Goal: Information Seeking & Learning: Learn about a topic

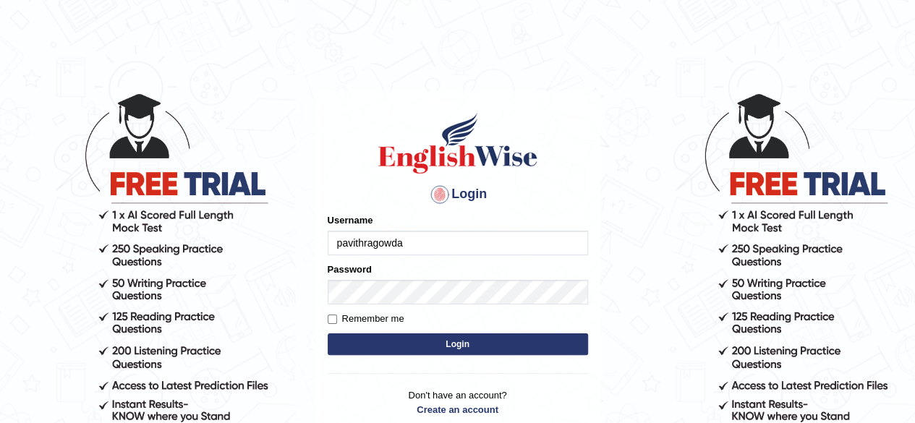
click at [525, 349] on button "Login" at bounding box center [457, 344] width 260 height 22
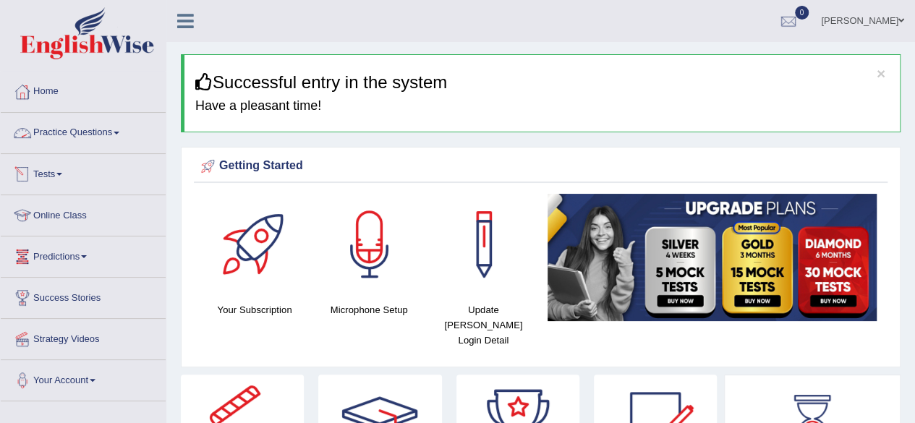
click at [100, 141] on link "Practice Questions" at bounding box center [83, 131] width 165 height 36
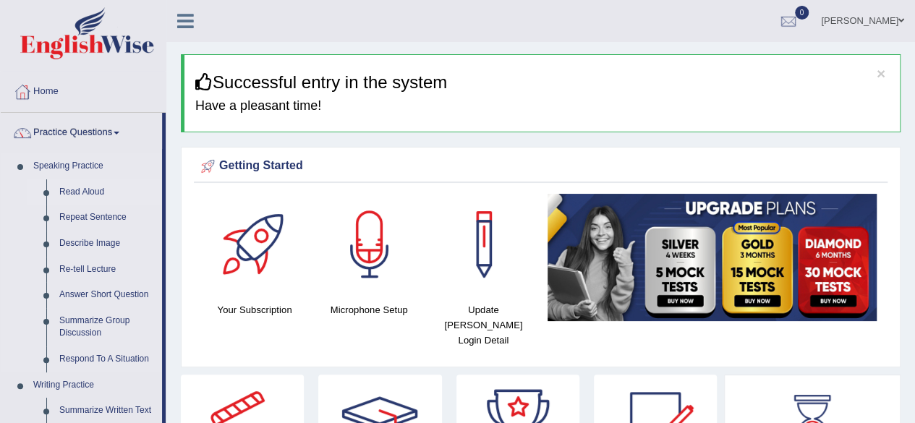
click at [98, 197] on link "Read Aloud" at bounding box center [107, 192] width 109 height 26
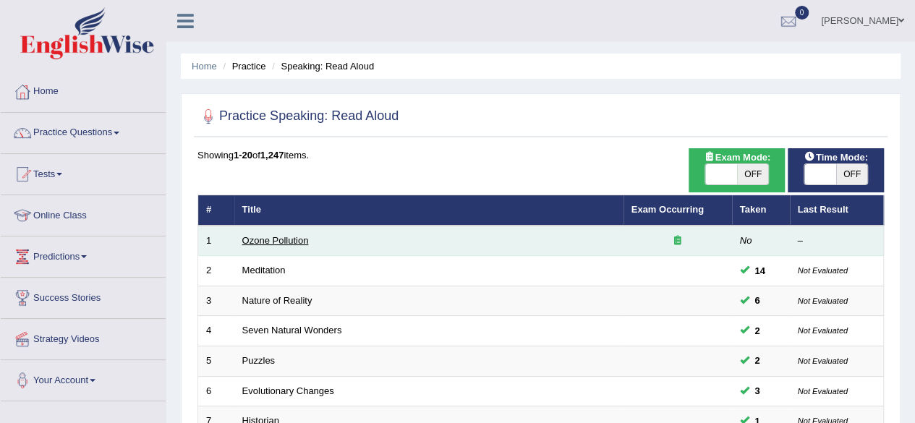
click at [288, 239] on link "Ozone Pollution" at bounding box center [275, 240] width 67 height 11
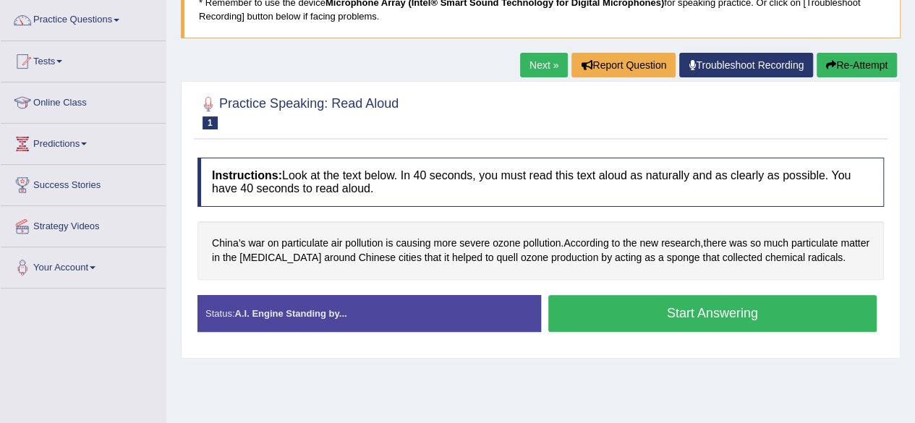
scroll to position [114, 0]
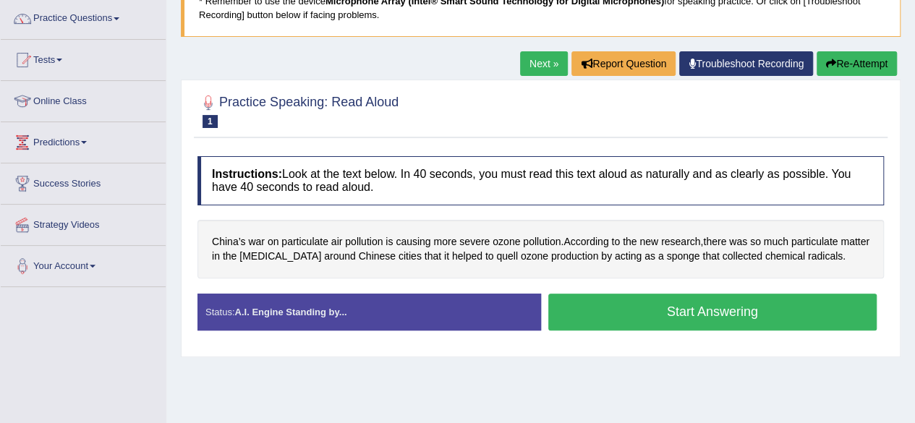
click at [636, 309] on button "Start Answering" at bounding box center [712, 312] width 329 height 37
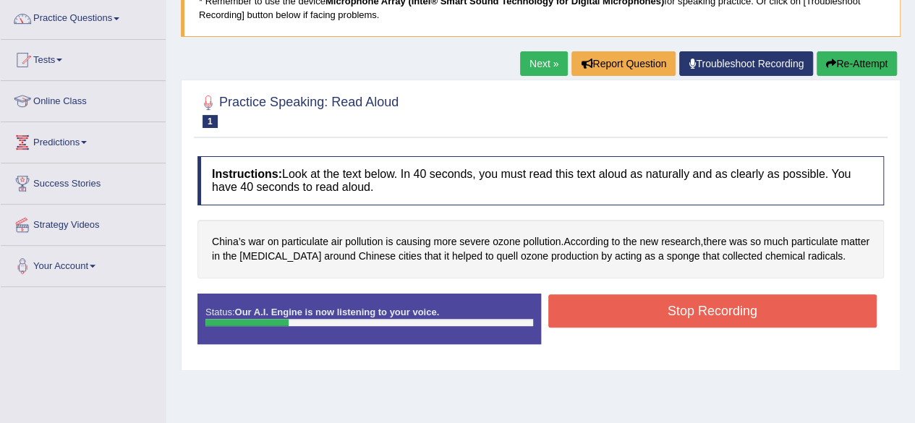
click at [835, 61] on button "Re-Attempt" at bounding box center [856, 63] width 80 height 25
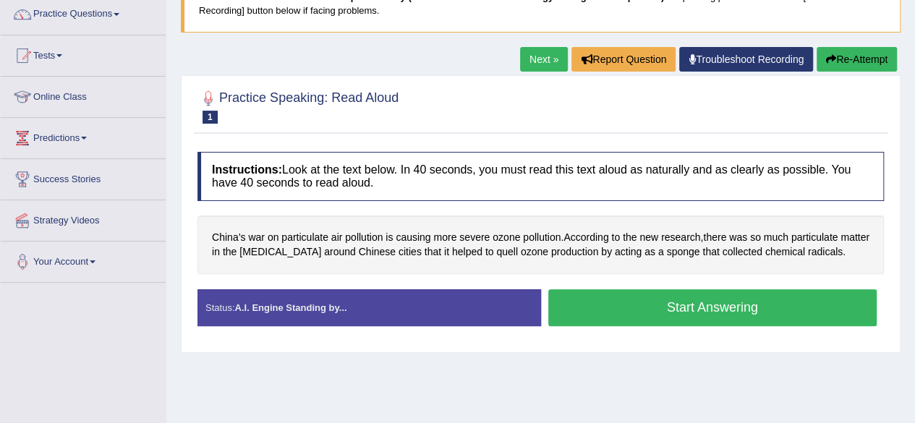
click at [646, 304] on button "Start Answering" at bounding box center [712, 307] width 329 height 37
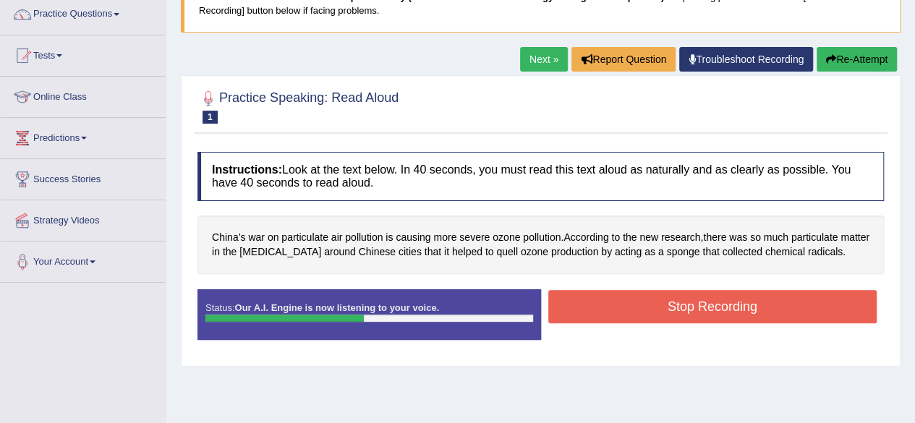
click at [688, 303] on button "Stop Recording" at bounding box center [712, 306] width 329 height 33
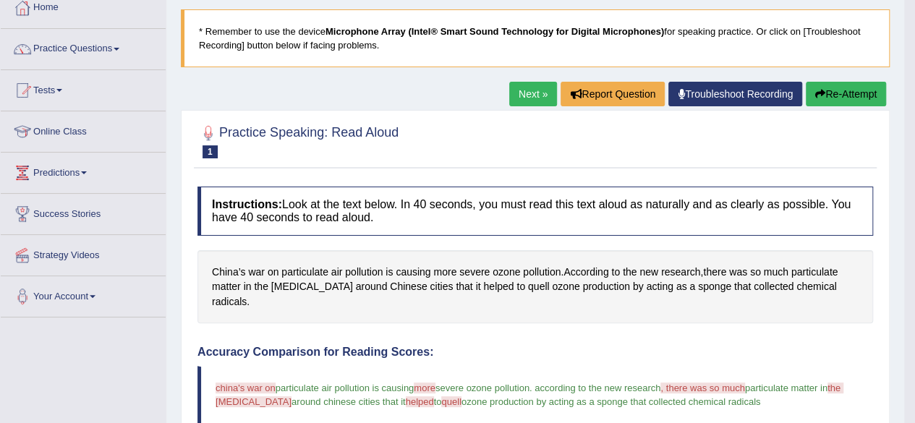
scroll to position [49, 0]
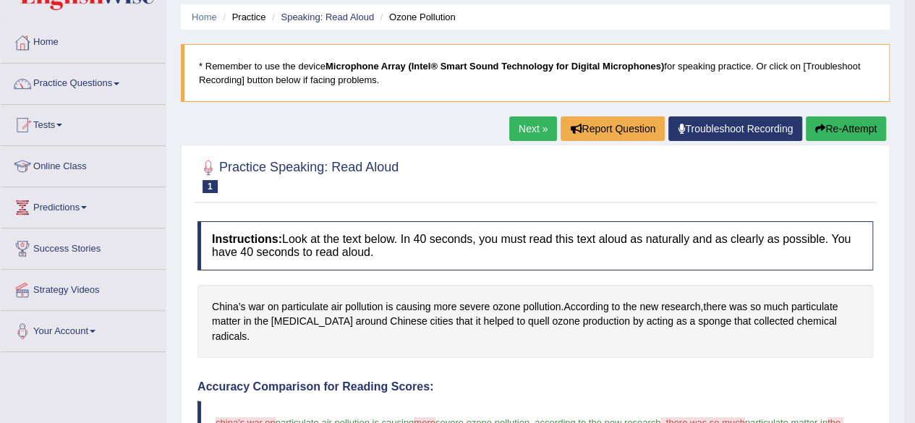
click at [850, 130] on button "Re-Attempt" at bounding box center [845, 128] width 80 height 25
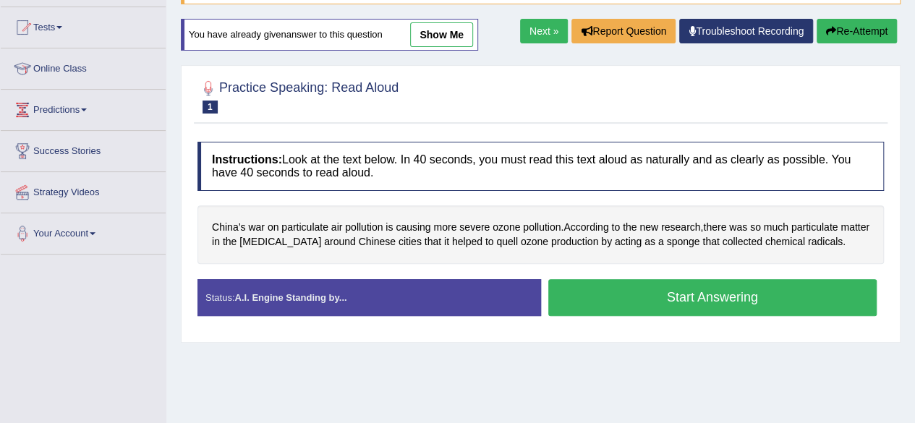
scroll to position [153, 0]
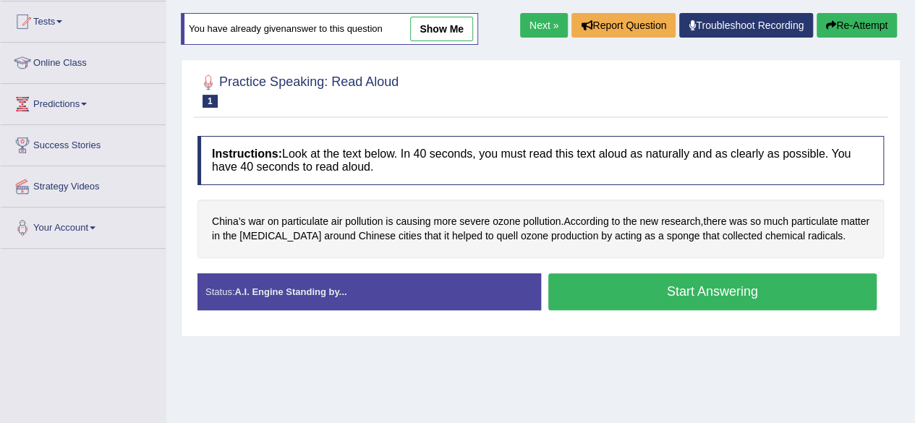
click at [722, 288] on button "Start Answering" at bounding box center [712, 291] width 329 height 37
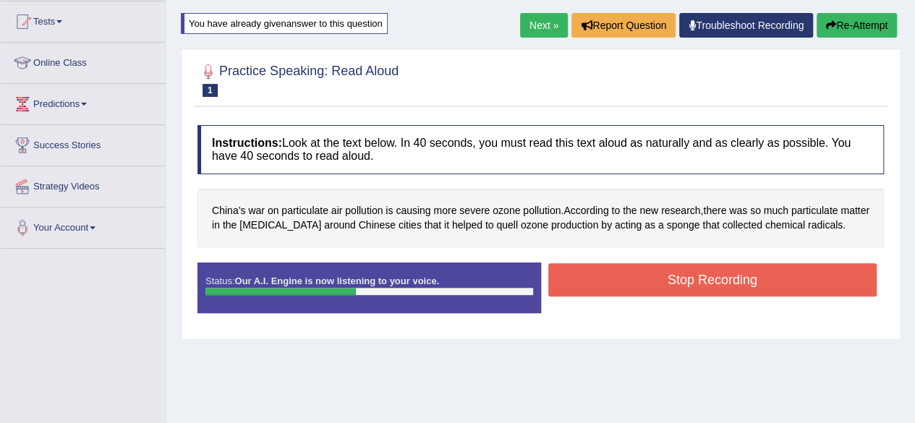
click at [712, 278] on button "Stop Recording" at bounding box center [712, 279] width 329 height 33
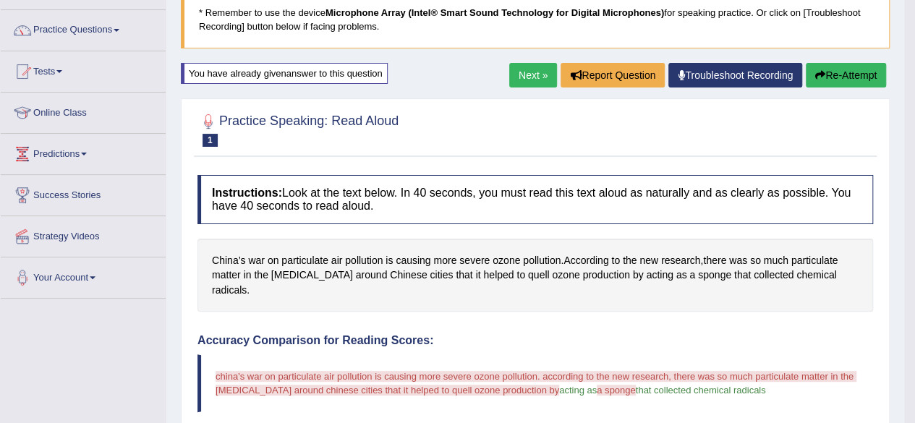
scroll to position [114, 0]
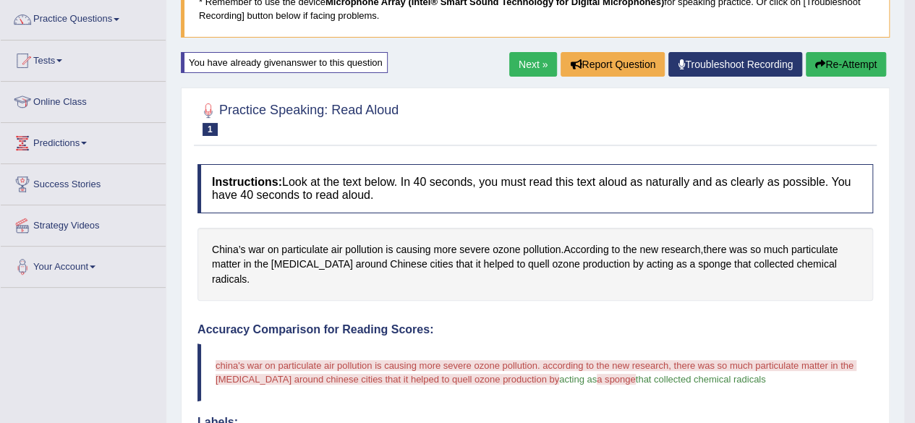
click at [844, 61] on button "Re-Attempt" at bounding box center [845, 64] width 80 height 25
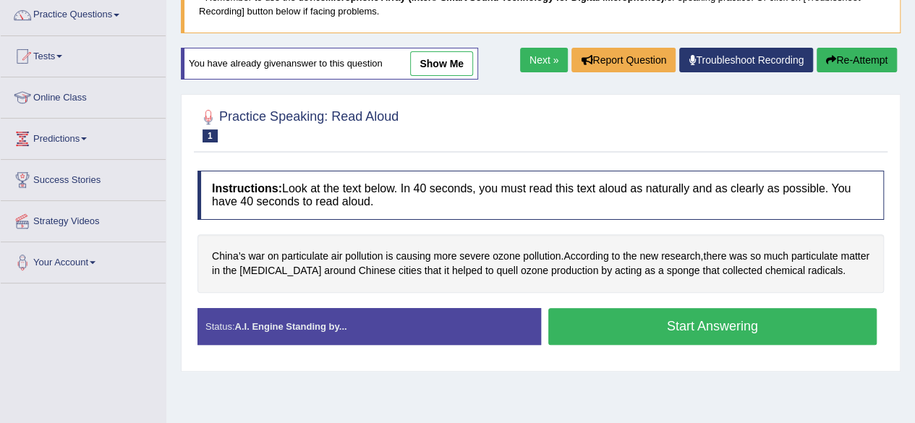
scroll to position [118, 0]
click at [698, 317] on button "Start Answering" at bounding box center [712, 326] width 329 height 37
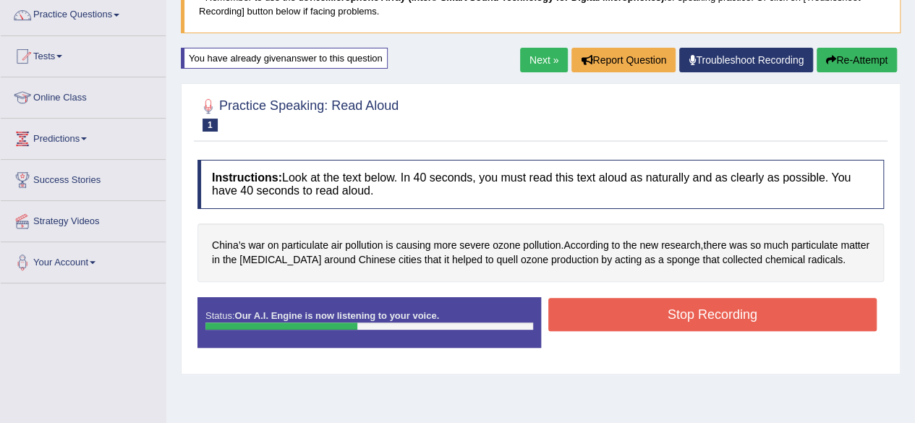
click at [698, 317] on button "Stop Recording" at bounding box center [712, 314] width 329 height 33
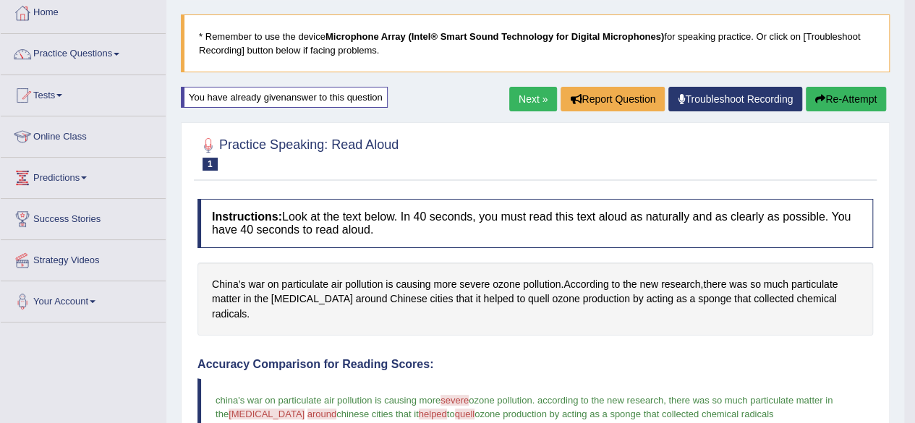
scroll to position [100, 0]
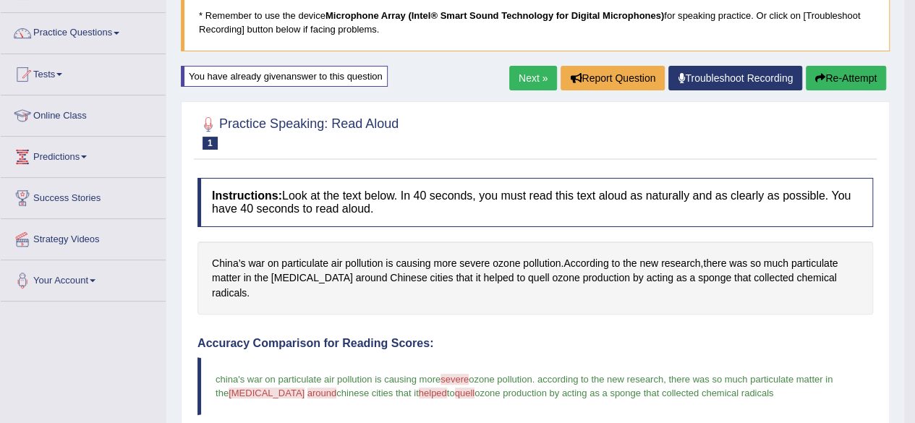
click at [840, 78] on button "Re-Attempt" at bounding box center [845, 78] width 80 height 25
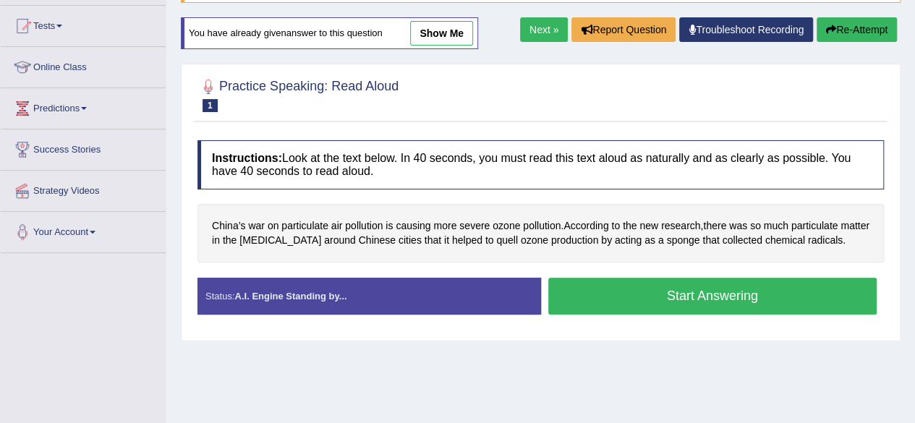
scroll to position [147, 0]
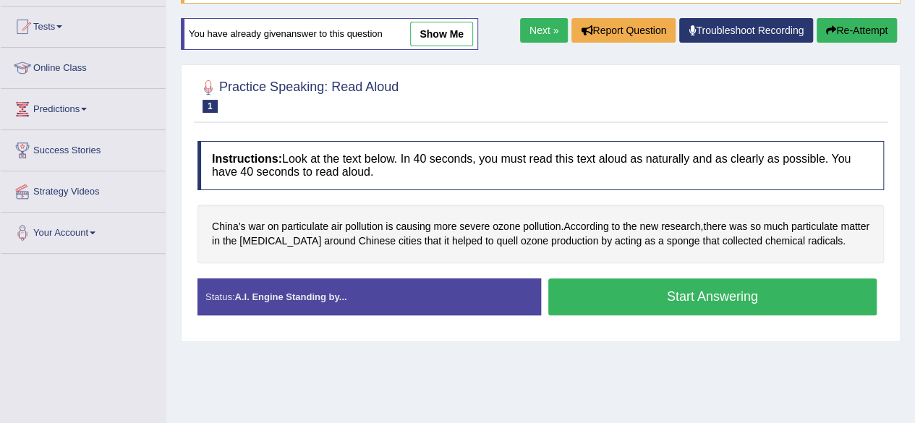
click at [633, 290] on button "Start Answering" at bounding box center [712, 296] width 329 height 37
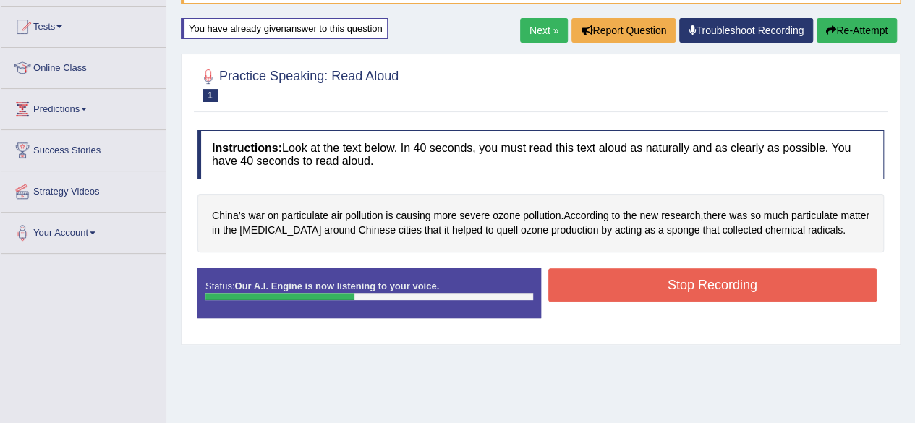
click at [633, 290] on button "Stop Recording" at bounding box center [712, 284] width 329 height 33
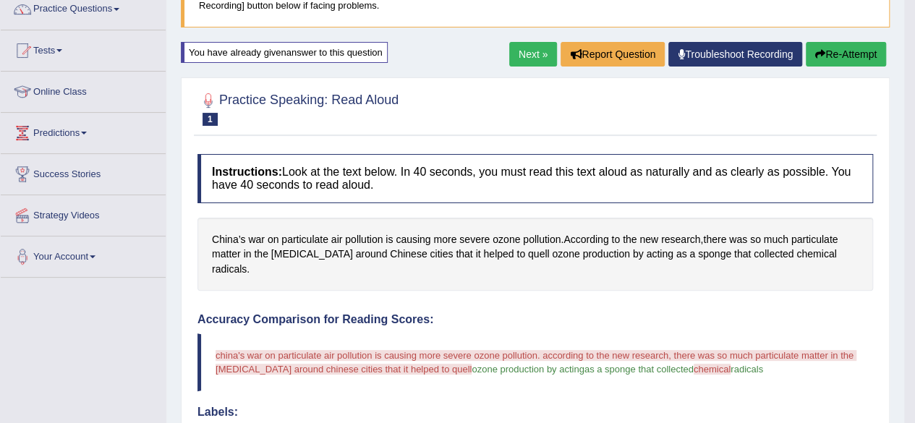
scroll to position [118, 0]
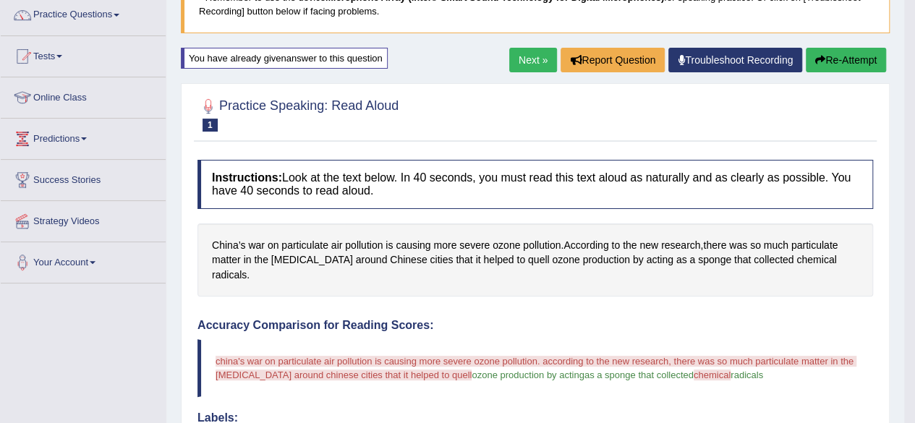
click at [839, 60] on button "Re-Attempt" at bounding box center [845, 60] width 80 height 25
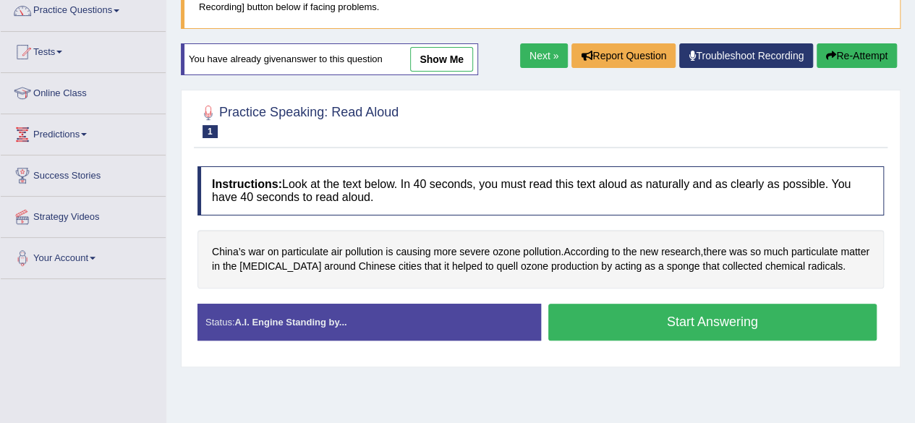
click at [620, 320] on button "Start Answering" at bounding box center [712, 322] width 329 height 37
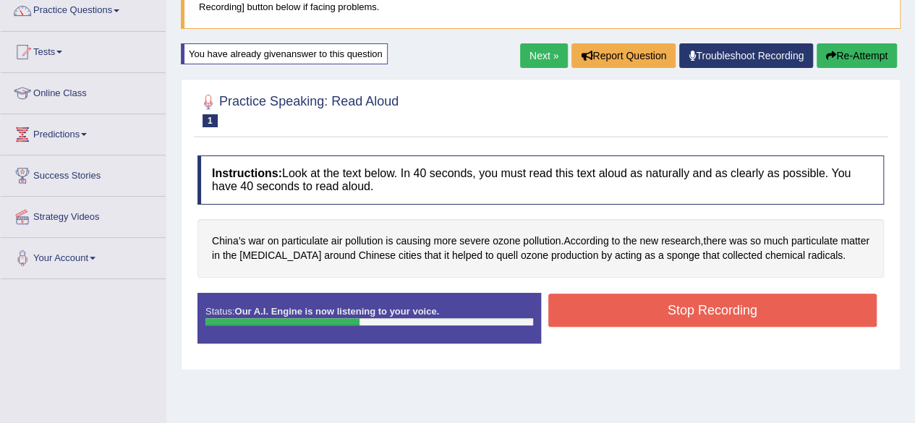
click at [641, 304] on button "Stop Recording" at bounding box center [712, 310] width 329 height 33
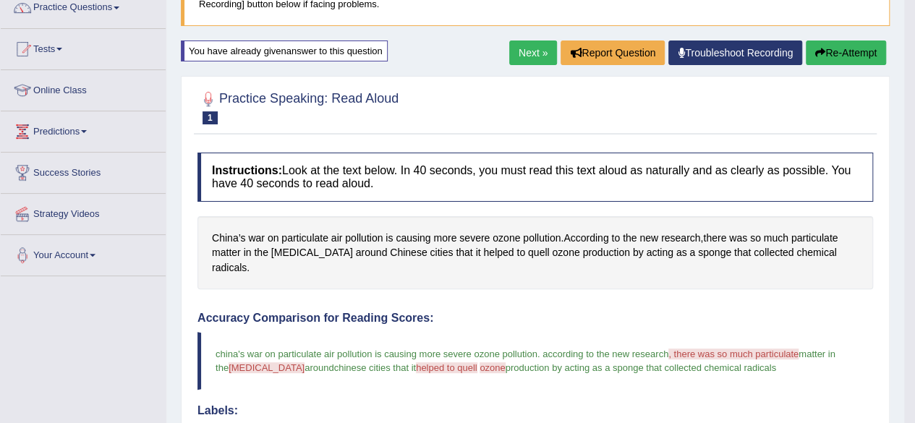
scroll to position [112, 0]
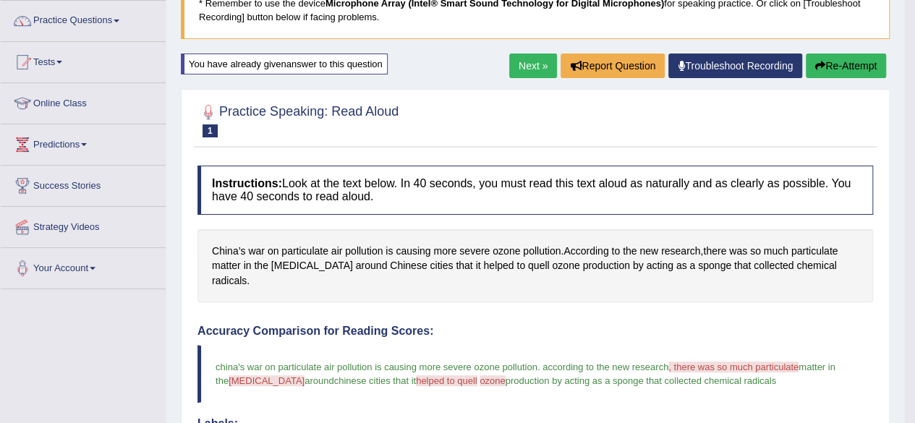
click at [521, 69] on link "Next »" at bounding box center [533, 65] width 48 height 25
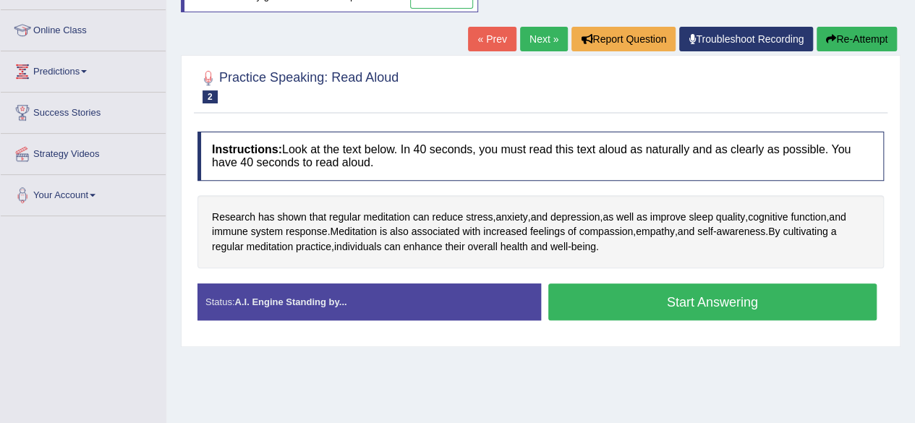
scroll to position [187, 0]
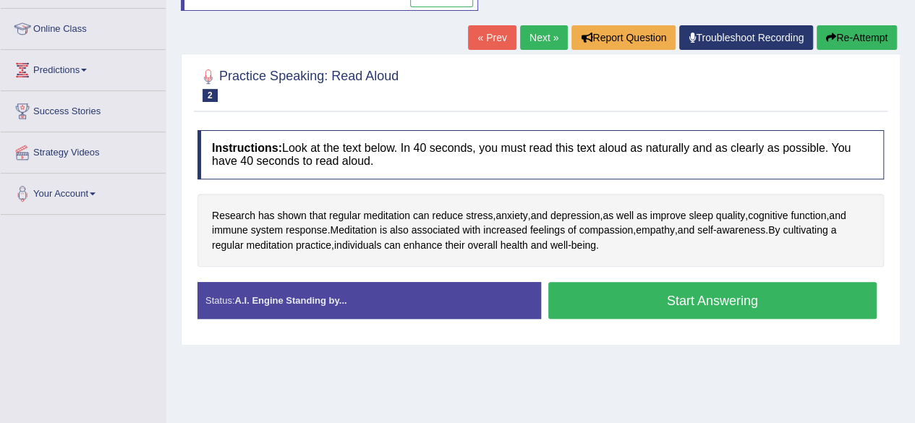
click at [619, 302] on button "Start Answering" at bounding box center [712, 300] width 329 height 37
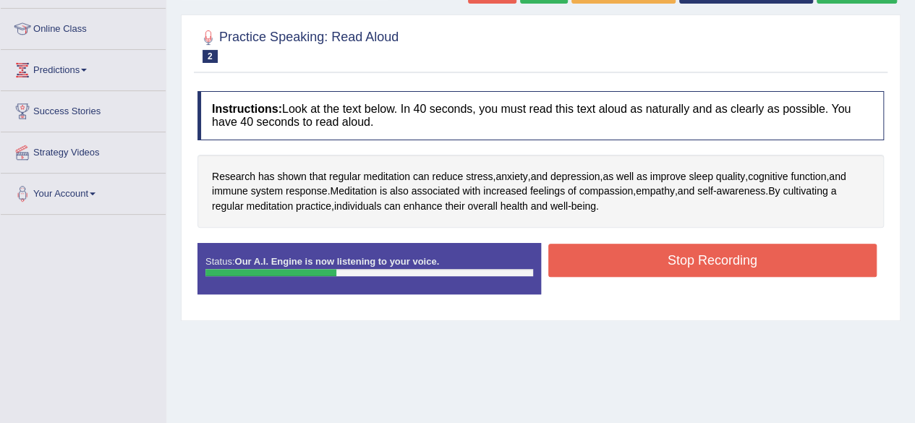
click at [616, 249] on button "Stop Recording" at bounding box center [712, 260] width 329 height 33
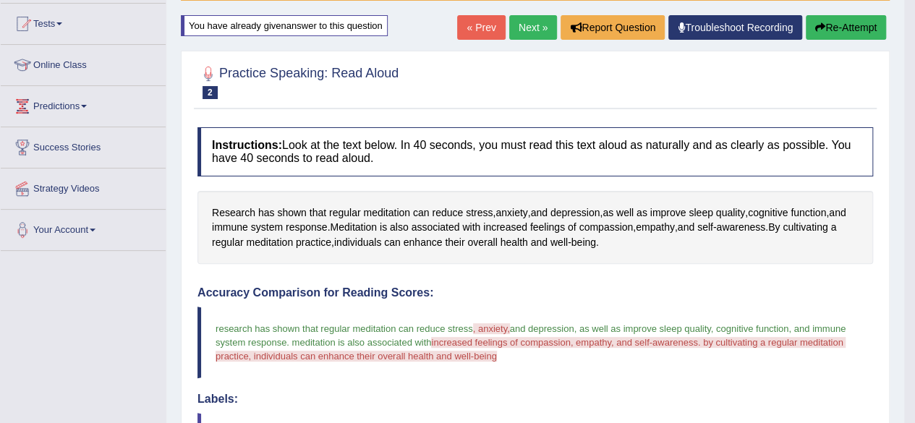
scroll to position [145, 0]
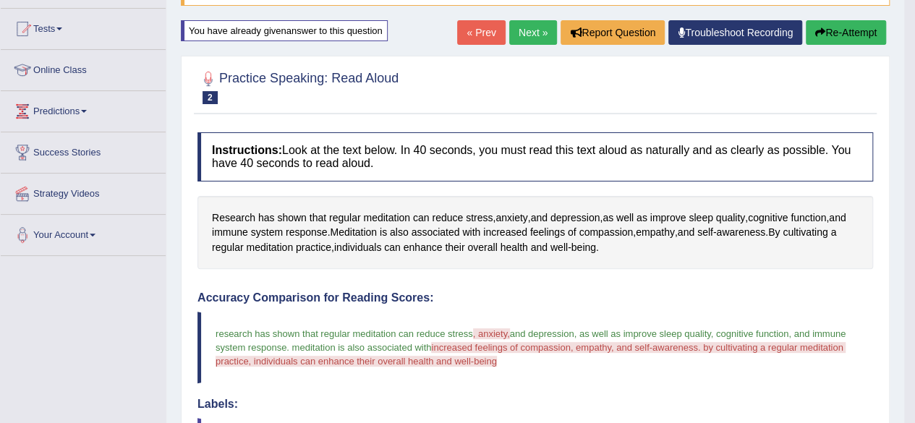
click at [856, 27] on button "Re-Attempt" at bounding box center [845, 32] width 80 height 25
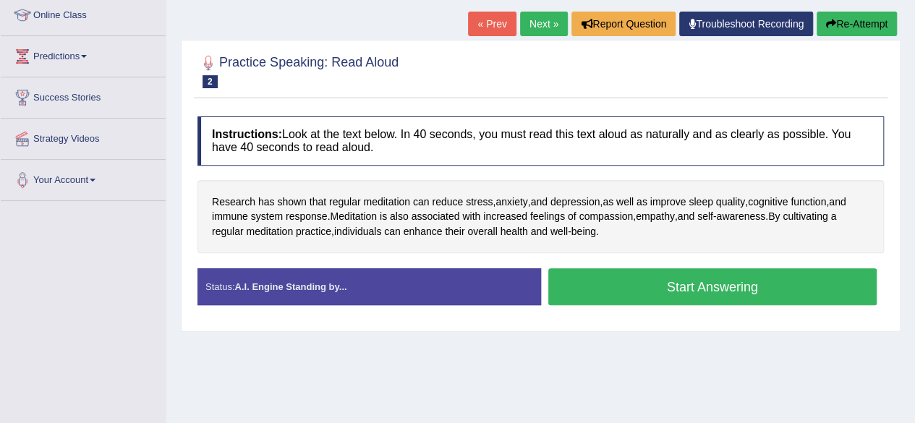
scroll to position [205, 0]
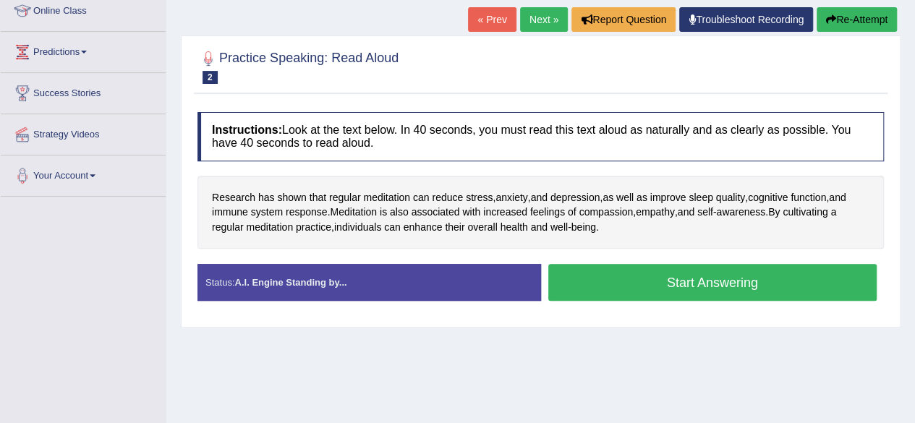
click at [701, 276] on button "Start Answering" at bounding box center [712, 282] width 329 height 37
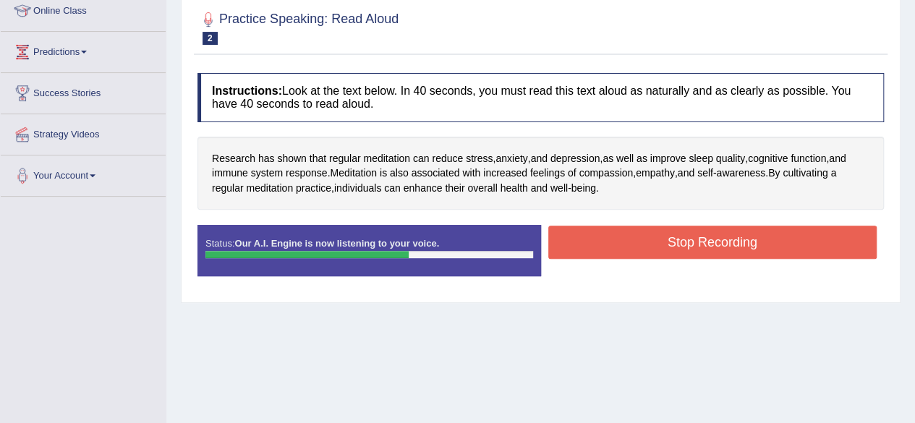
click at [732, 228] on button "Stop Recording" at bounding box center [712, 242] width 329 height 33
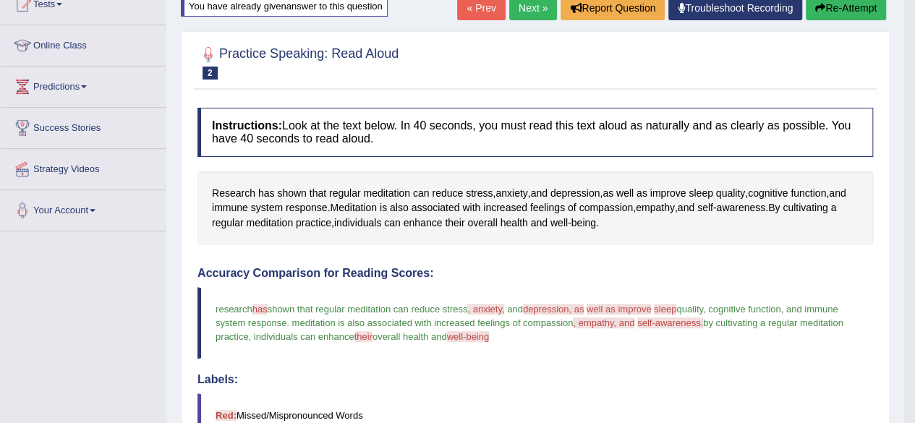
scroll to position [155, 0]
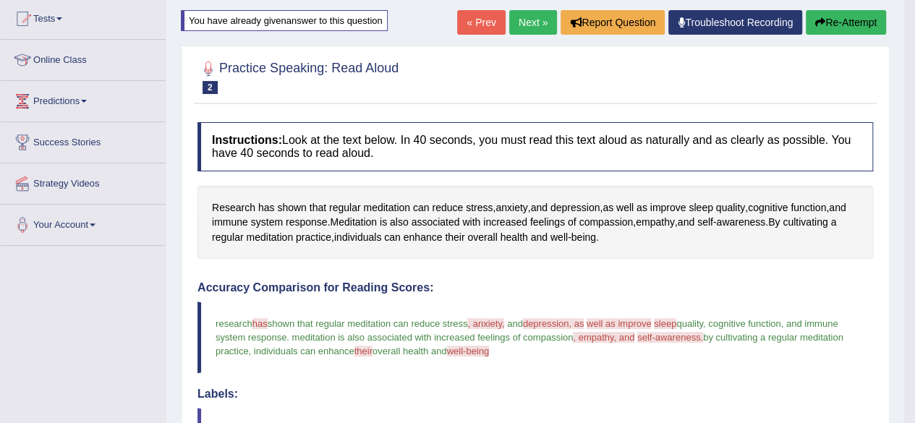
click at [847, 20] on button "Re-Attempt" at bounding box center [845, 22] width 80 height 25
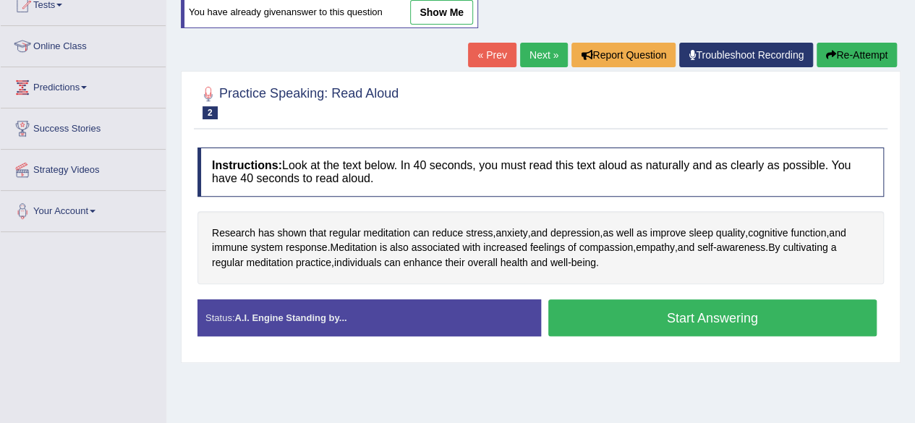
scroll to position [171, 0]
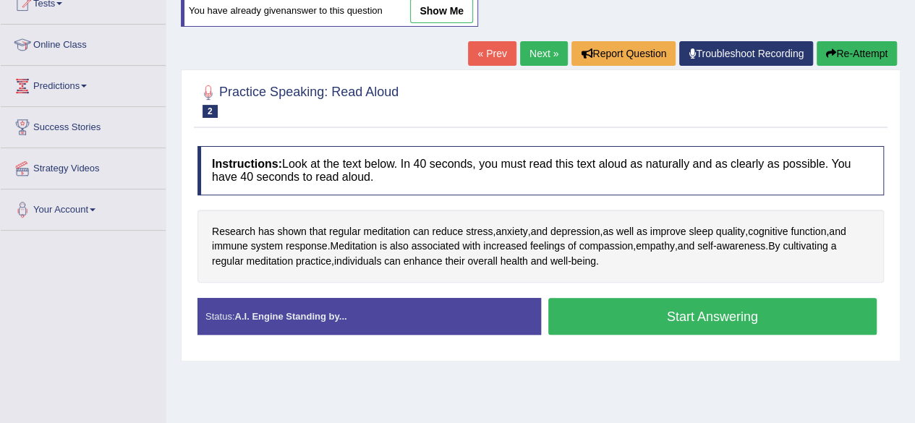
click at [677, 307] on button "Start Answering" at bounding box center [712, 316] width 329 height 37
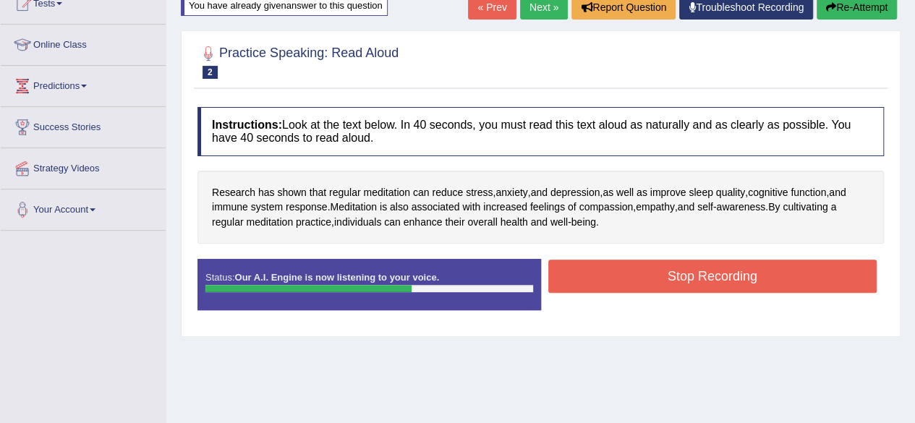
click at [734, 273] on button "Stop Recording" at bounding box center [712, 276] width 329 height 33
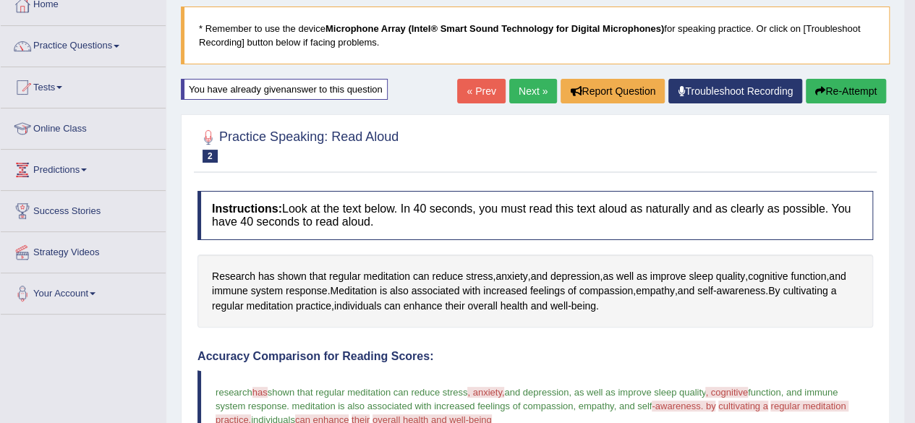
scroll to position [77, 0]
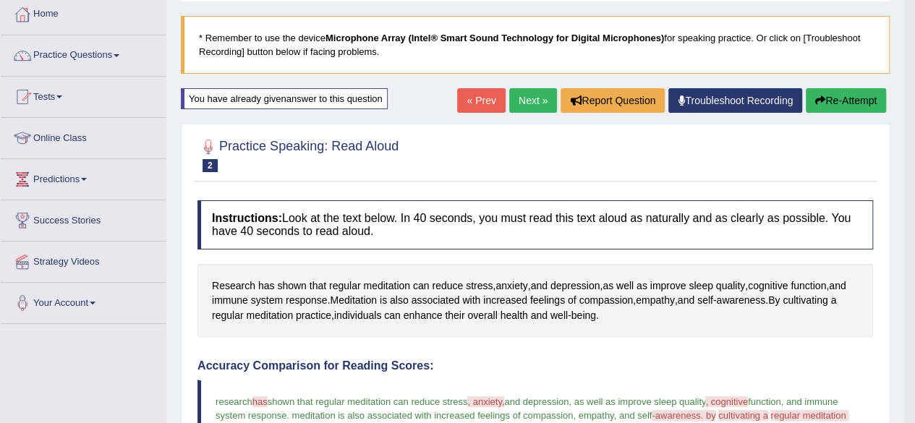
click at [534, 103] on link "Next »" at bounding box center [533, 100] width 48 height 25
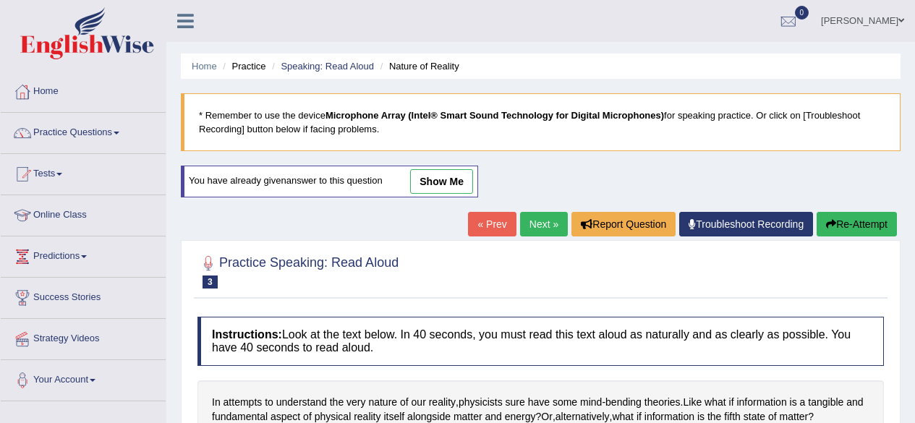
click at [914, 194] on html "Toggle navigation Home Practice Questions Speaking Practice Read Aloud Repeat S…" at bounding box center [457, 211] width 915 height 423
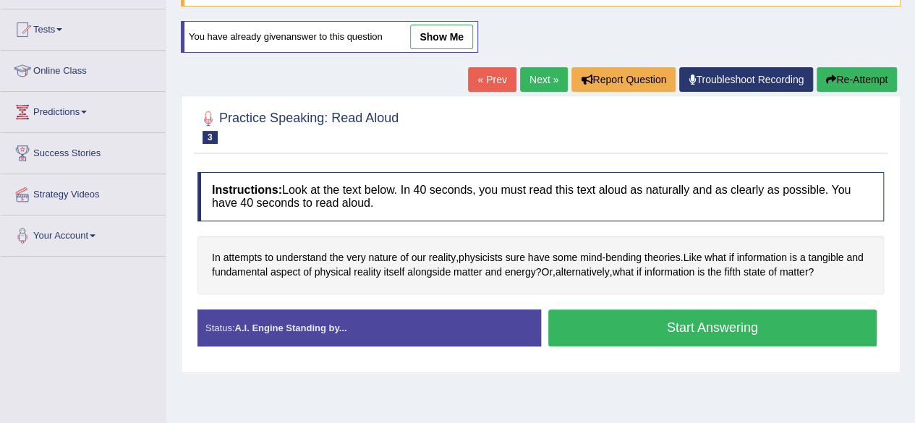
click at [684, 325] on button "Start Answering" at bounding box center [712, 327] width 329 height 37
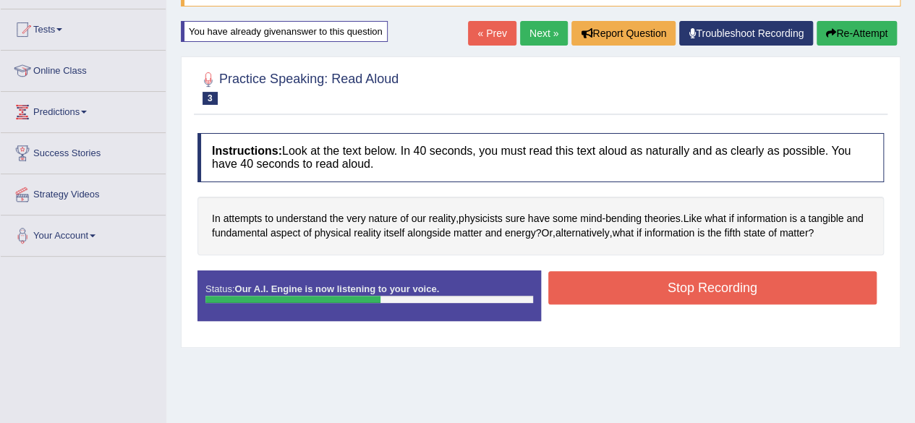
click at [749, 290] on button "Stop Recording" at bounding box center [712, 287] width 329 height 33
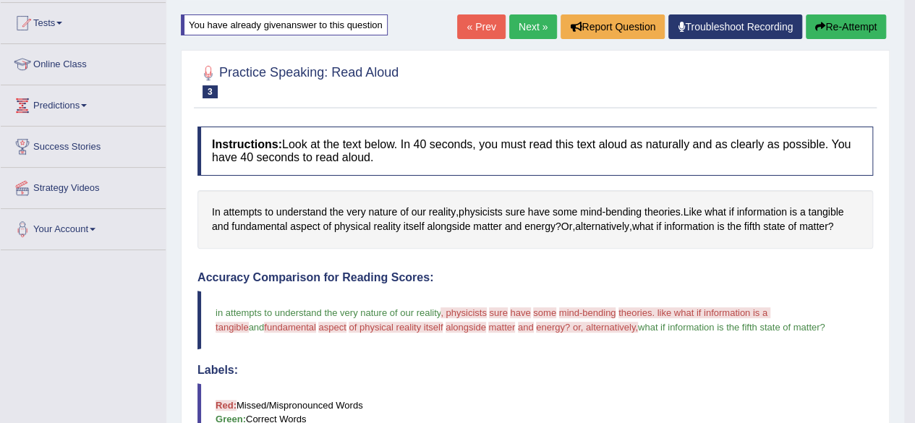
scroll to position [150, 0]
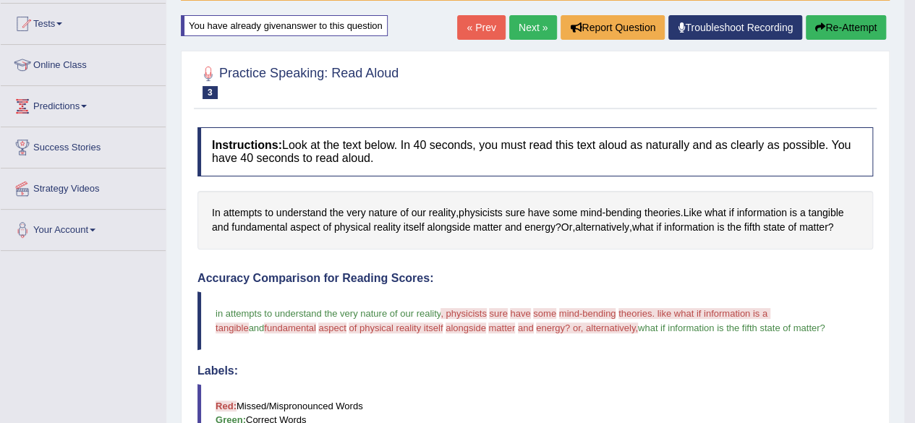
click at [849, 23] on button "Re-Attempt" at bounding box center [845, 27] width 80 height 25
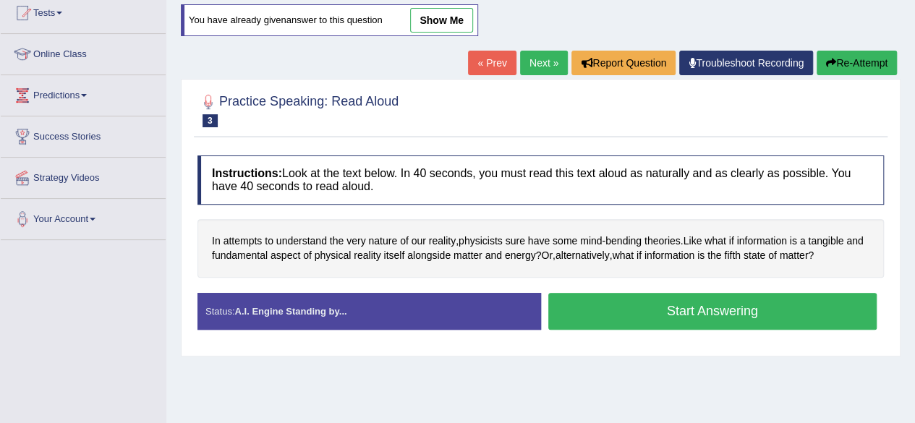
scroll to position [178, 0]
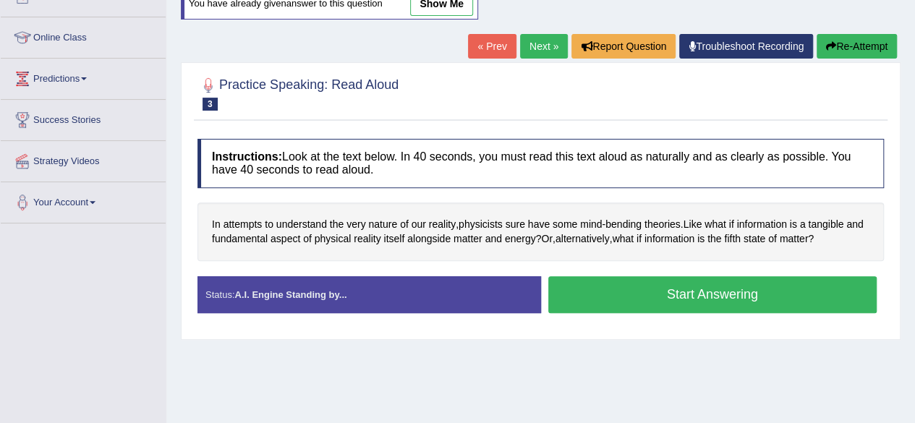
click at [651, 291] on button "Start Answering" at bounding box center [712, 294] width 329 height 37
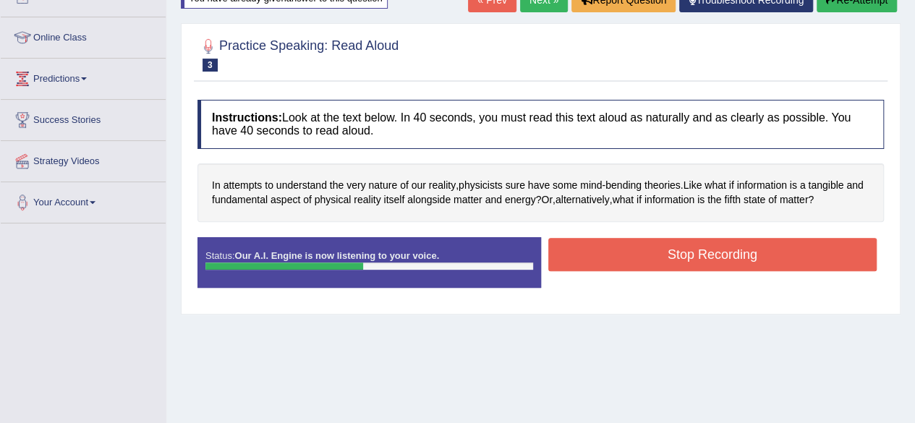
click at [755, 252] on button "Stop Recording" at bounding box center [712, 254] width 329 height 33
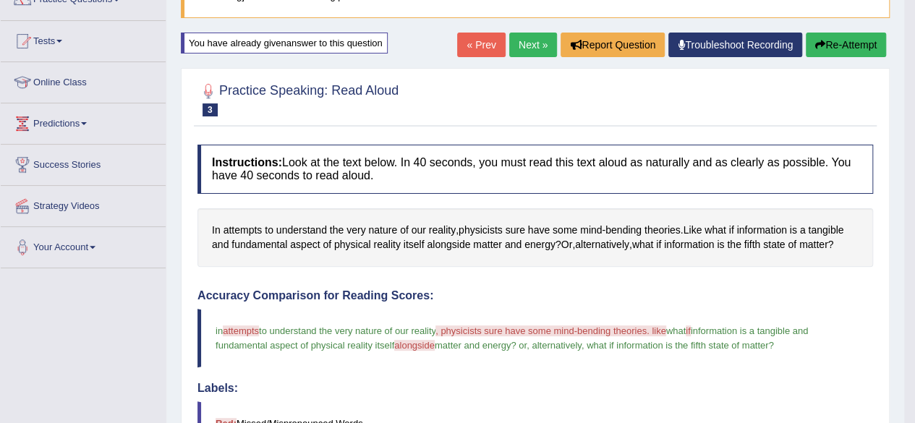
scroll to position [127, 0]
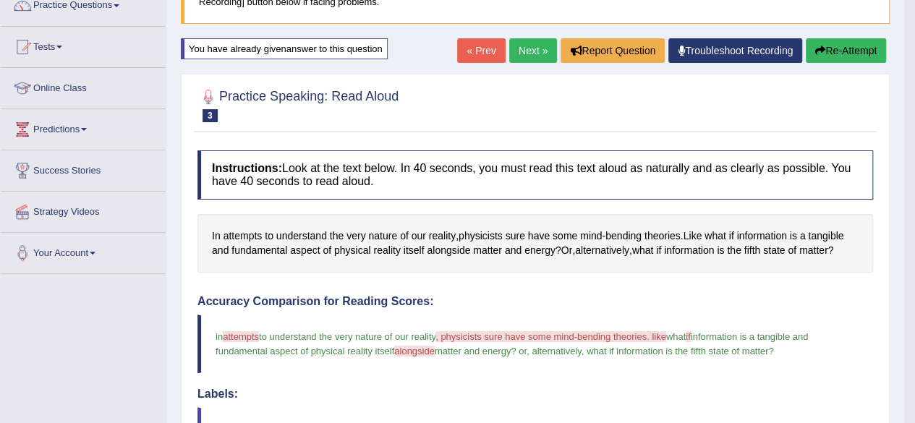
click at [531, 46] on link "Next »" at bounding box center [533, 50] width 48 height 25
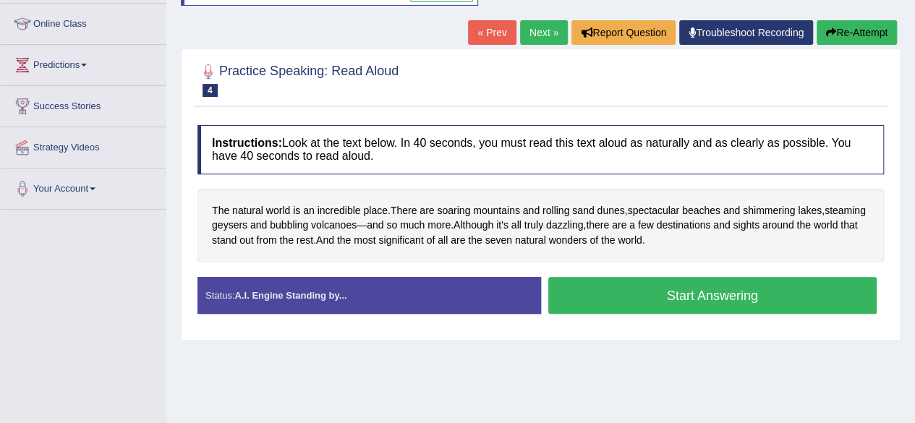
scroll to position [194, 0]
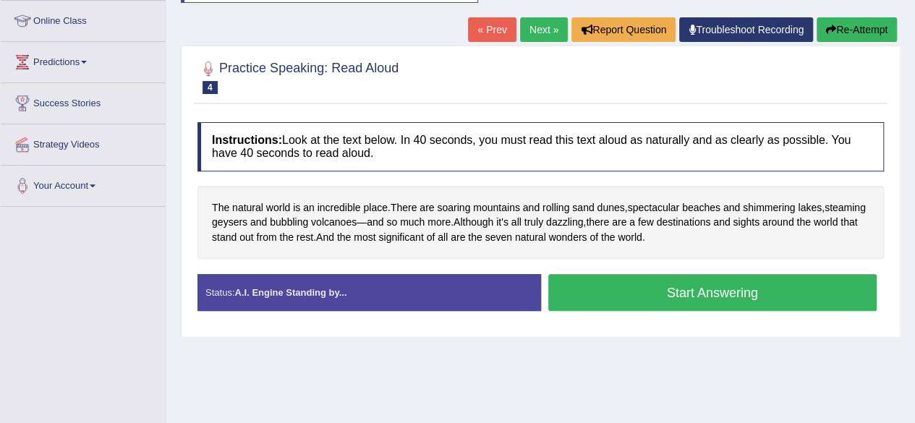
click at [616, 294] on button "Start Answering" at bounding box center [712, 292] width 329 height 37
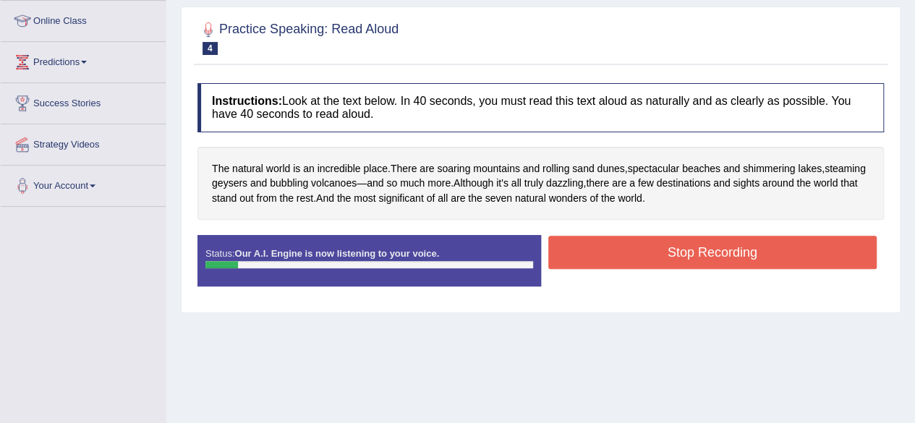
click at [617, 248] on button "Stop Recording" at bounding box center [712, 252] width 329 height 33
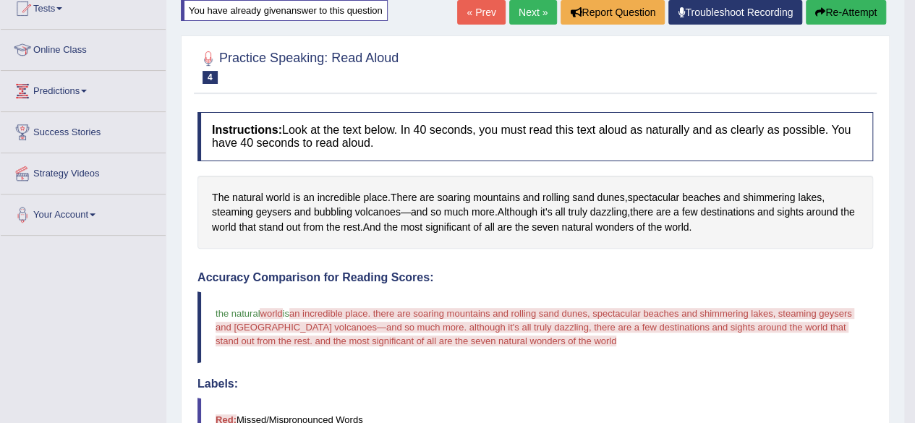
scroll to position [165, 0]
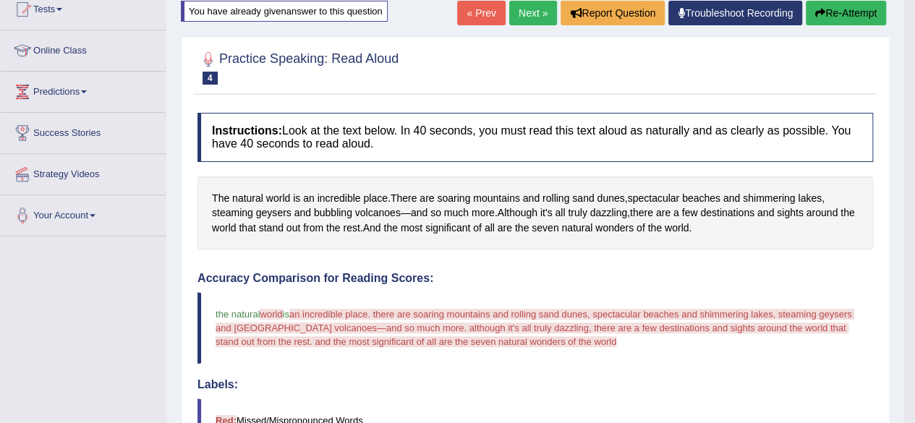
click at [855, 14] on button "Re-Attempt" at bounding box center [845, 13] width 80 height 25
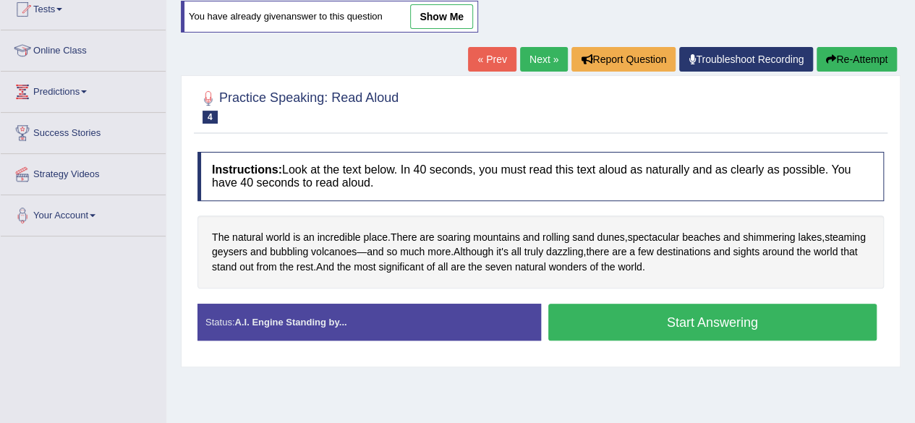
click at [662, 316] on button "Start Answering" at bounding box center [712, 322] width 329 height 37
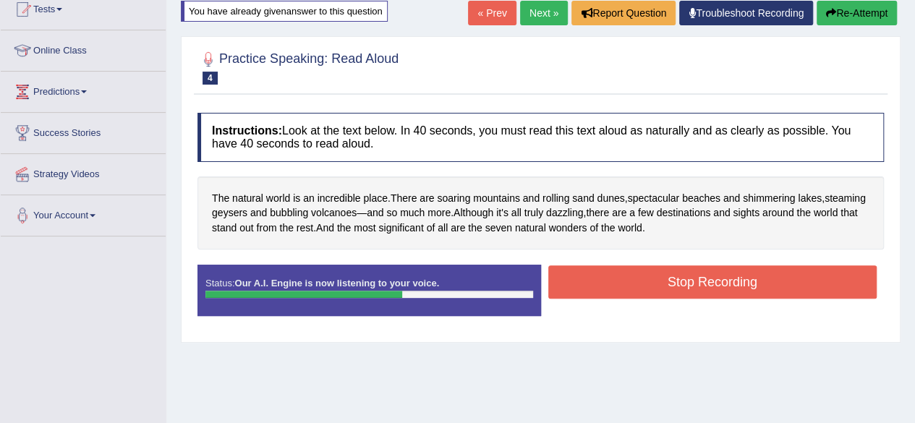
click at [662, 283] on button "Stop Recording" at bounding box center [712, 281] width 329 height 33
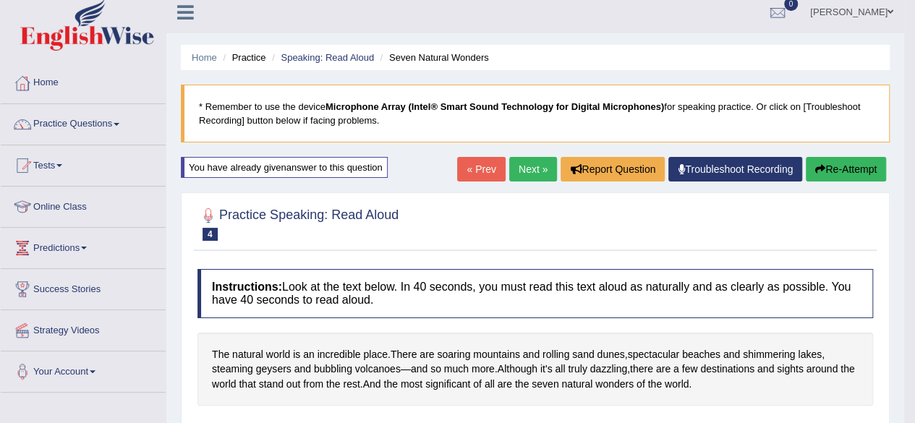
scroll to position [3, 0]
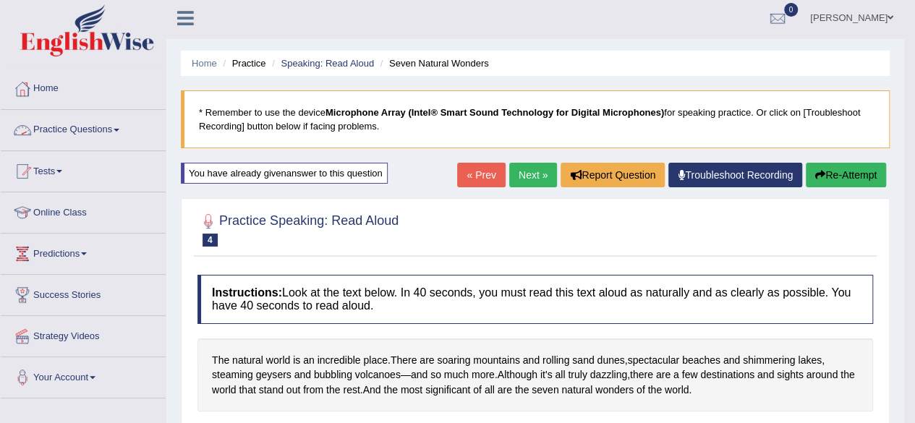
click at [97, 132] on link "Practice Questions" at bounding box center [83, 128] width 165 height 36
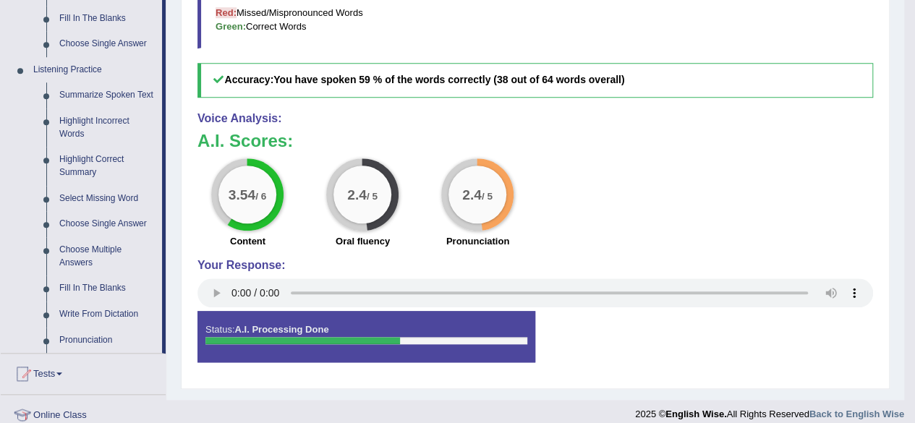
scroll to position [568, 0]
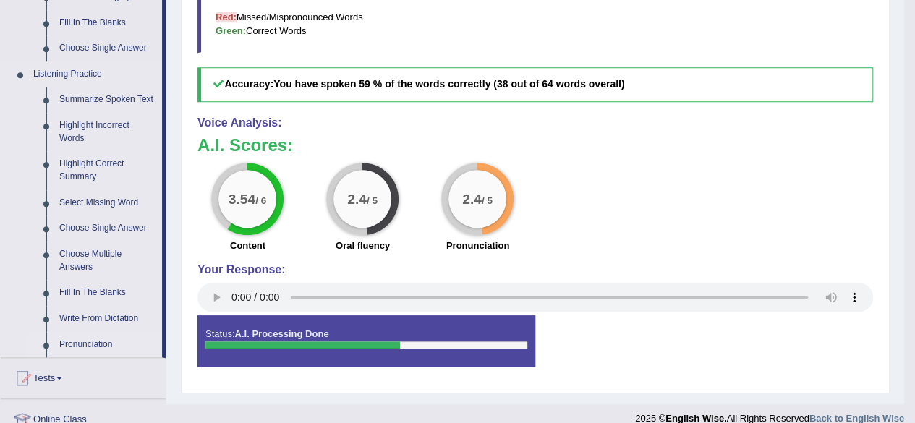
click at [93, 343] on link "Pronunciation" at bounding box center [107, 345] width 109 height 26
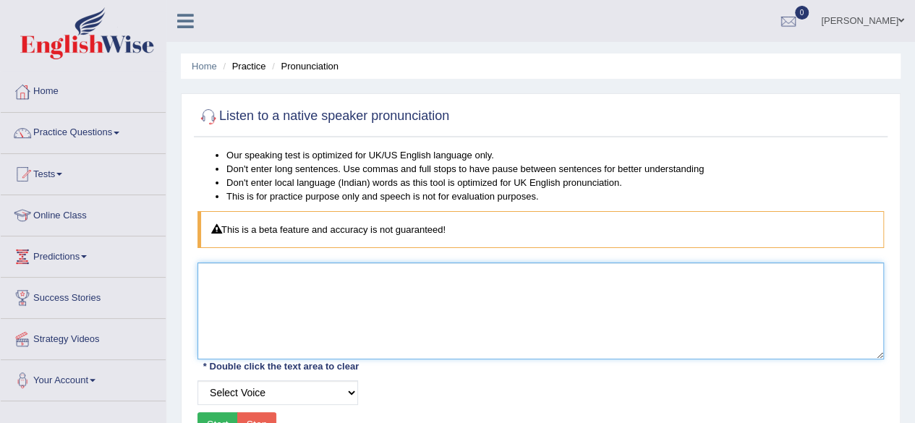
click at [243, 318] on textarea at bounding box center [540, 310] width 686 height 97
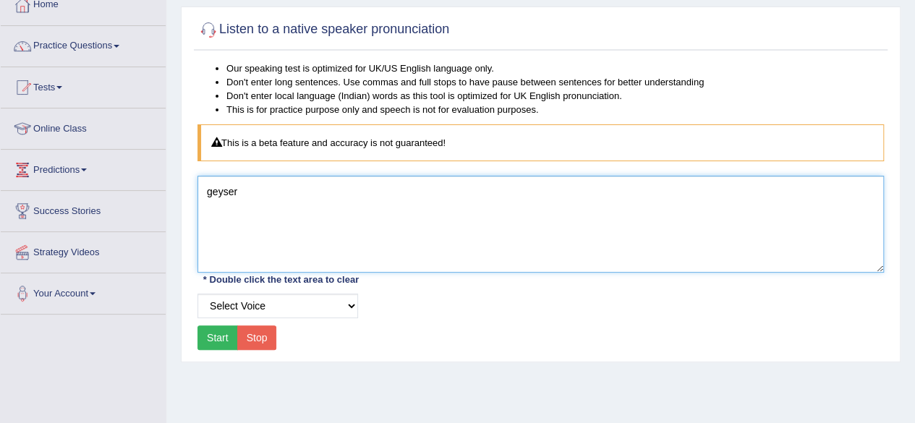
scroll to position [93, 0]
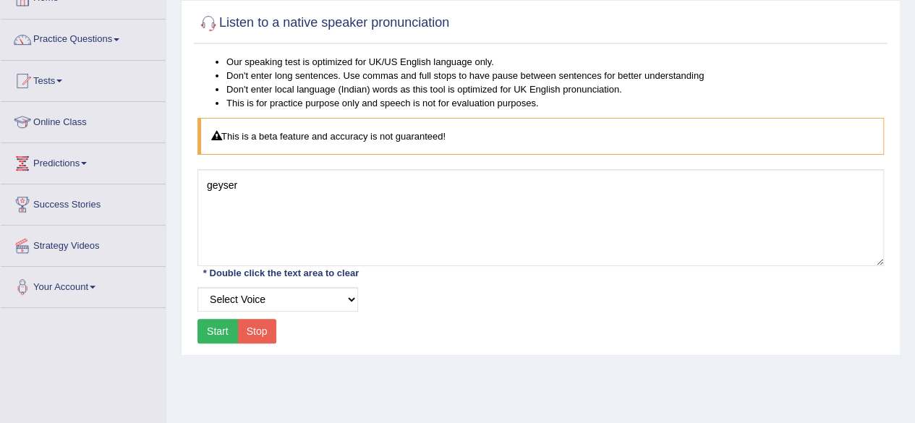
click at [215, 327] on button "Start" at bounding box center [217, 331] width 40 height 25
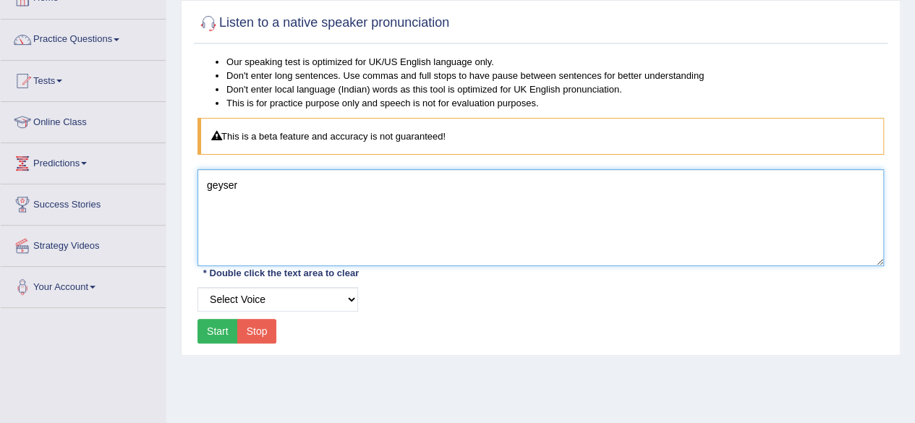
click at [262, 202] on textarea "geyser" at bounding box center [540, 217] width 686 height 97
type textarea "g"
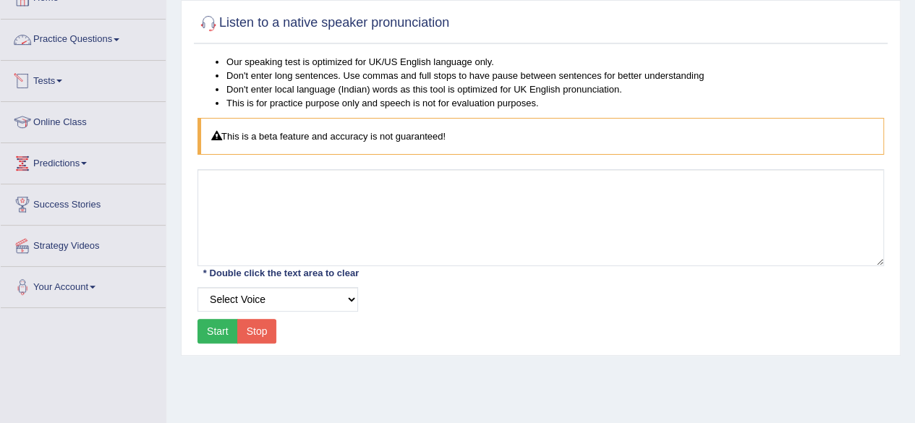
click at [97, 50] on link "Practice Questions" at bounding box center [83, 38] width 165 height 36
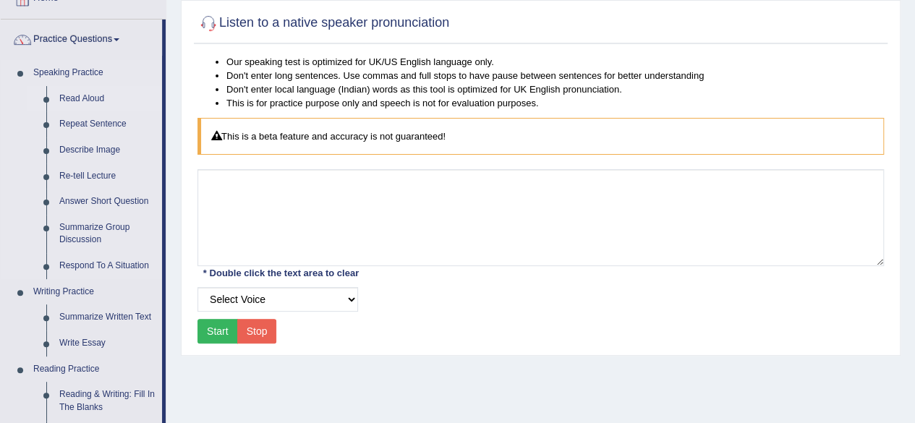
click at [108, 93] on link "Read Aloud" at bounding box center [107, 99] width 109 height 26
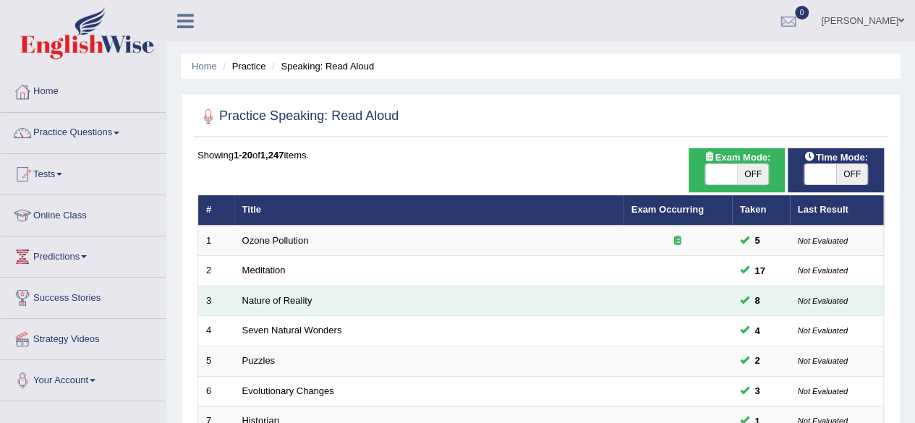
click at [345, 302] on td "Nature of Reality" at bounding box center [428, 301] width 389 height 30
click at [283, 296] on link "Nature of Reality" at bounding box center [277, 300] width 70 height 11
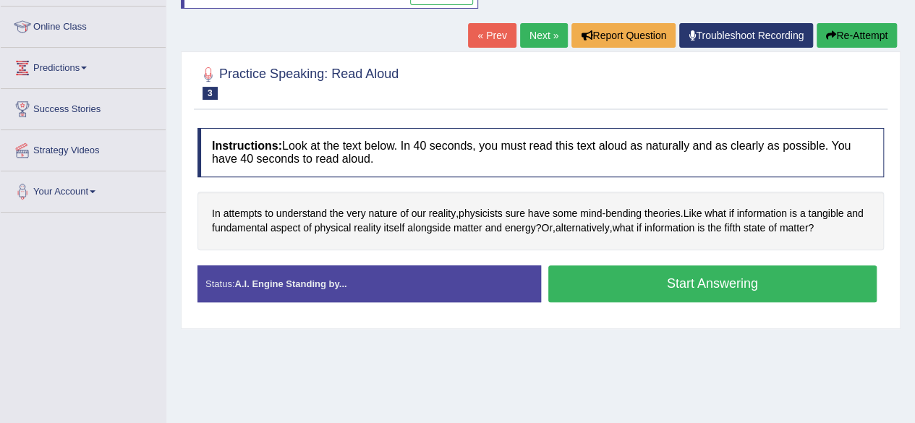
scroll to position [192, 0]
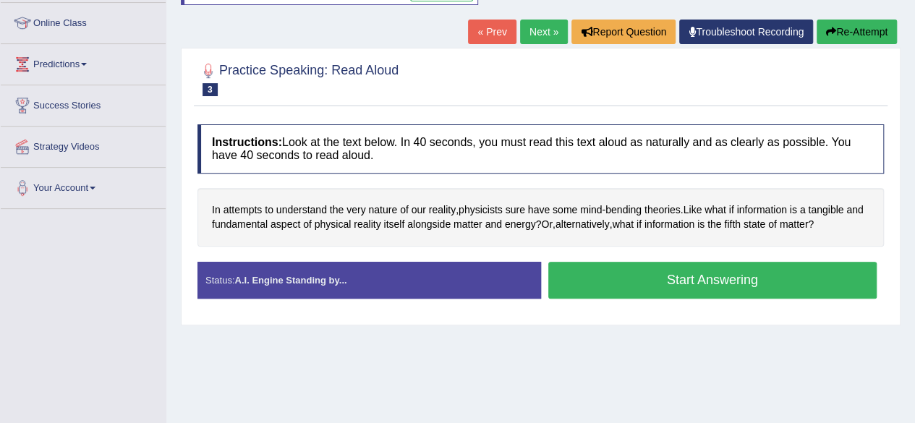
click at [536, 22] on link "Next »" at bounding box center [544, 32] width 48 height 25
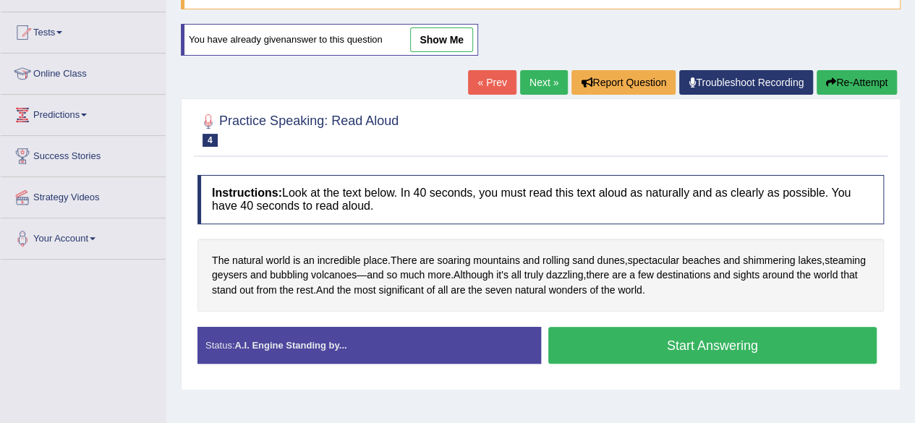
scroll to position [149, 0]
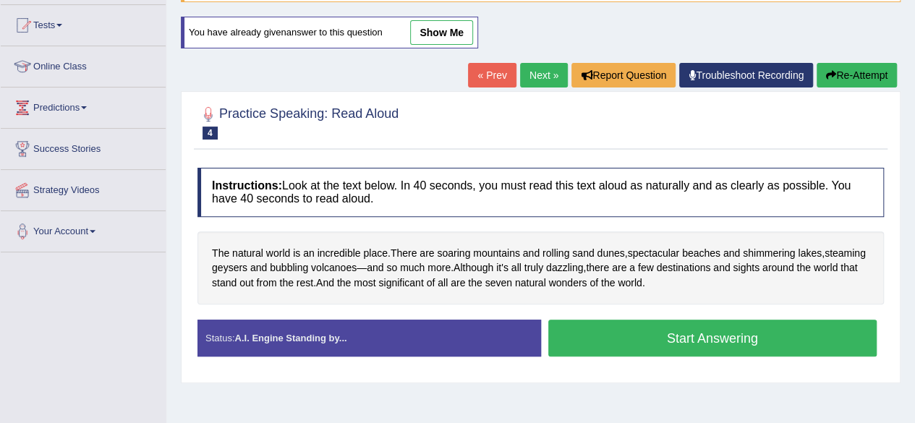
click at [617, 336] on button "Start Answering" at bounding box center [712, 338] width 329 height 37
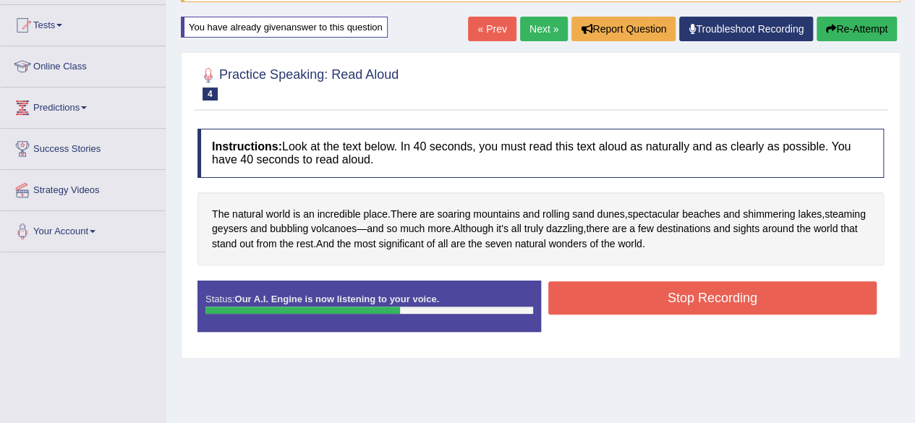
click at [717, 288] on button "Stop Recording" at bounding box center [712, 297] width 329 height 33
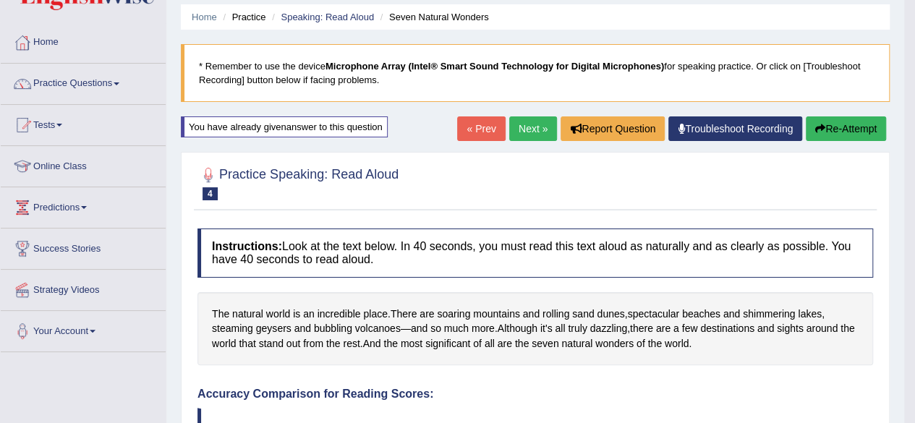
scroll to position [45, 0]
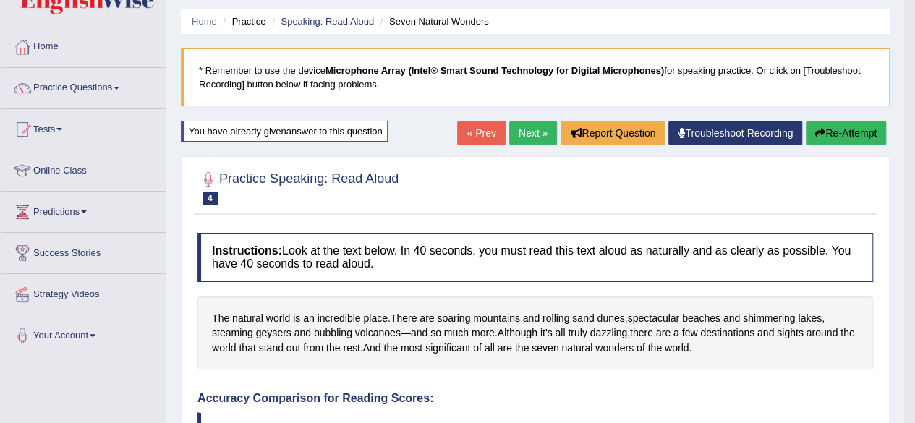
click at [525, 132] on link "Next »" at bounding box center [533, 133] width 48 height 25
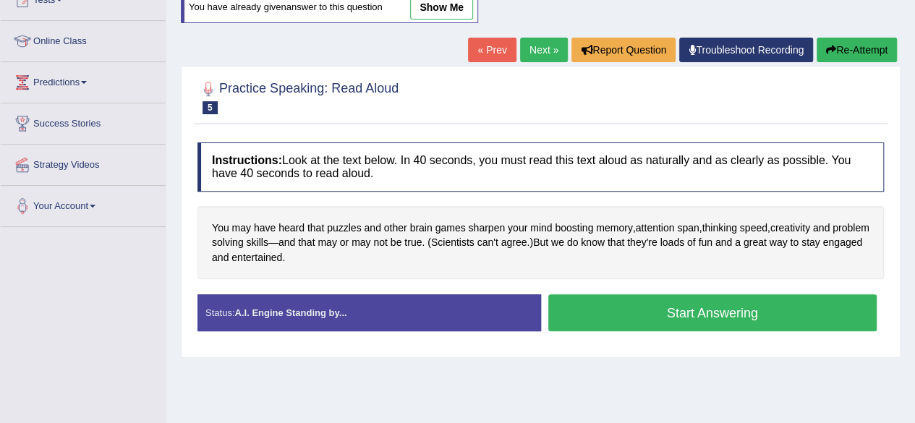
scroll to position [178, 0]
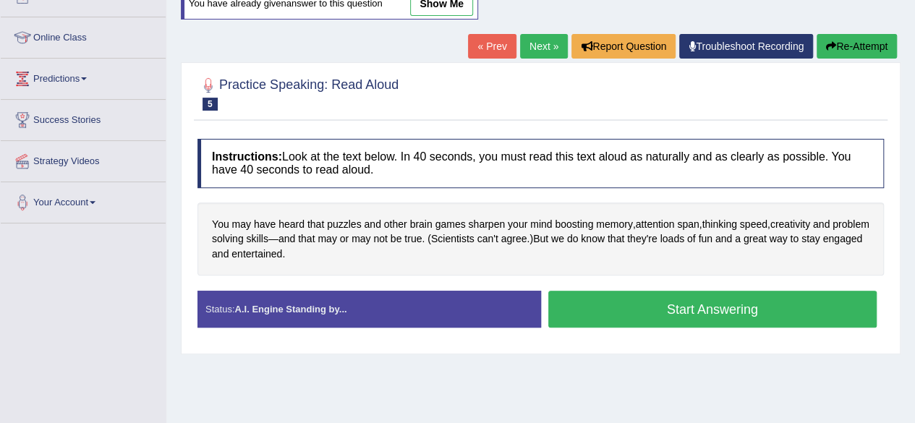
click at [671, 299] on button "Start Answering" at bounding box center [712, 309] width 329 height 37
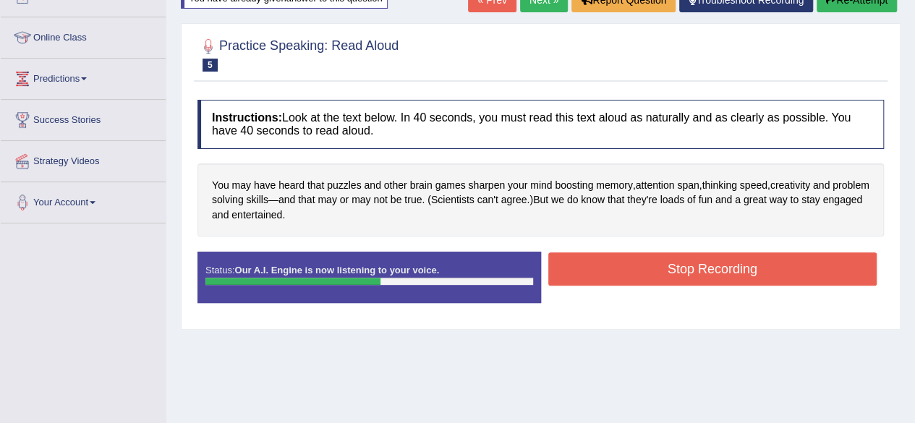
click at [742, 270] on button "Stop Recording" at bounding box center [712, 268] width 329 height 33
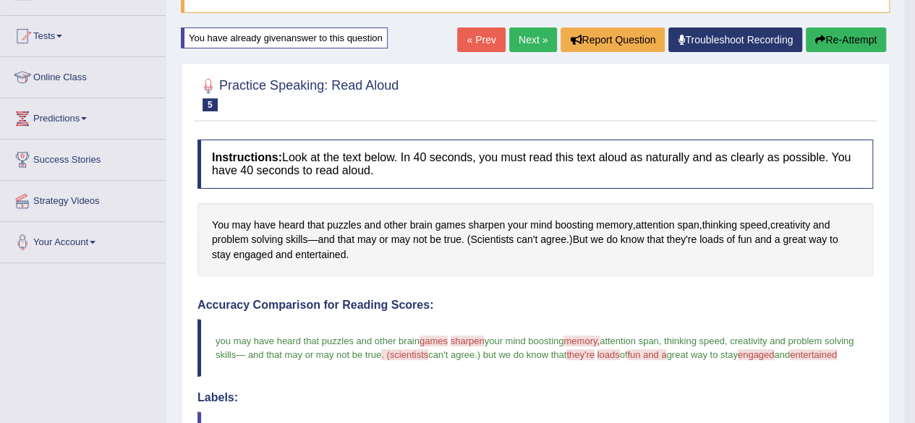
scroll to position [132, 0]
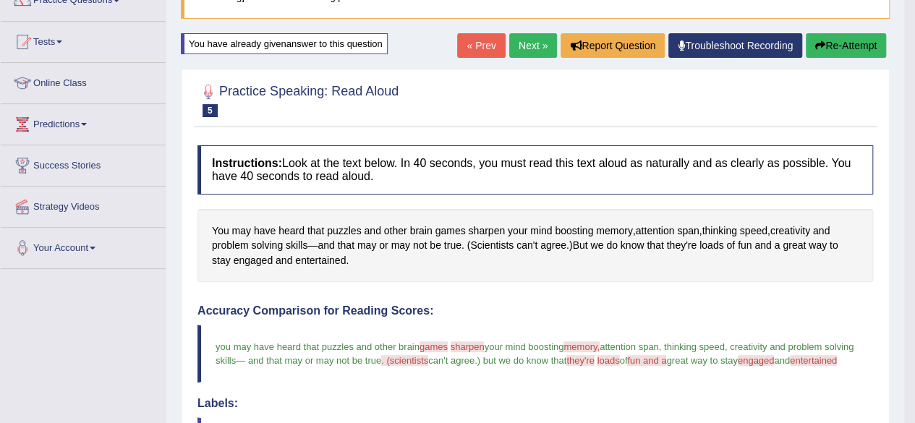
click at [845, 40] on button "Re-Attempt" at bounding box center [845, 45] width 80 height 25
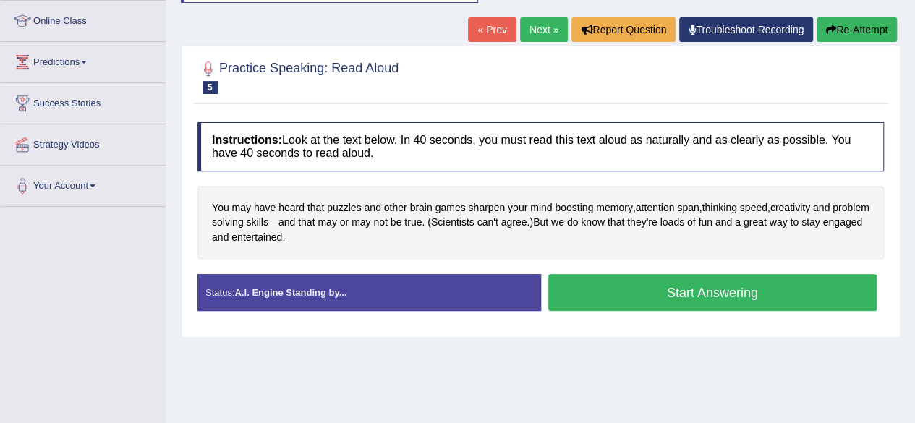
scroll to position [197, 0]
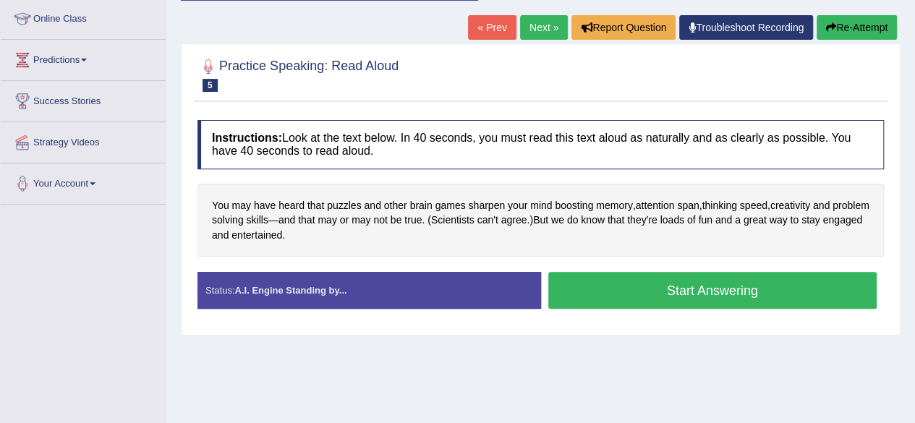
click at [667, 291] on button "Start Answering" at bounding box center [712, 290] width 329 height 37
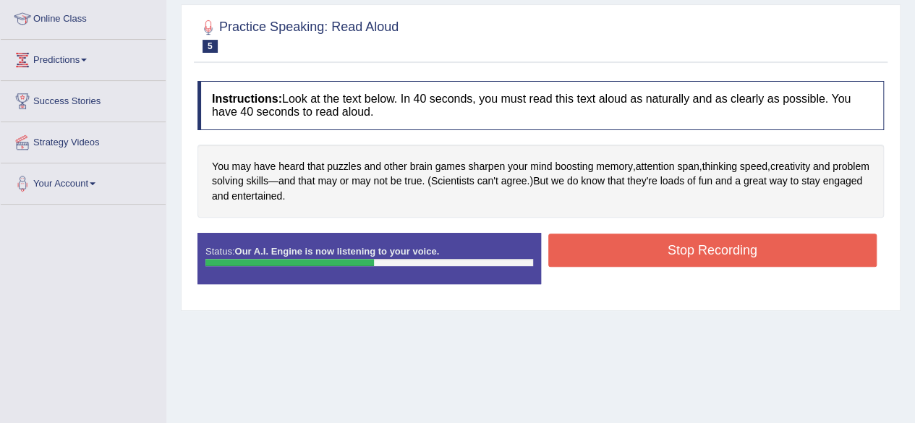
click at [682, 252] on button "Stop Recording" at bounding box center [712, 250] width 329 height 33
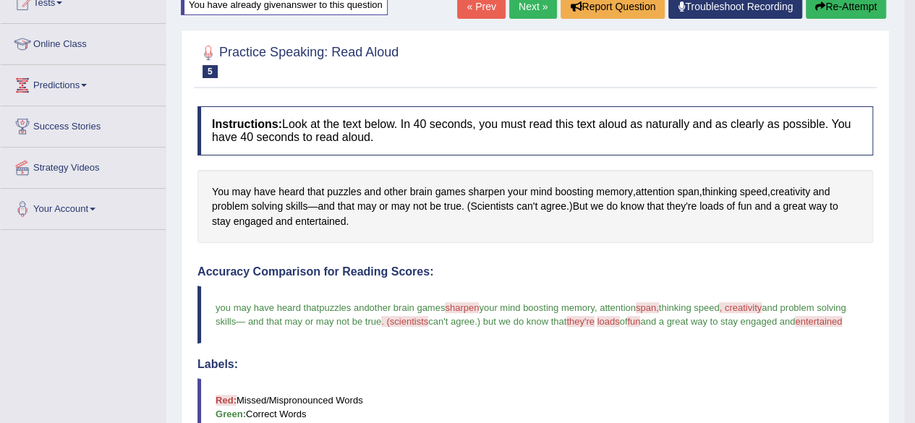
scroll to position [160, 0]
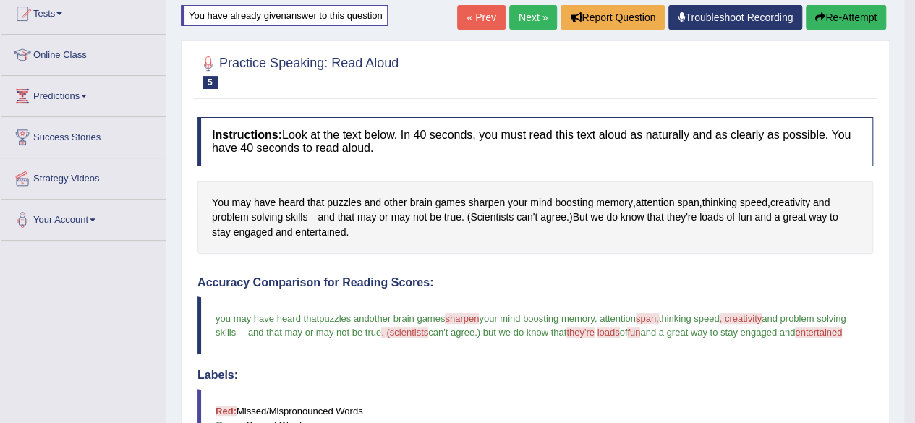
click at [840, 17] on button "Re-Attempt" at bounding box center [845, 17] width 80 height 25
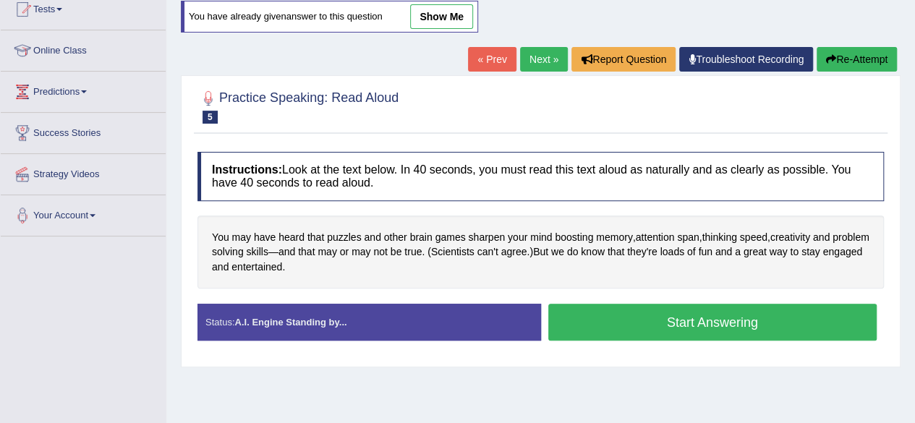
click at [536, 57] on link "Next »" at bounding box center [544, 59] width 48 height 25
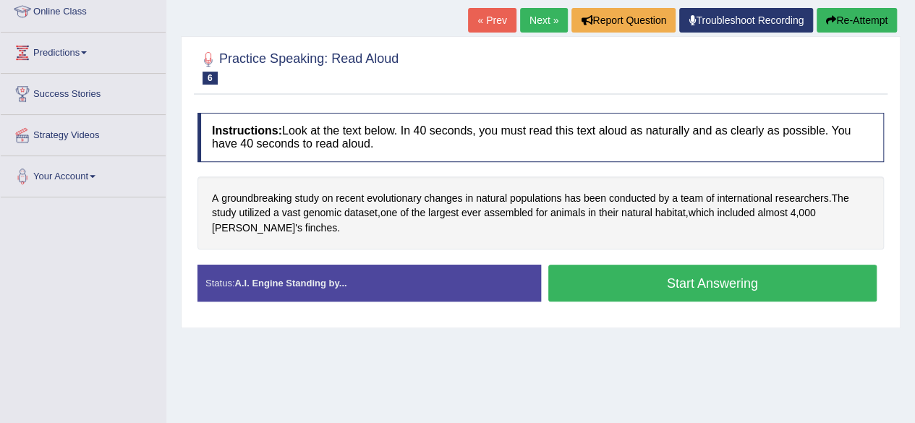
scroll to position [210, 0]
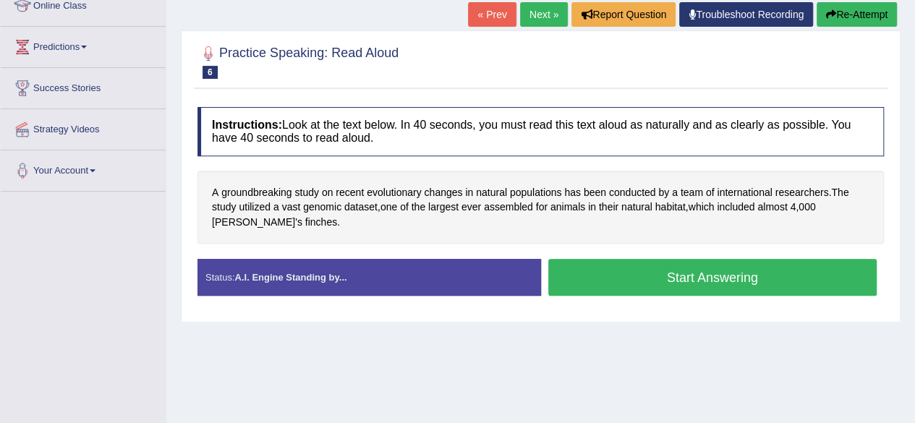
click at [582, 278] on button "Start Answering" at bounding box center [712, 277] width 329 height 37
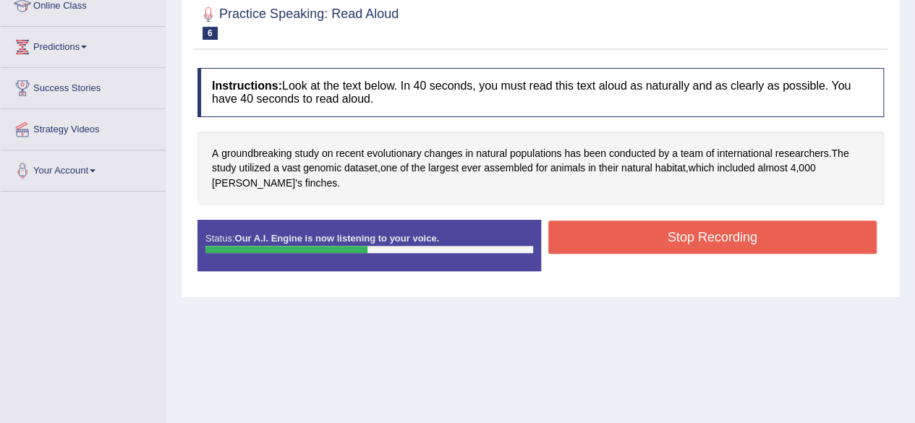
click at [673, 233] on button "Stop Recording" at bounding box center [712, 236] width 329 height 33
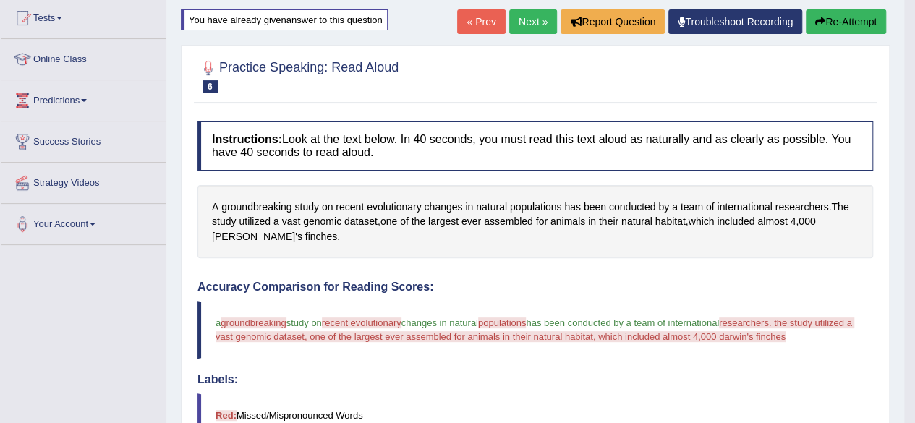
scroll to position [149, 0]
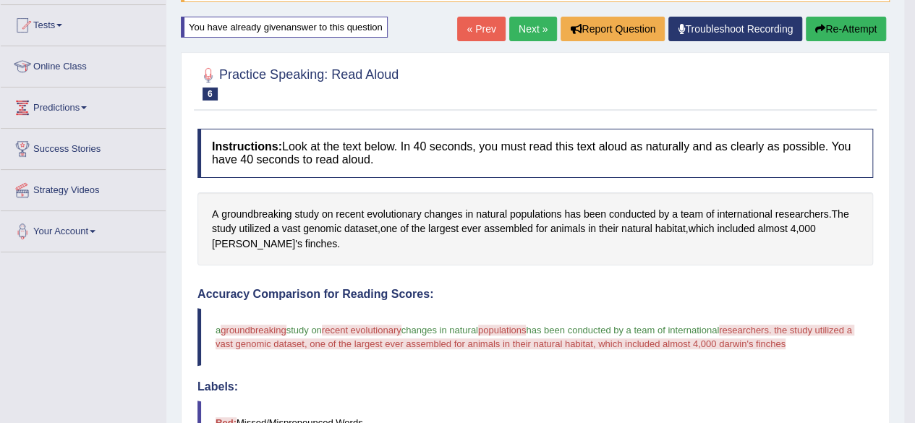
click at [834, 28] on button "Re-Attempt" at bounding box center [845, 29] width 80 height 25
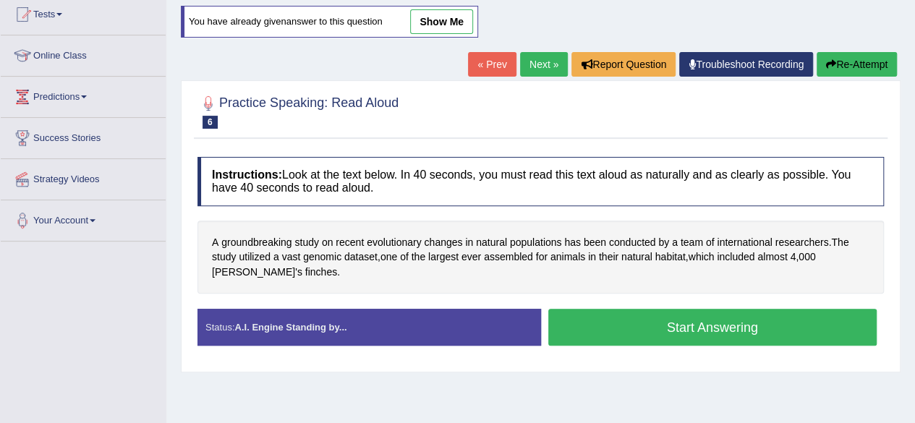
scroll to position [160, 0]
click at [669, 325] on button "Start Answering" at bounding box center [712, 327] width 329 height 37
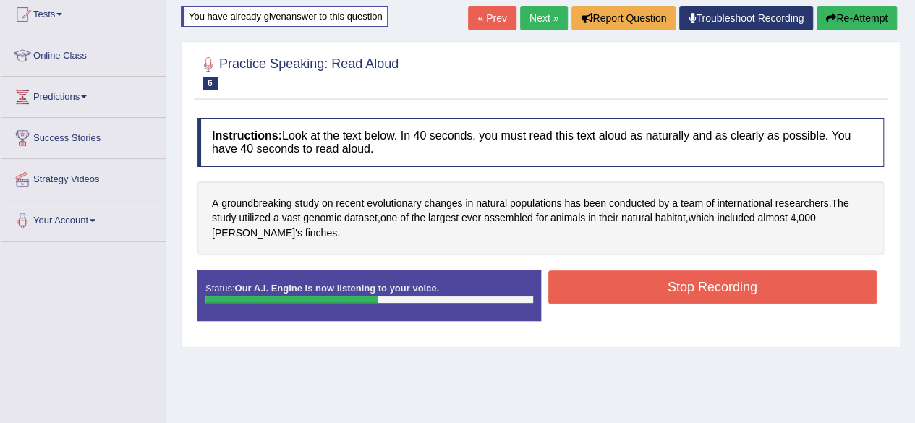
click at [720, 294] on button "Stop Recording" at bounding box center [712, 286] width 329 height 33
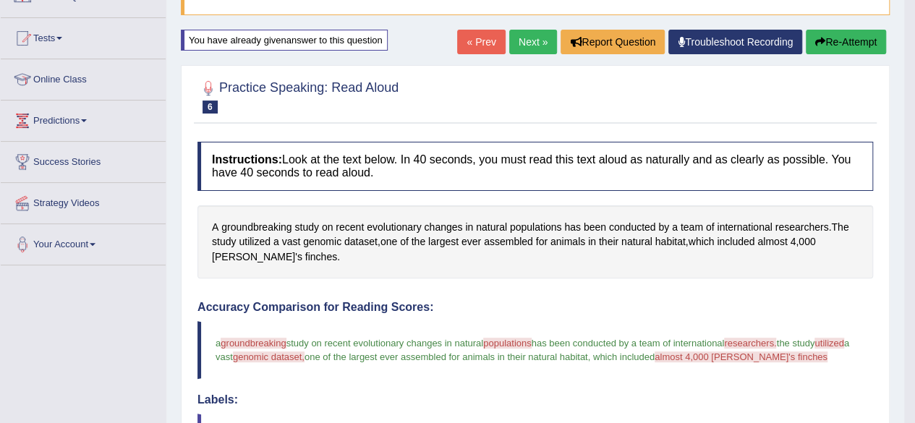
scroll to position [134, 0]
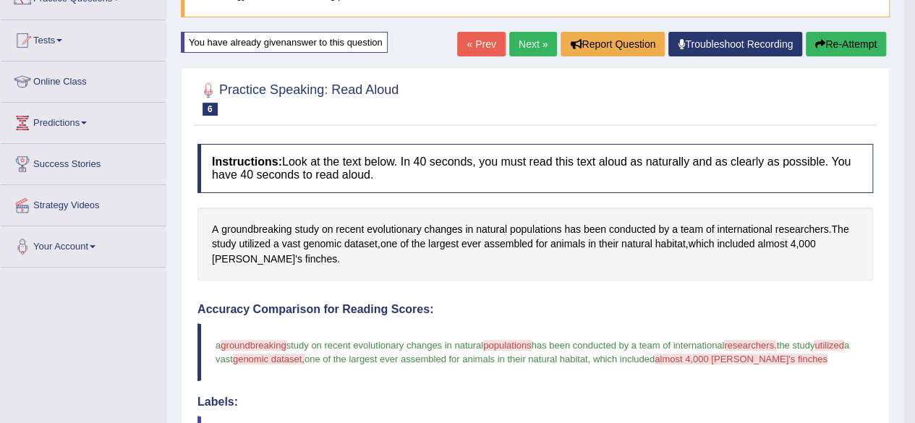
click at [832, 44] on button "Re-Attempt" at bounding box center [845, 44] width 80 height 25
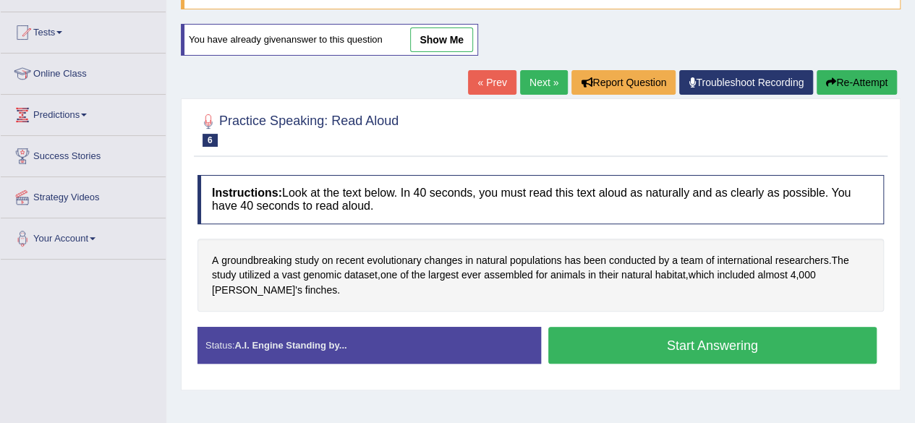
scroll to position [134, 0]
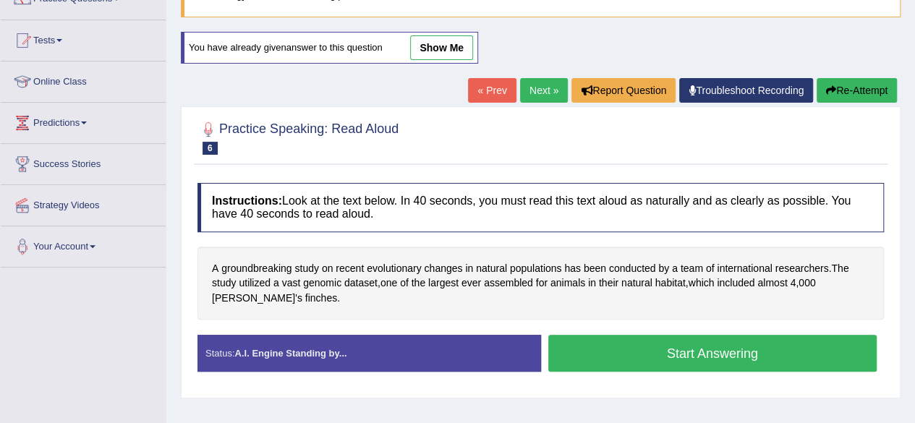
click at [678, 346] on button "Start Answering" at bounding box center [712, 353] width 329 height 37
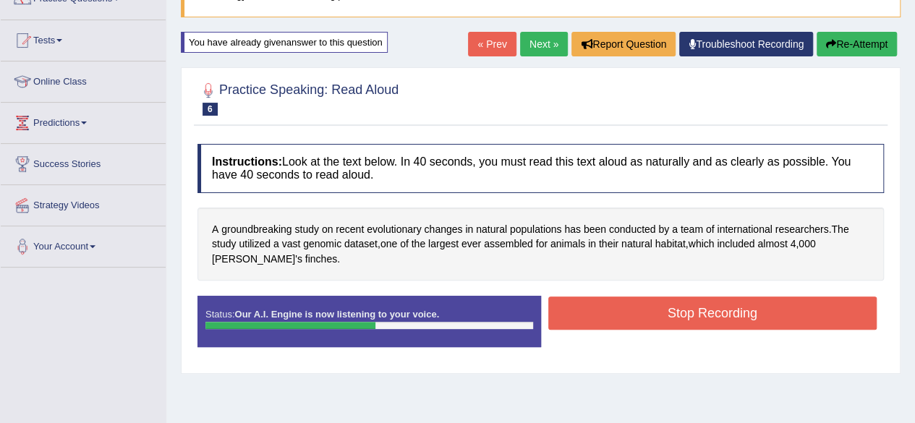
click at [697, 307] on button "Stop Recording" at bounding box center [712, 312] width 329 height 33
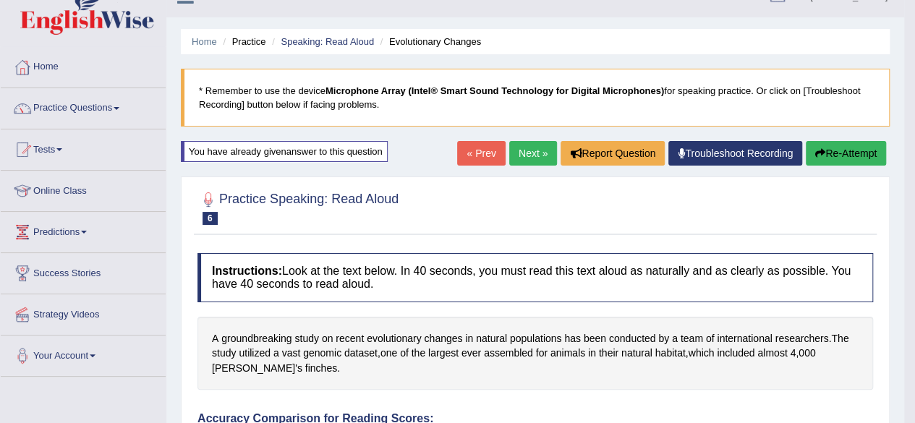
scroll to position [0, 0]
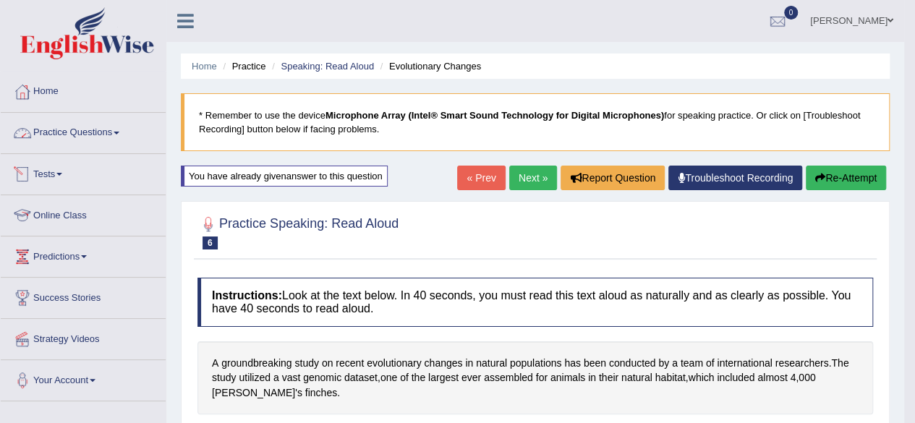
click at [81, 137] on link "Practice Questions" at bounding box center [83, 131] width 165 height 36
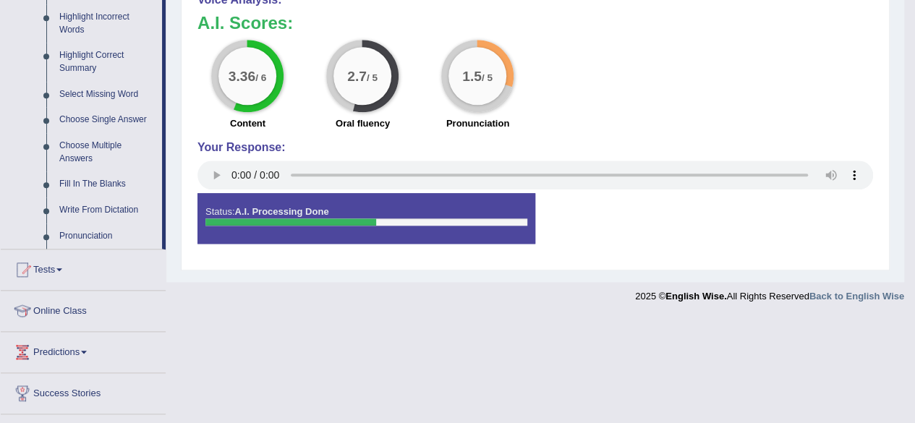
scroll to position [712, 0]
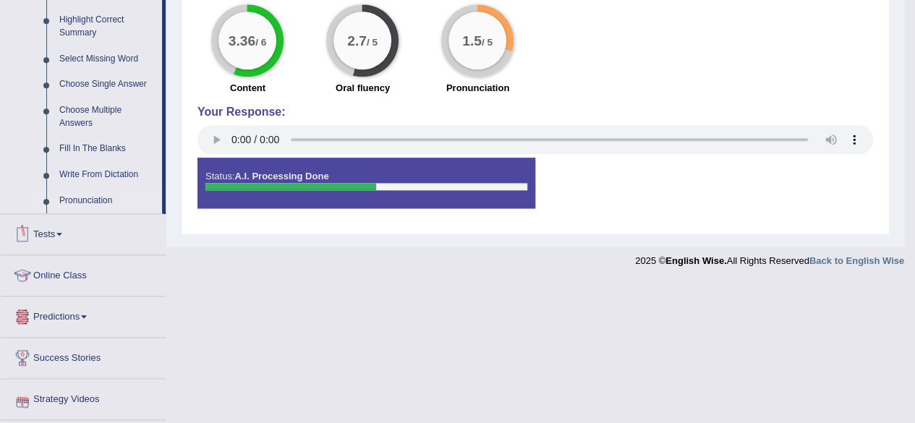
click at [97, 197] on link "Pronunciation" at bounding box center [107, 201] width 109 height 26
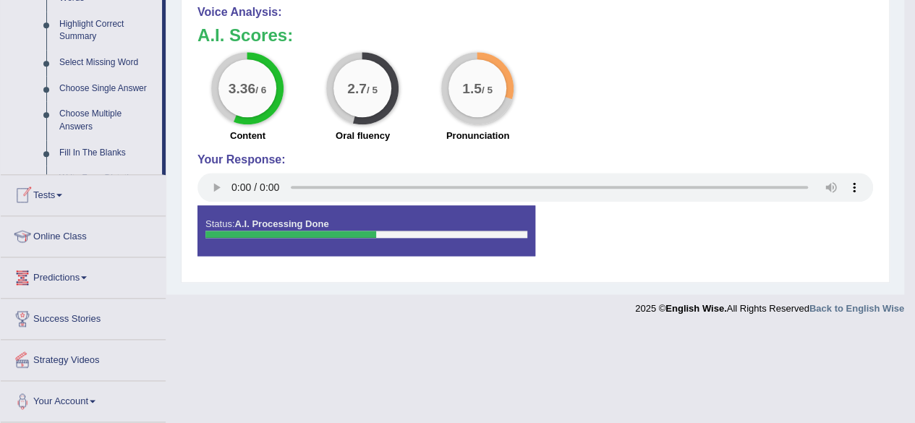
scroll to position [567, 0]
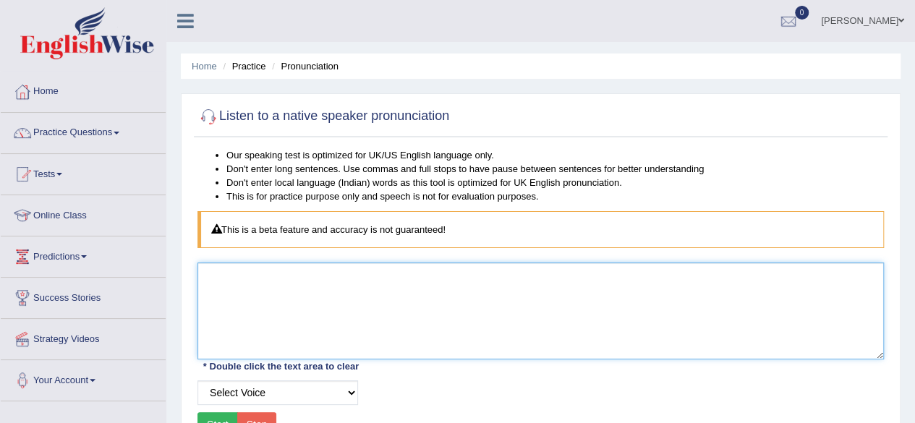
click at [234, 270] on textarea at bounding box center [540, 310] width 686 height 97
type textarea "finches"
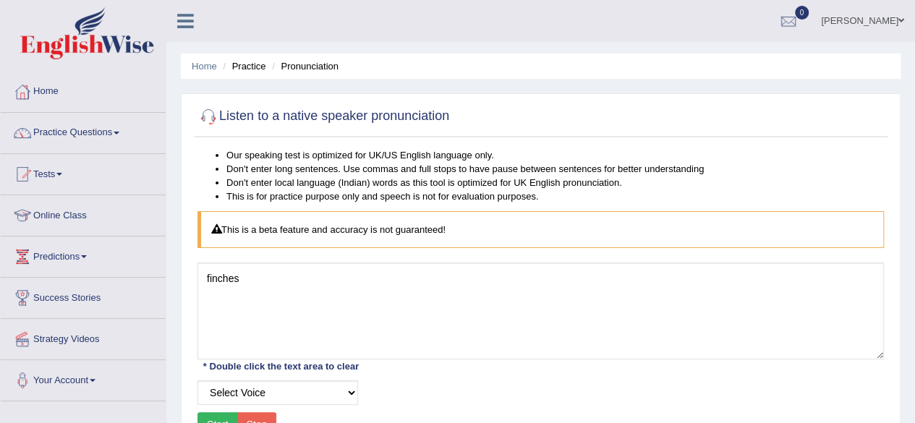
click at [209, 420] on button "Start" at bounding box center [217, 424] width 40 height 25
click at [77, 129] on link "Practice Questions" at bounding box center [83, 131] width 165 height 36
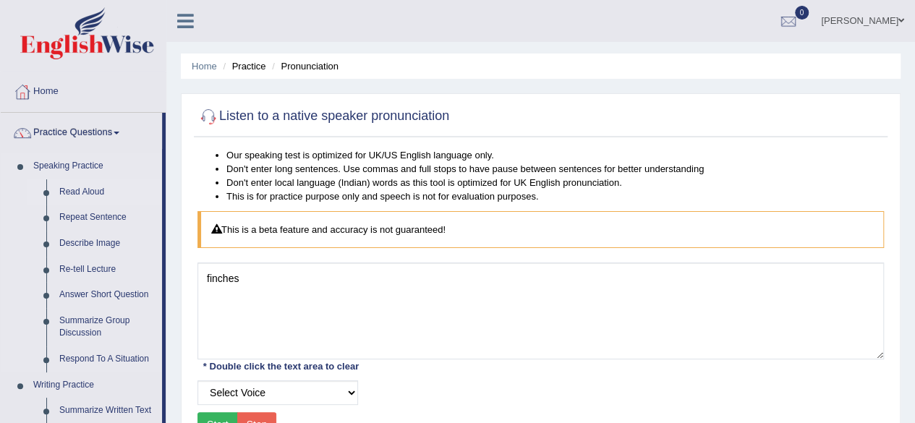
click at [103, 189] on link "Read Aloud" at bounding box center [107, 192] width 109 height 26
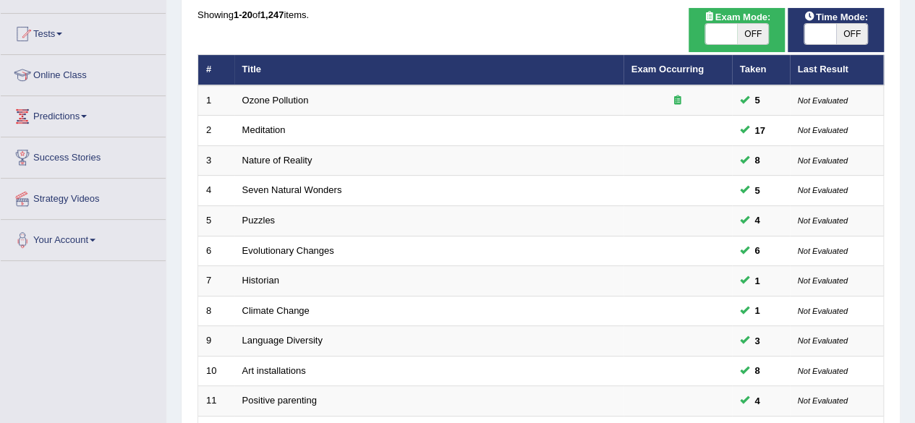
scroll to position [146, 0]
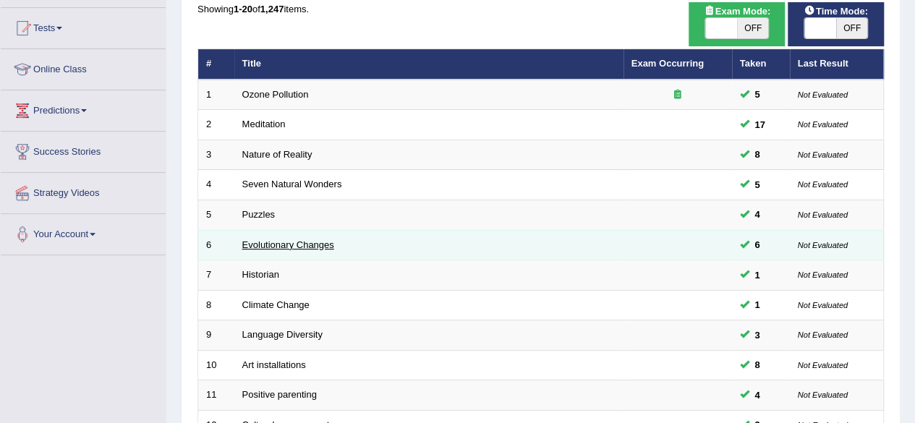
click at [296, 247] on link "Evolutionary Changes" at bounding box center [288, 244] width 92 height 11
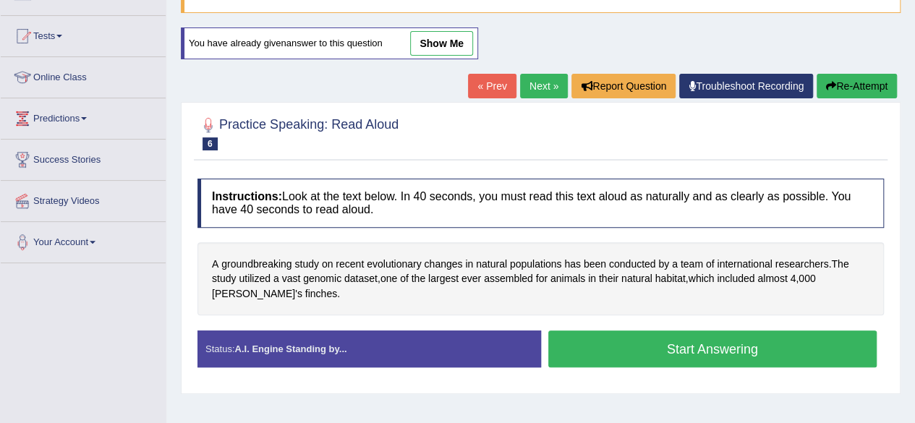
scroll to position [139, 0]
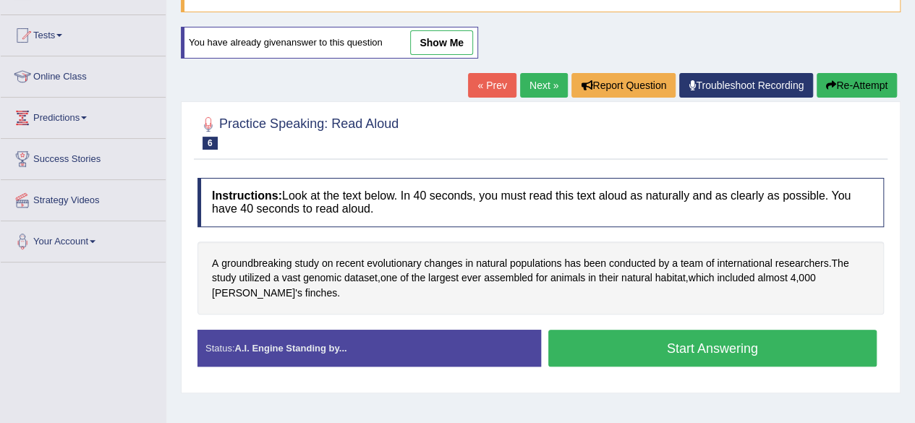
click at [645, 348] on button "Start Answering" at bounding box center [712, 348] width 329 height 37
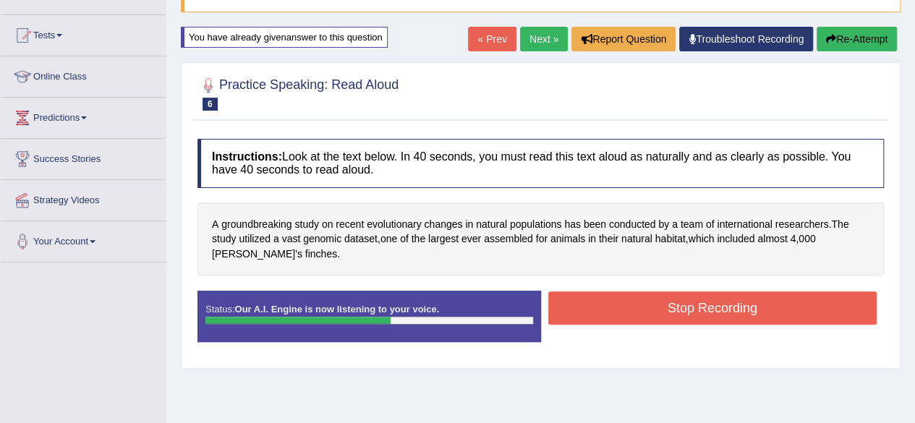
click at [720, 313] on button "Stop Recording" at bounding box center [712, 307] width 329 height 33
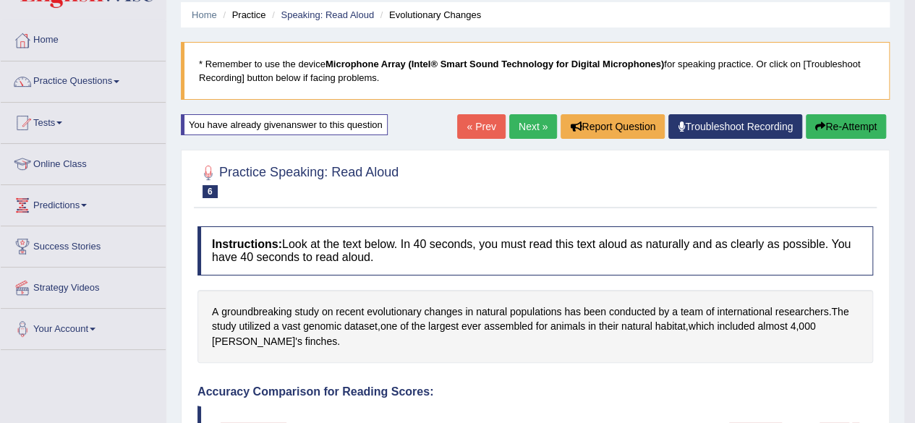
scroll to position [51, 0]
click at [518, 129] on link "Next »" at bounding box center [533, 127] width 48 height 25
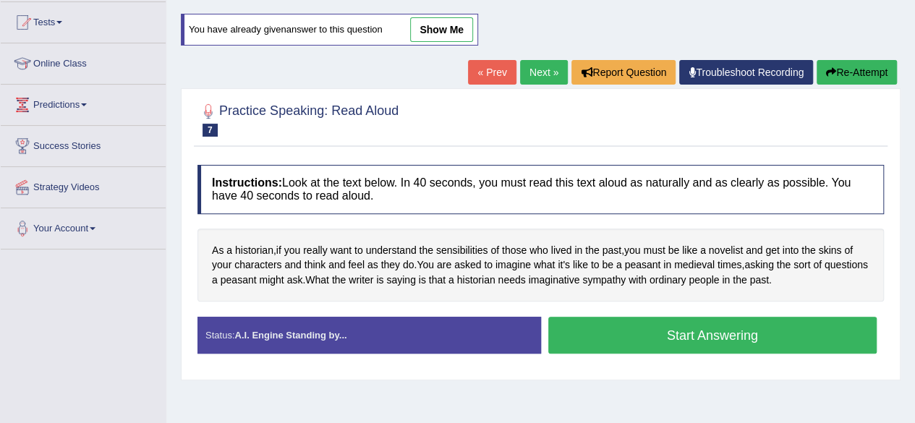
scroll to position [171, 0]
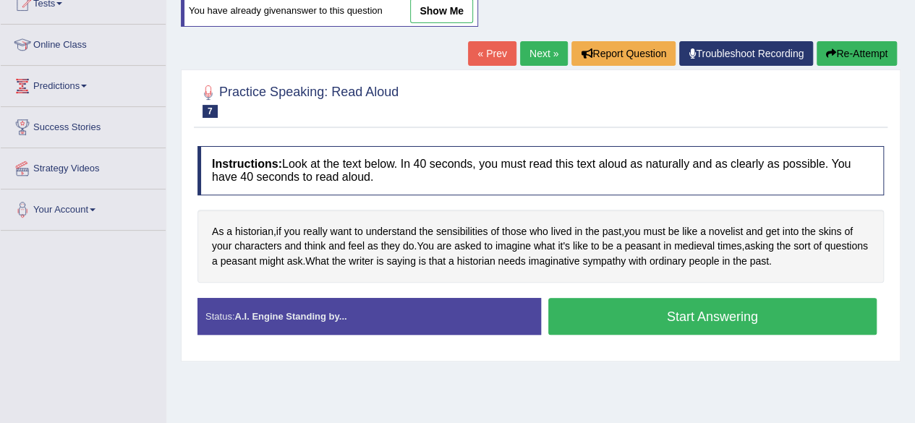
drag, startPoint x: 920, startPoint y: 98, endPoint x: 925, endPoint y: 187, distance: 89.8
click at [914, 187] on html "Toggle navigation Home Practice Questions Speaking Practice Read Aloud Repeat S…" at bounding box center [457, 40] width 915 height 423
click at [601, 312] on button "Start Answering" at bounding box center [712, 316] width 329 height 37
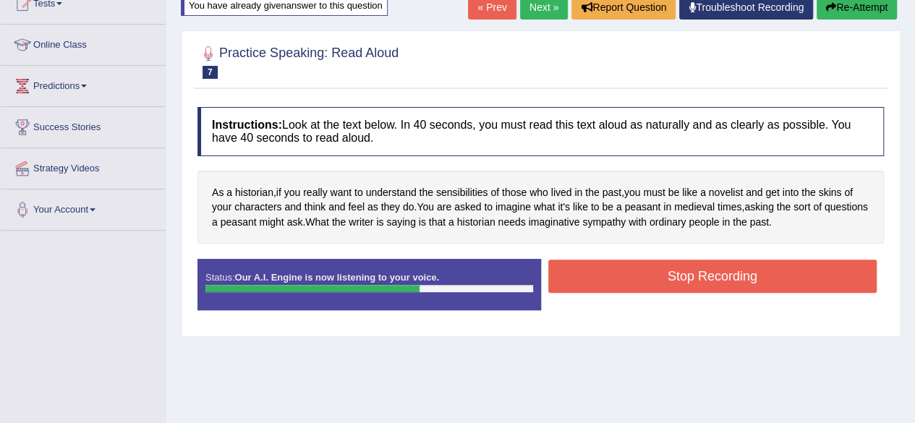
click at [777, 277] on button "Stop Recording" at bounding box center [712, 276] width 329 height 33
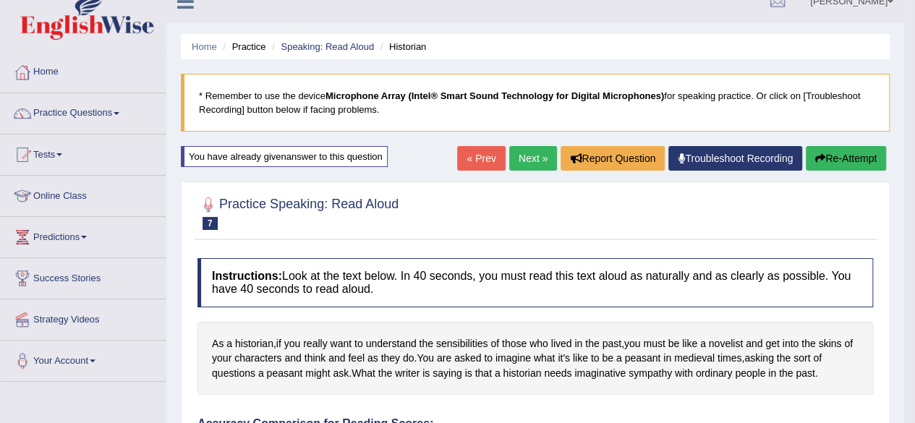
scroll to position [17, 0]
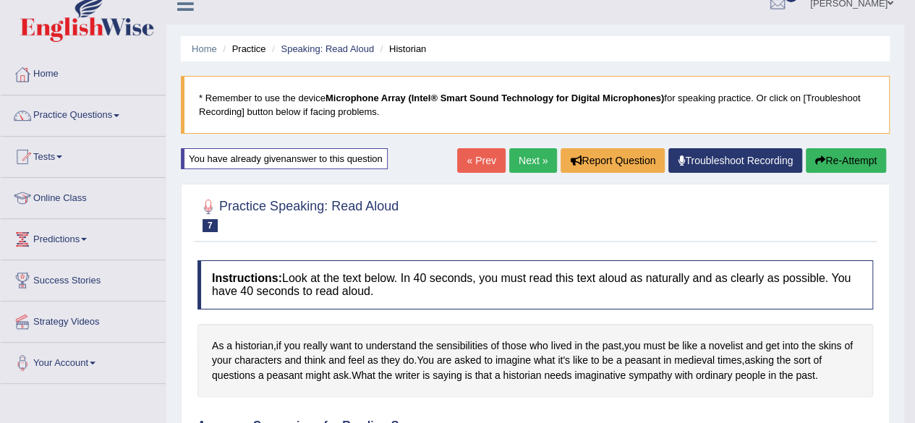
click at [835, 158] on button "Re-Attempt" at bounding box center [845, 160] width 80 height 25
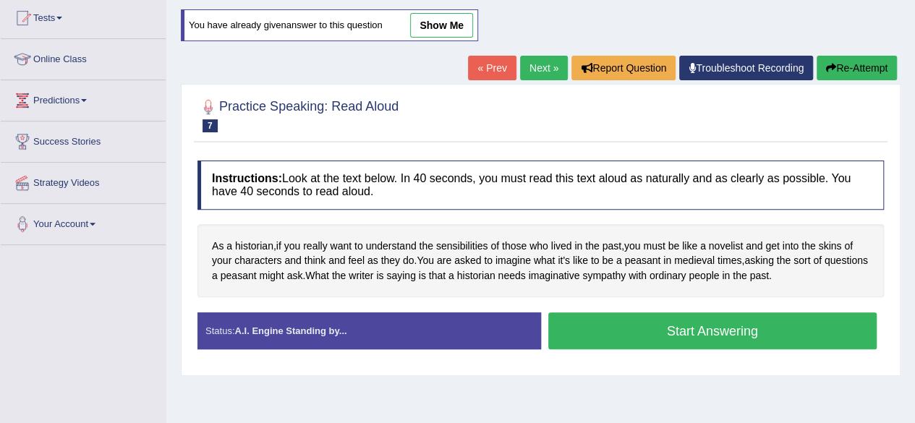
scroll to position [163, 0]
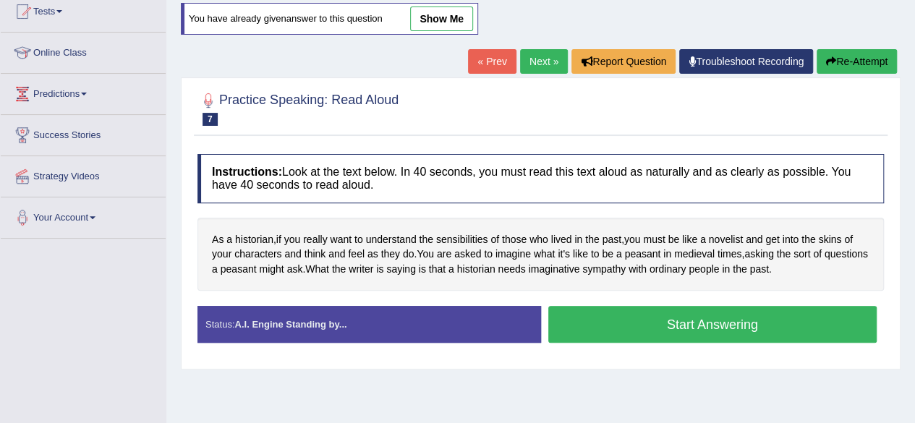
click at [644, 320] on button "Start Answering" at bounding box center [712, 324] width 329 height 37
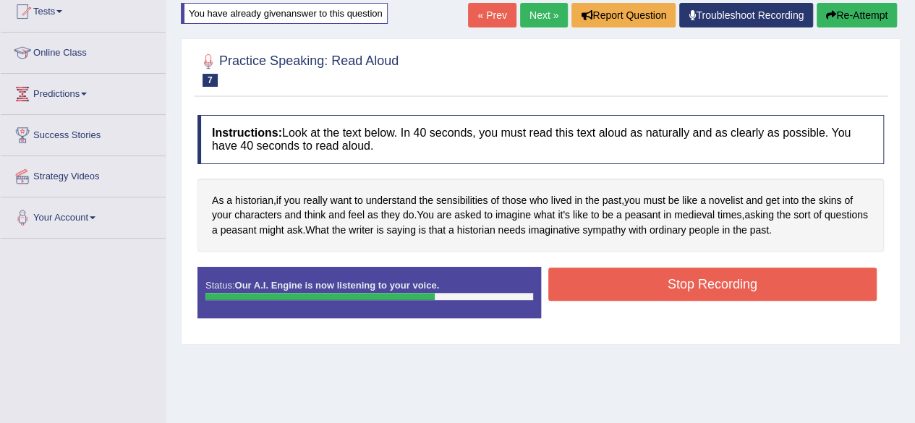
click at [769, 286] on button "Stop Recording" at bounding box center [712, 283] width 329 height 33
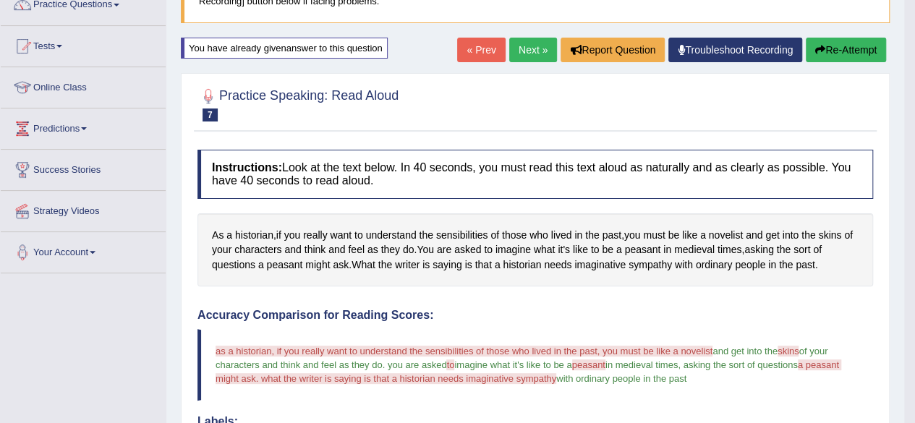
scroll to position [114, 0]
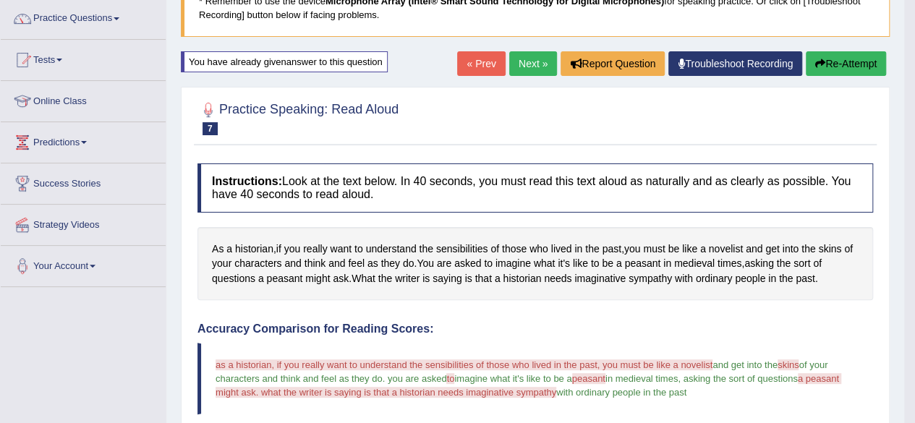
click at [846, 60] on button "Re-Attempt" at bounding box center [845, 63] width 80 height 25
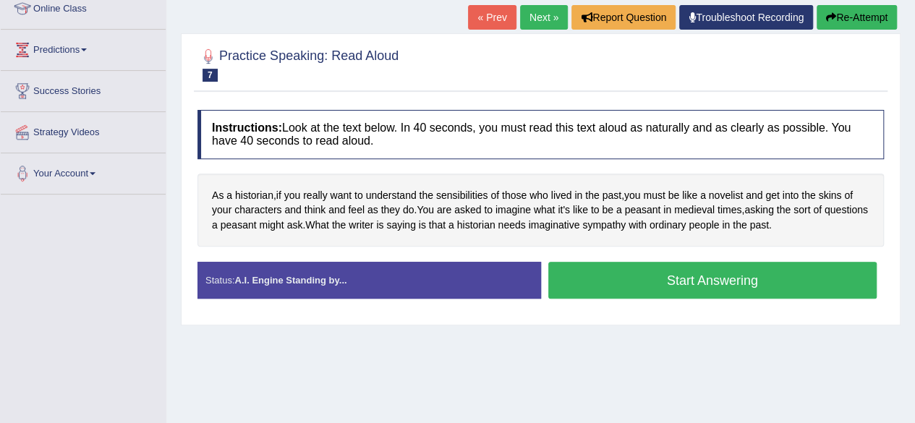
scroll to position [210, 0]
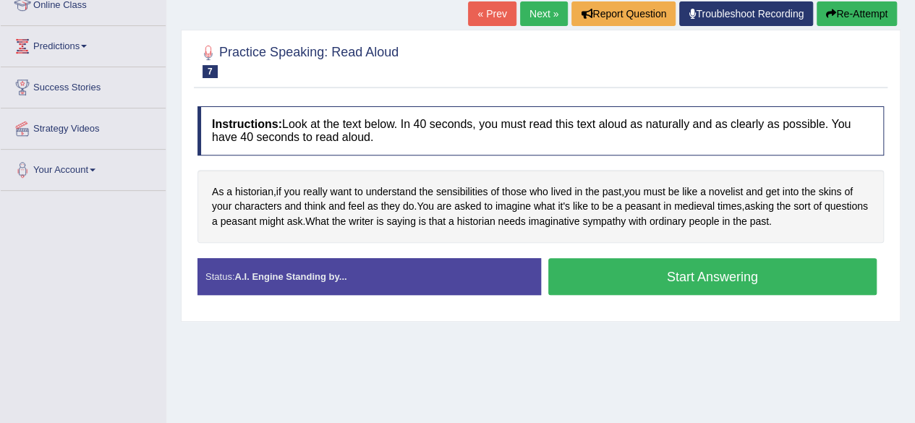
click at [617, 271] on button "Start Answering" at bounding box center [712, 276] width 329 height 37
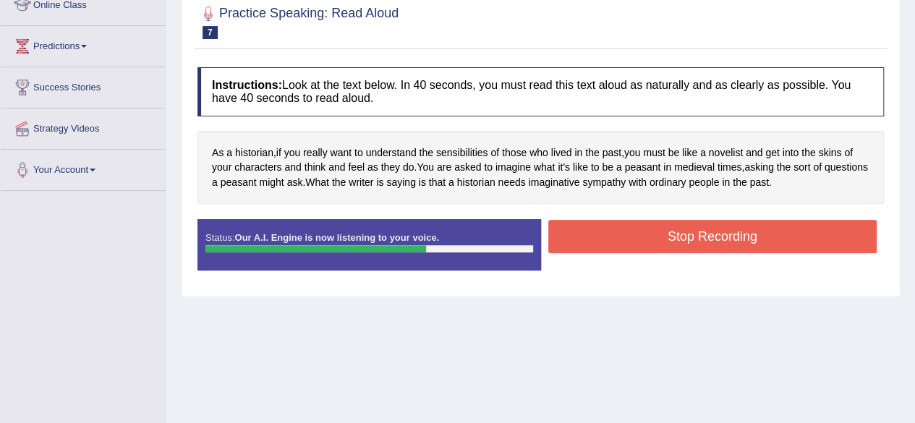
click at [746, 235] on button "Stop Recording" at bounding box center [712, 236] width 329 height 33
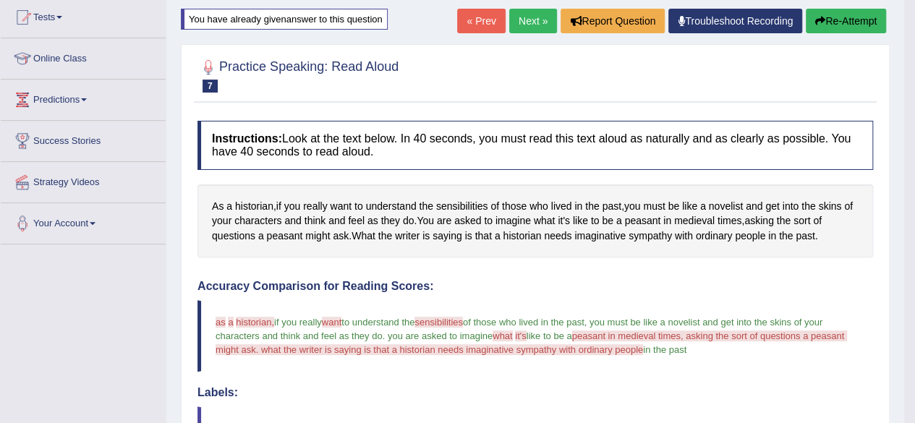
scroll to position [134, 0]
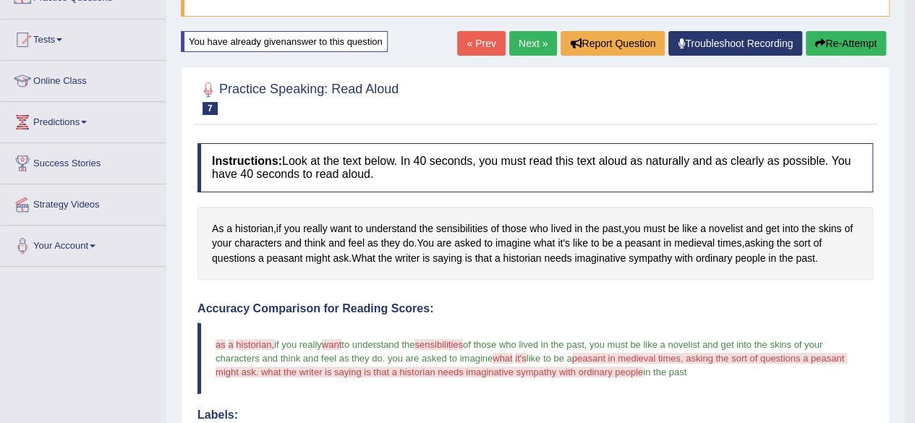
click at [528, 37] on link "Next »" at bounding box center [533, 43] width 48 height 25
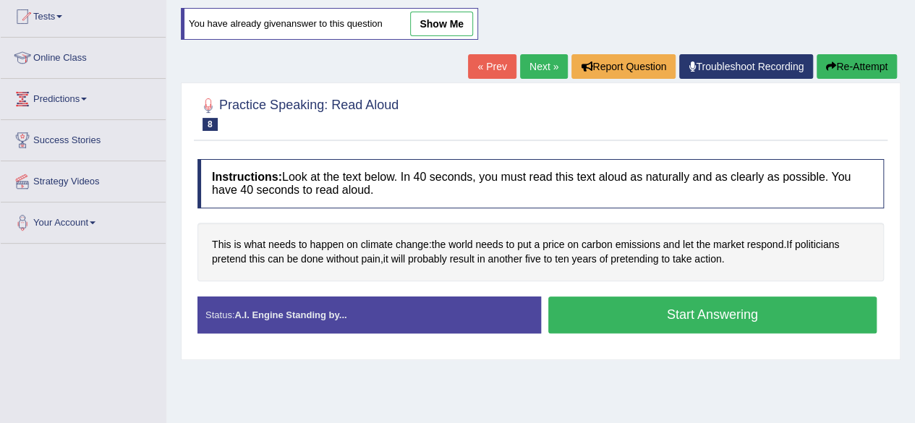
scroll to position [159, 0]
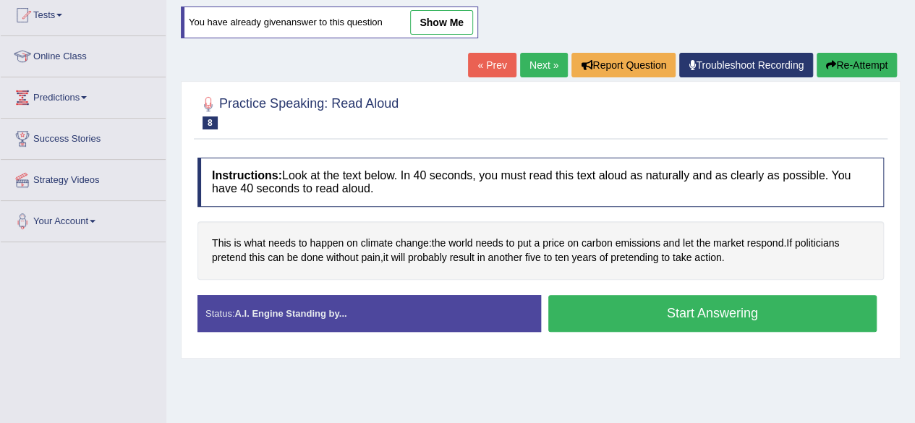
click at [643, 313] on button "Start Answering" at bounding box center [712, 313] width 329 height 37
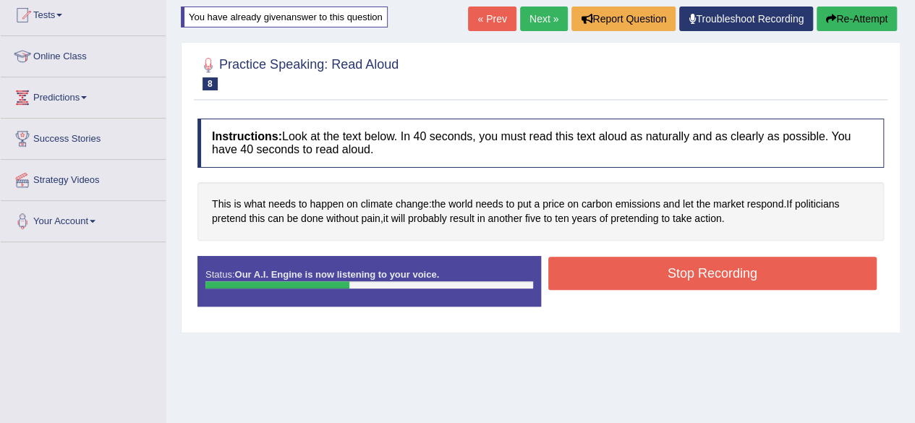
click at [683, 267] on button "Stop Recording" at bounding box center [712, 273] width 329 height 33
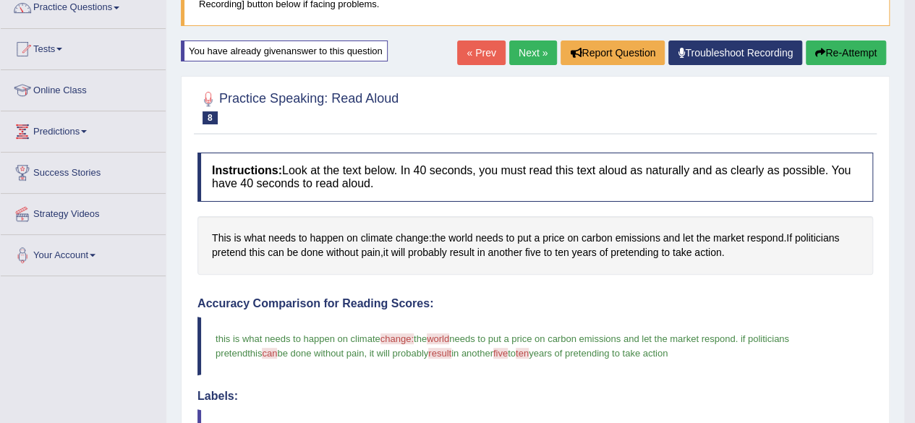
scroll to position [136, 0]
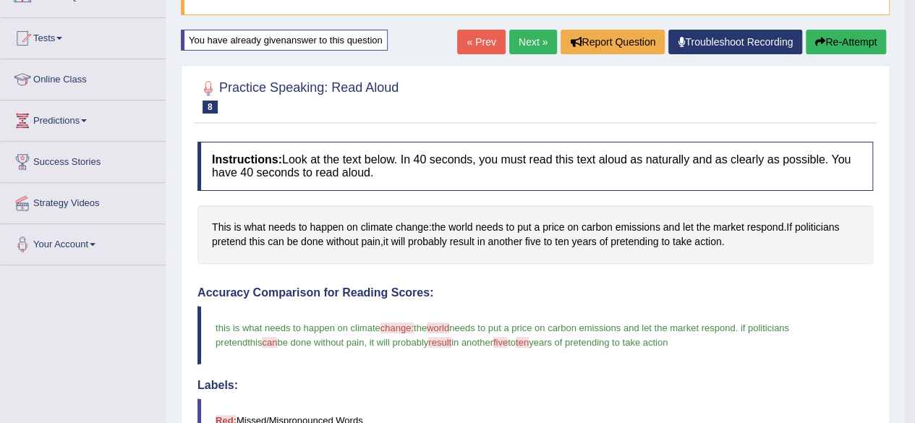
click at [828, 41] on button "Re-Attempt" at bounding box center [845, 42] width 80 height 25
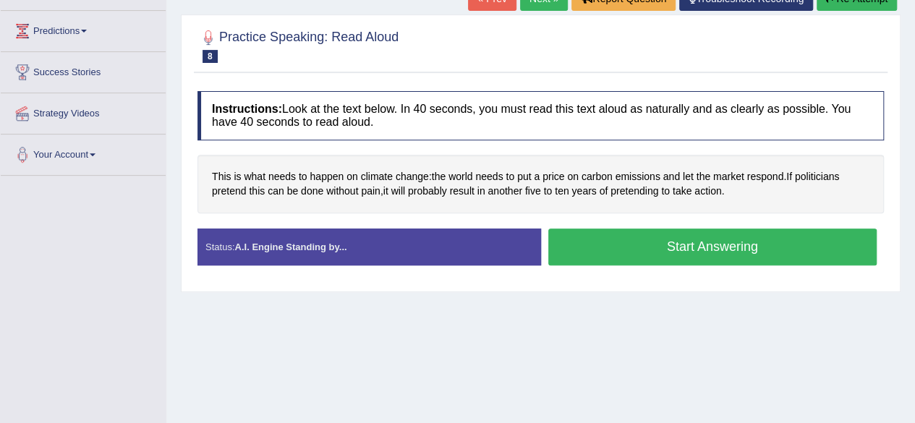
scroll to position [234, 0]
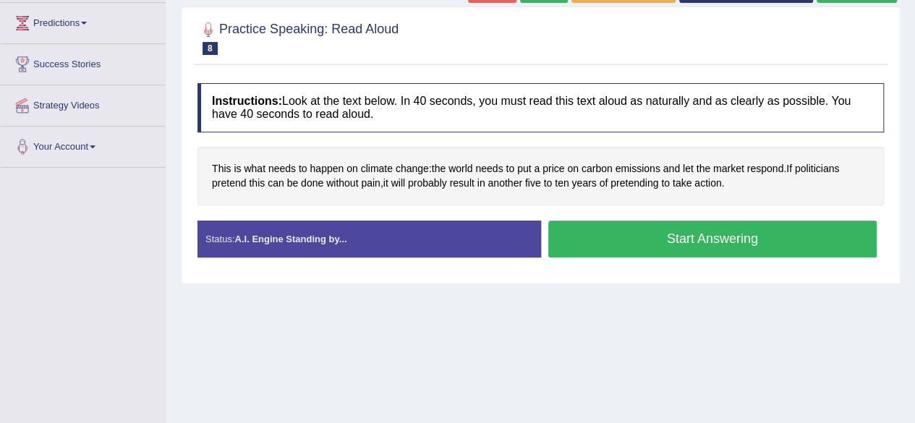
click at [587, 234] on button "Start Answering" at bounding box center [712, 238] width 329 height 37
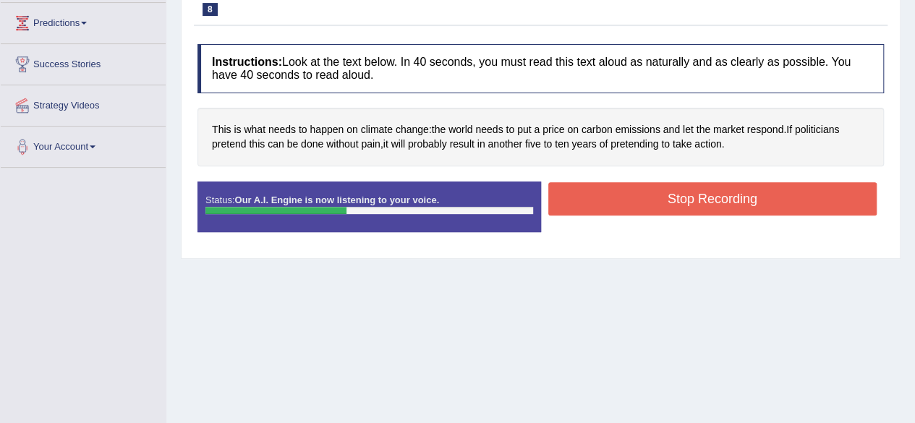
click at [705, 197] on button "Stop Recording" at bounding box center [712, 198] width 329 height 33
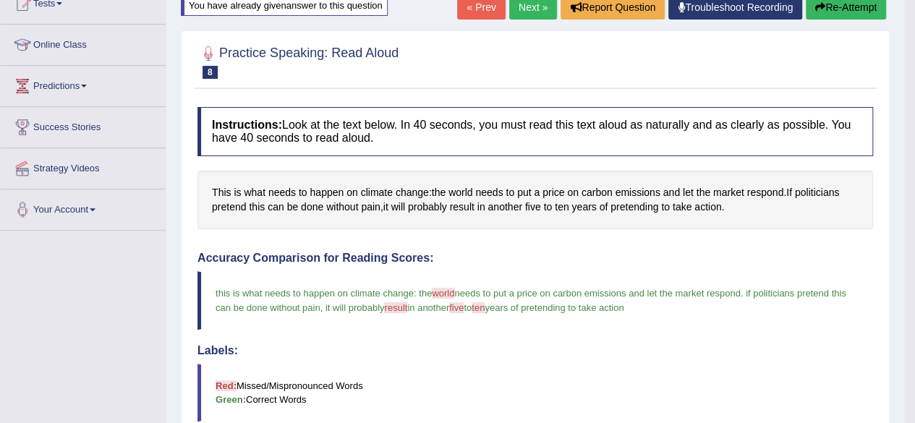
scroll to position [163, 0]
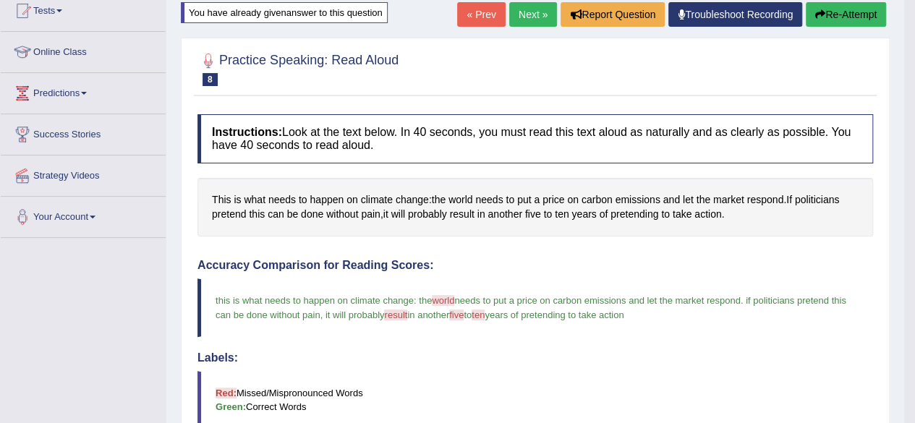
click at [520, 12] on link "Next »" at bounding box center [533, 14] width 48 height 25
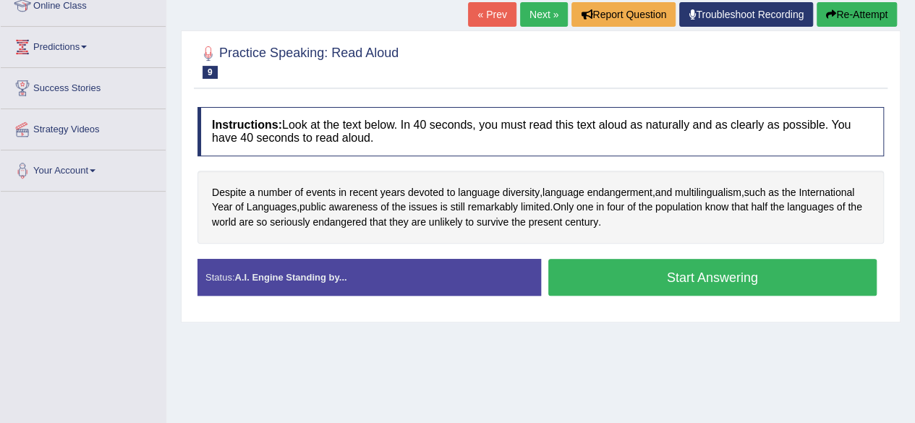
scroll to position [213, 0]
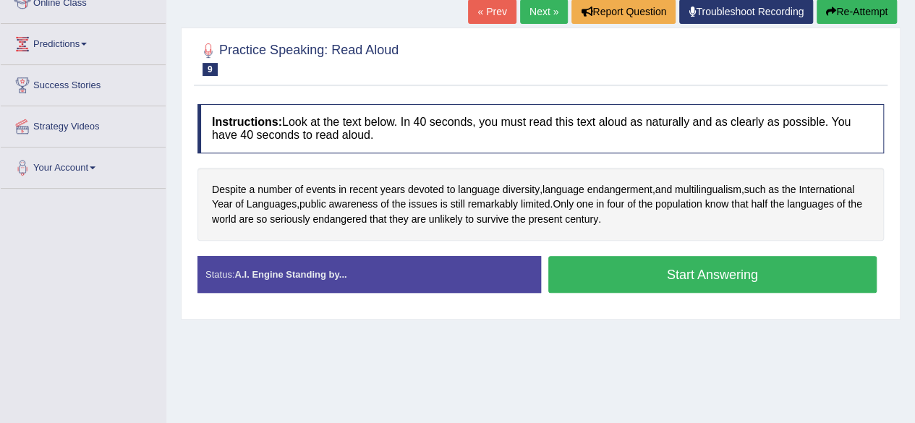
click at [603, 267] on button "Start Answering" at bounding box center [712, 274] width 329 height 37
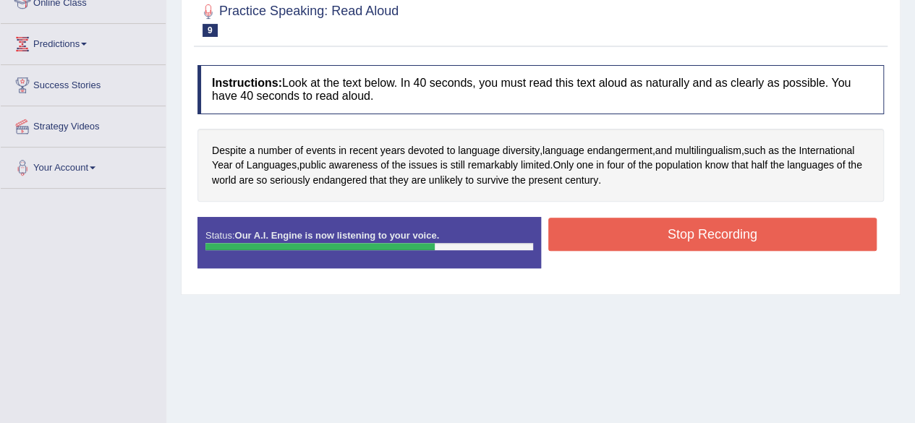
click at [629, 225] on button "Stop Recording" at bounding box center [712, 234] width 329 height 33
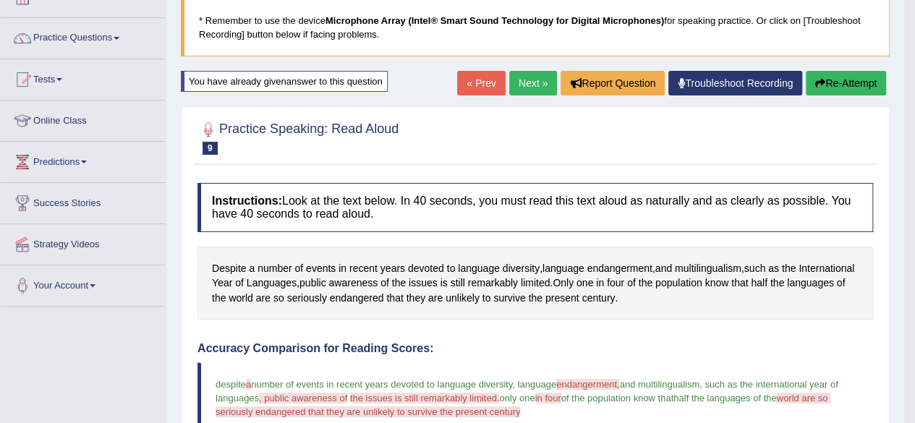
scroll to position [85, 0]
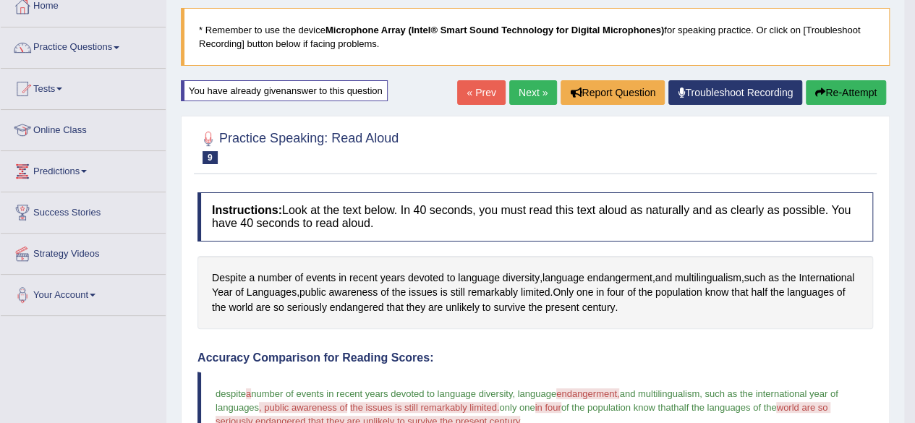
click at [850, 89] on button "Re-Attempt" at bounding box center [845, 92] width 80 height 25
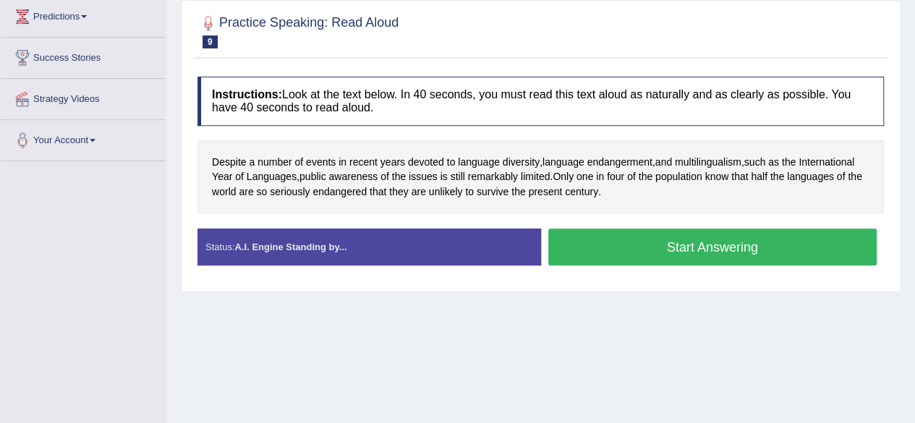
scroll to position [243, 0]
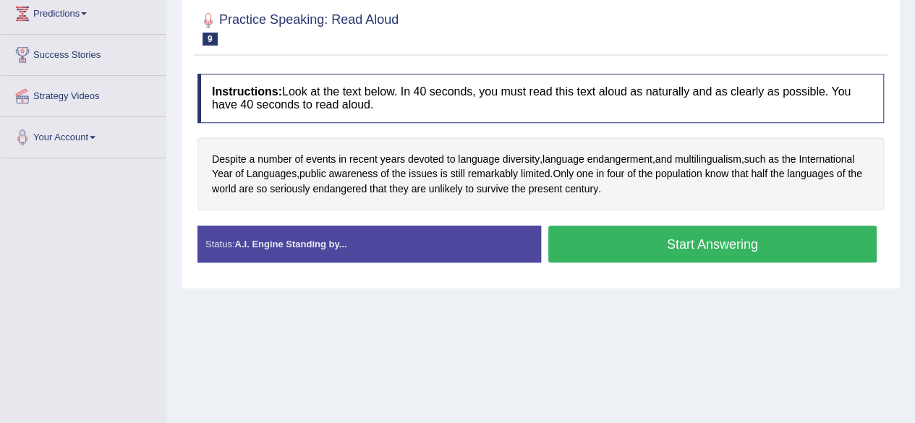
click at [632, 239] on button "Start Answering" at bounding box center [712, 244] width 329 height 37
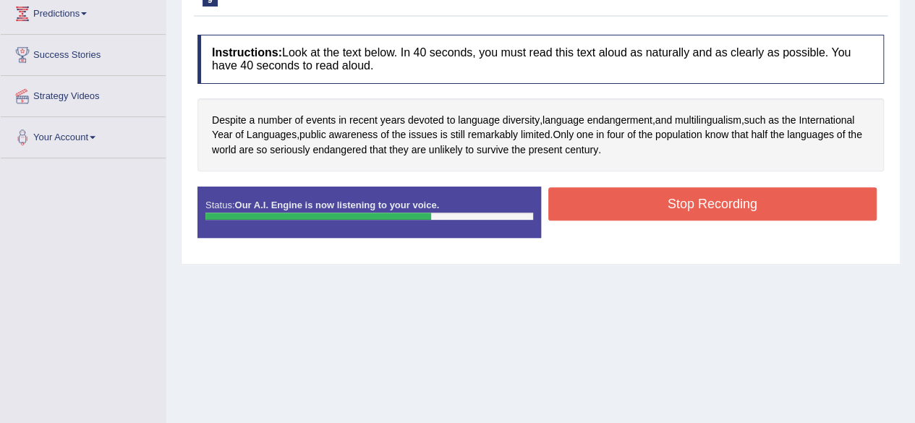
click at [620, 201] on button "Stop Recording" at bounding box center [712, 203] width 329 height 33
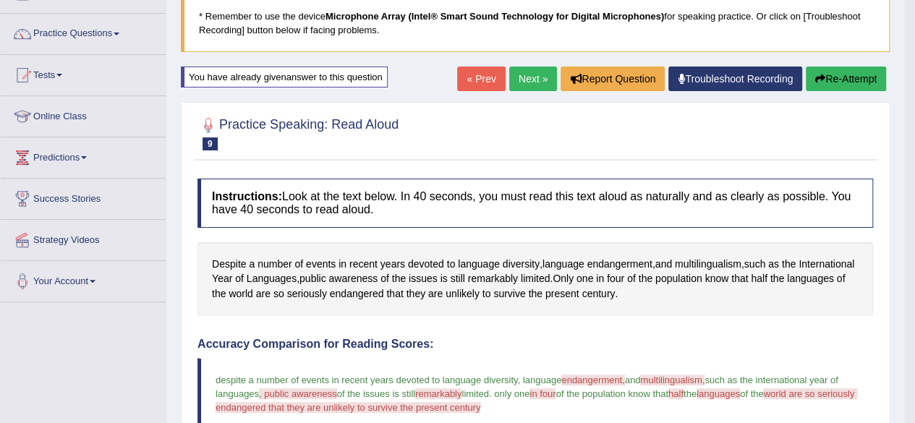
scroll to position [94, 0]
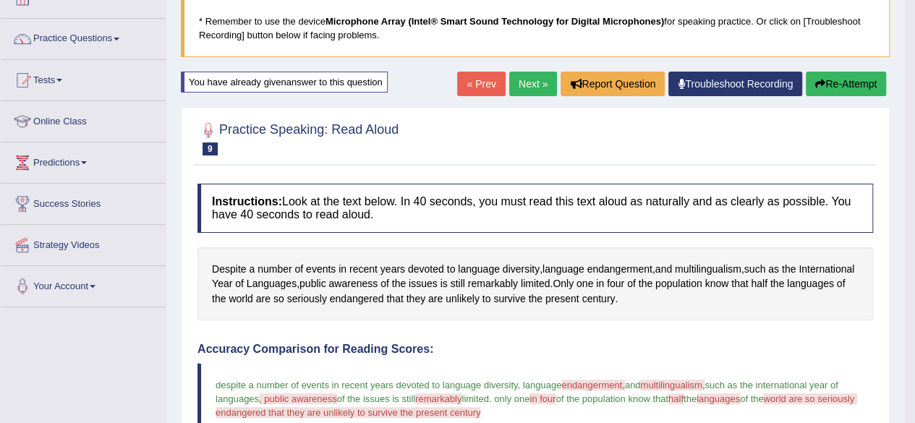
click at [849, 82] on button "Re-Attempt" at bounding box center [845, 84] width 80 height 25
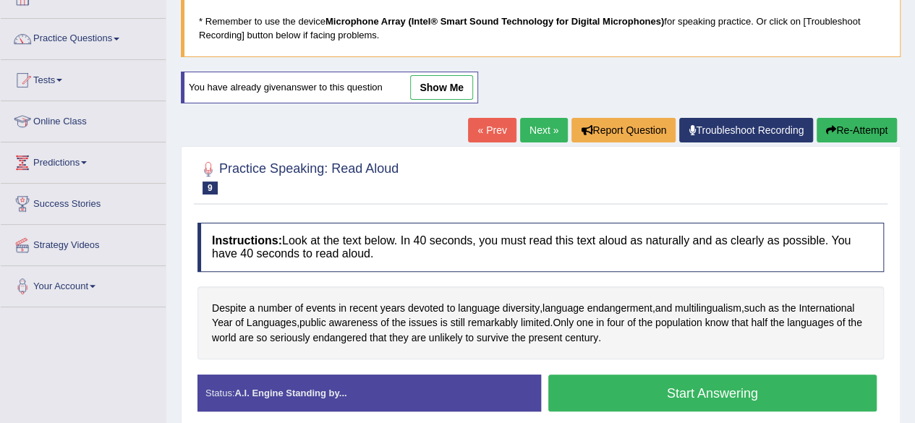
click at [547, 127] on link "Next »" at bounding box center [544, 130] width 48 height 25
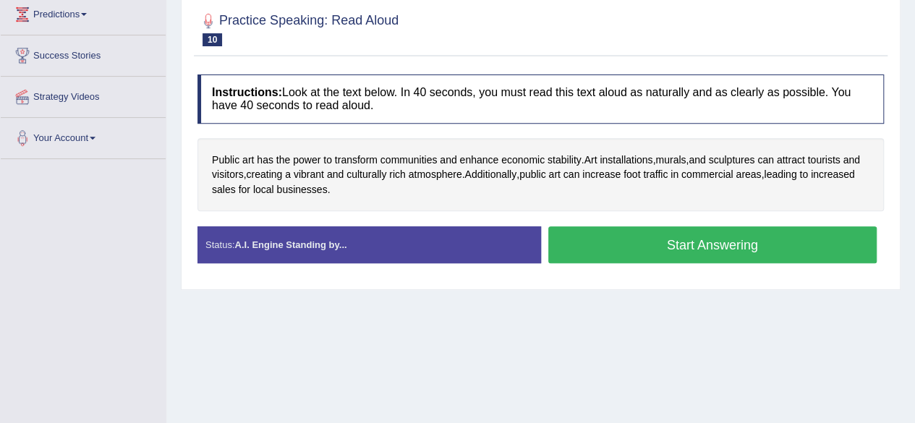
scroll to position [236, 0]
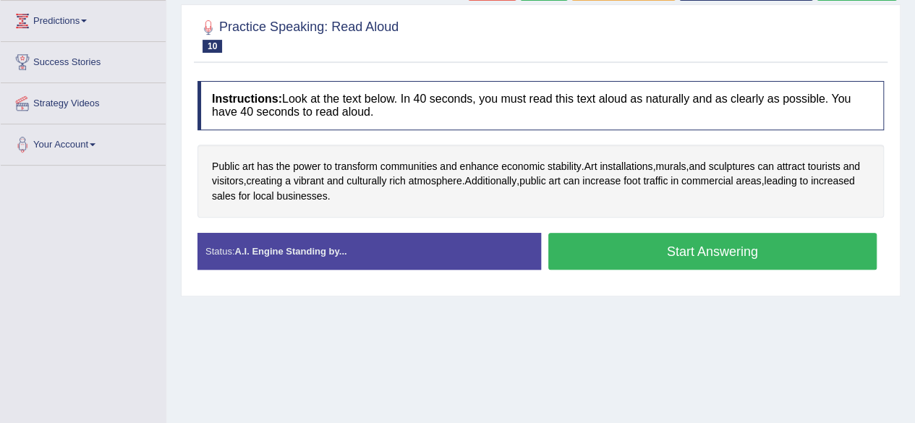
click at [583, 246] on button "Start Answering" at bounding box center [712, 251] width 329 height 37
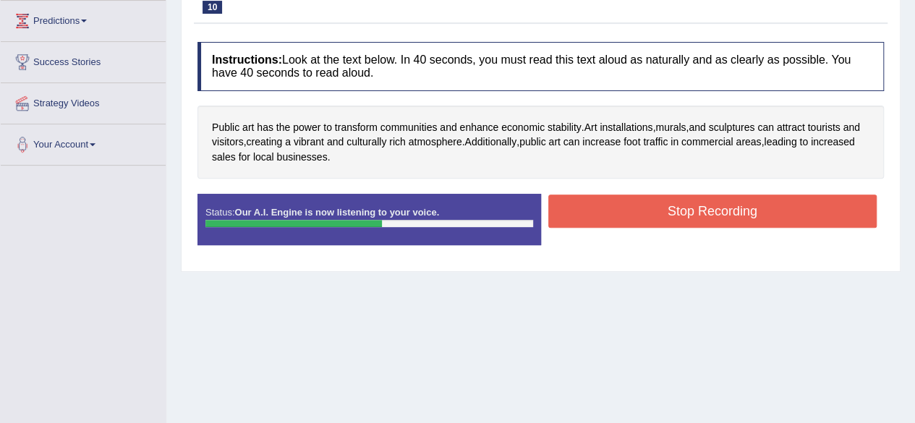
click at [640, 202] on button "Stop Recording" at bounding box center [712, 210] width 329 height 33
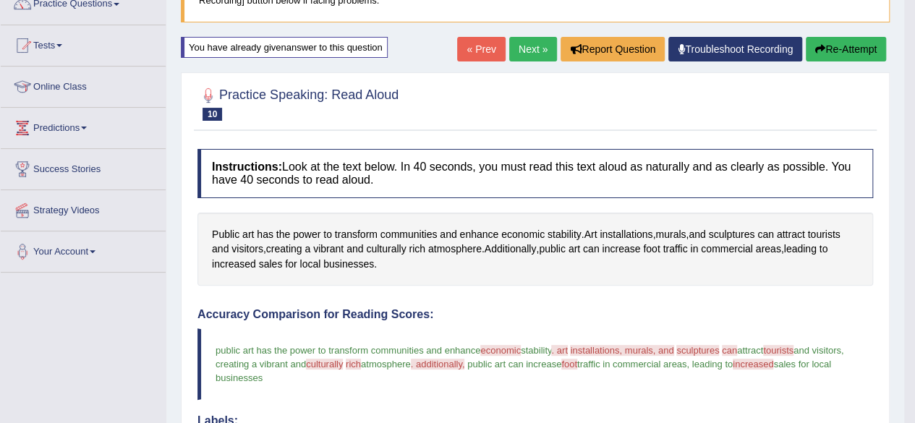
scroll to position [147, 0]
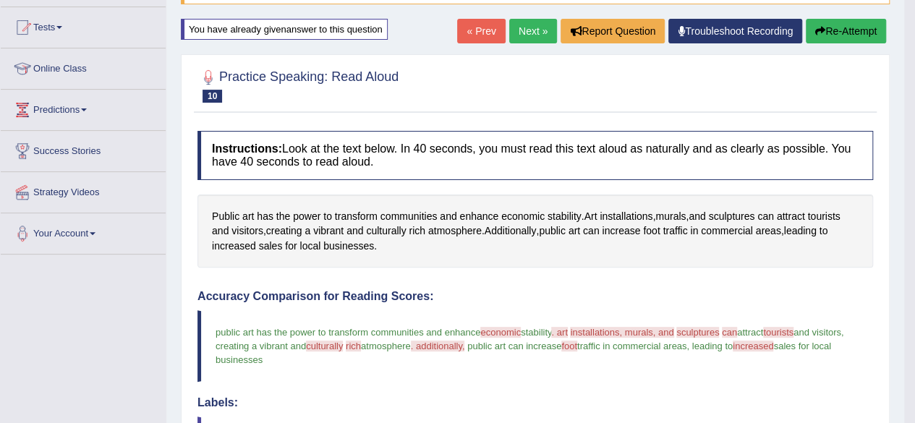
click at [864, 31] on button "Re-Attempt" at bounding box center [845, 31] width 80 height 25
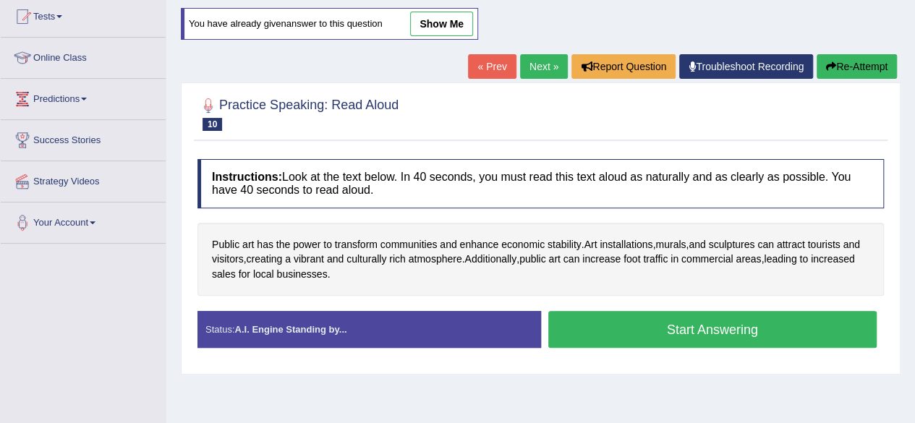
click at [570, 330] on button "Start Answering" at bounding box center [712, 329] width 329 height 37
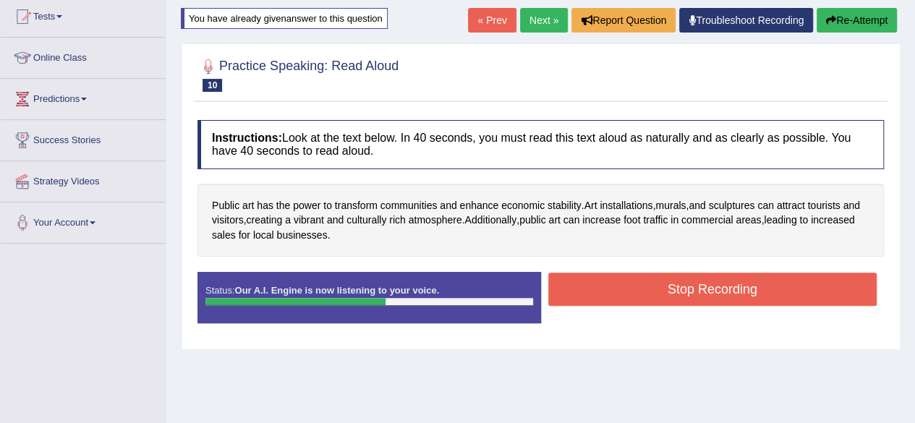
click at [584, 278] on button "Stop Recording" at bounding box center [712, 289] width 329 height 33
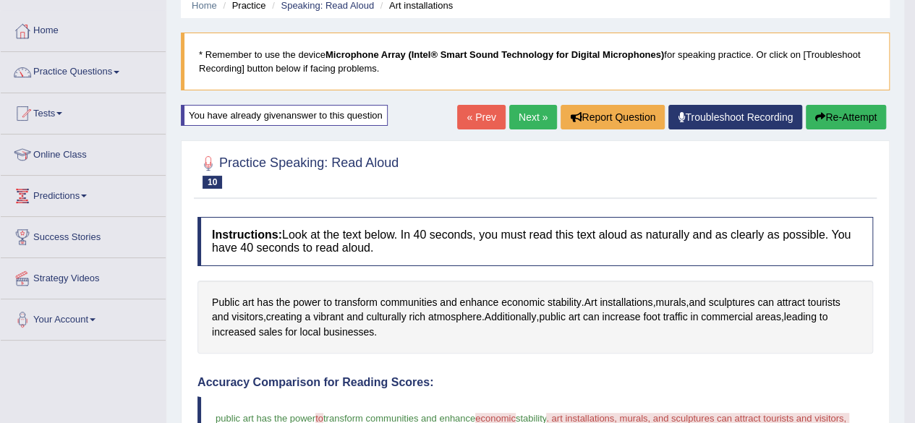
scroll to position [49, 0]
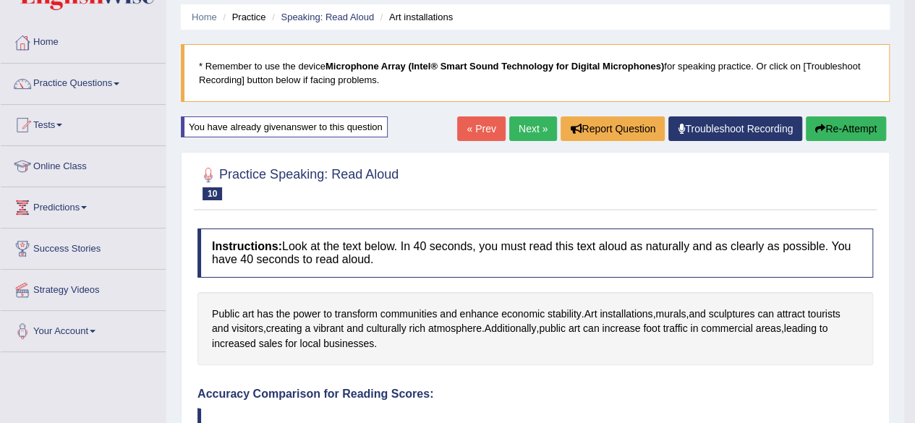
click at [820, 124] on icon "button" at bounding box center [820, 129] width 10 height 10
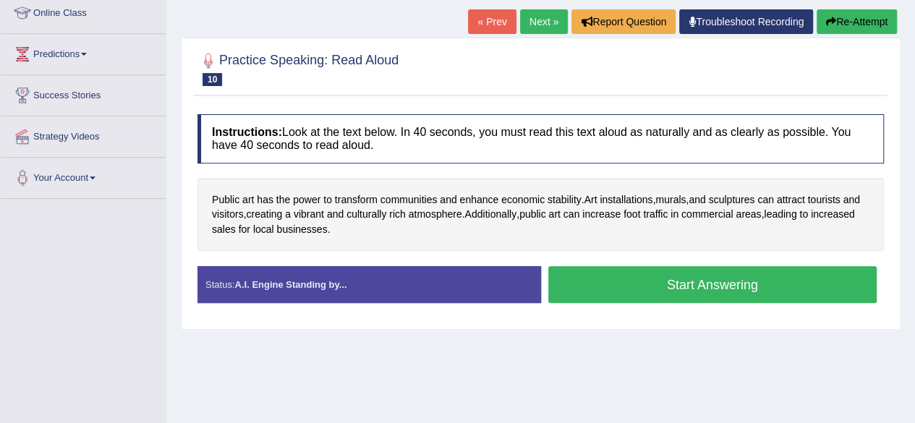
scroll to position [202, 0]
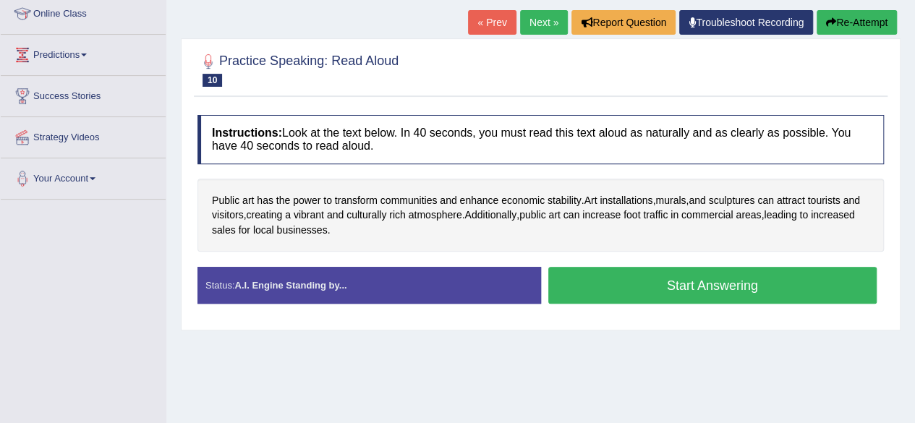
click at [526, 18] on link "Next »" at bounding box center [544, 22] width 48 height 25
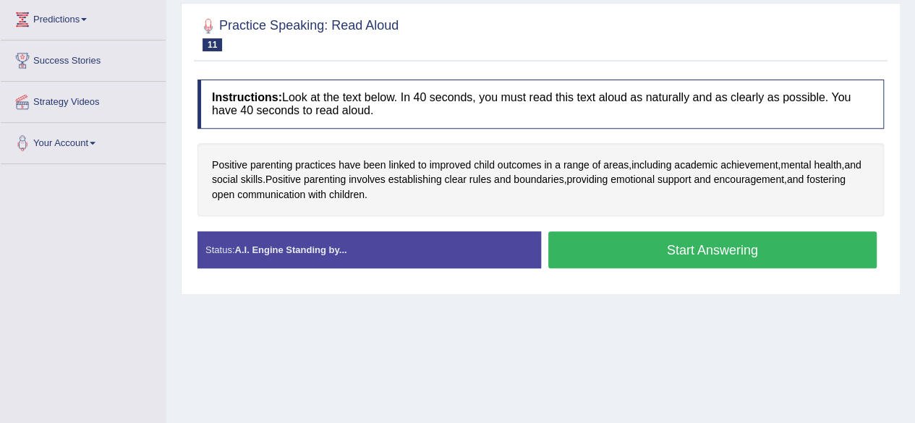
scroll to position [235, 0]
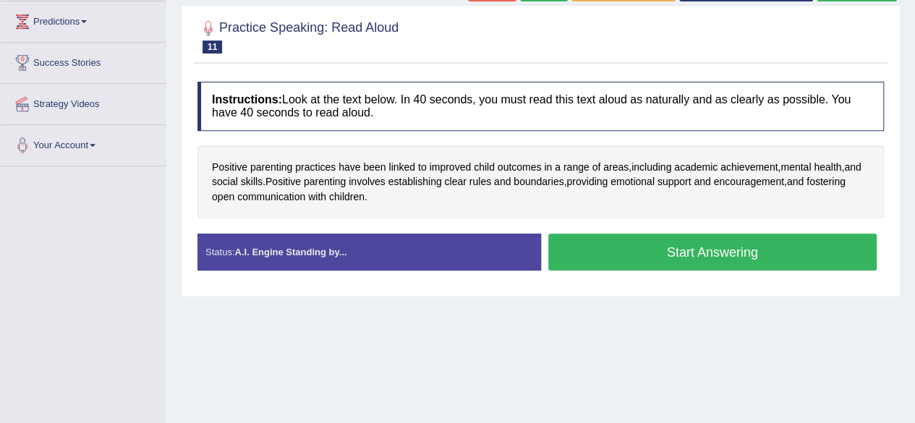
click at [607, 253] on button "Start Answering" at bounding box center [712, 252] width 329 height 37
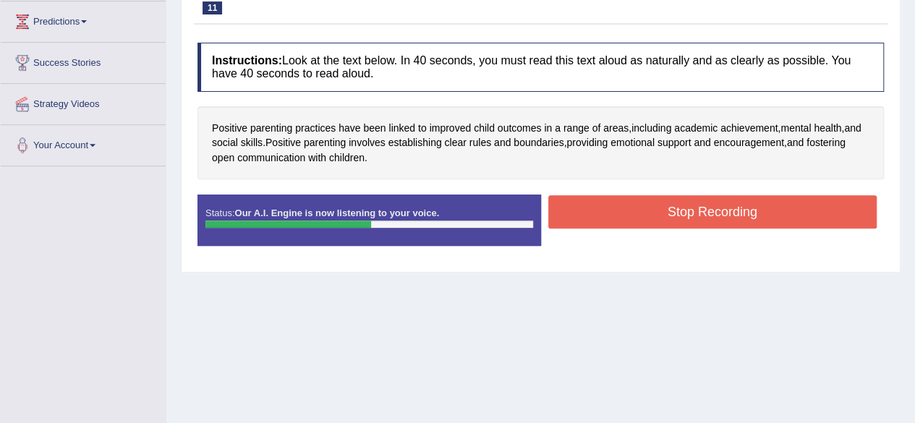
click at [635, 219] on button "Stop Recording" at bounding box center [712, 211] width 329 height 33
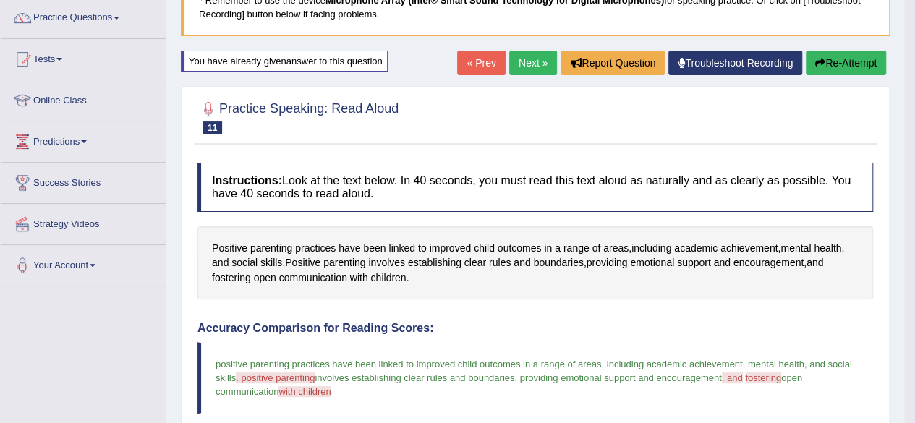
scroll to position [100, 0]
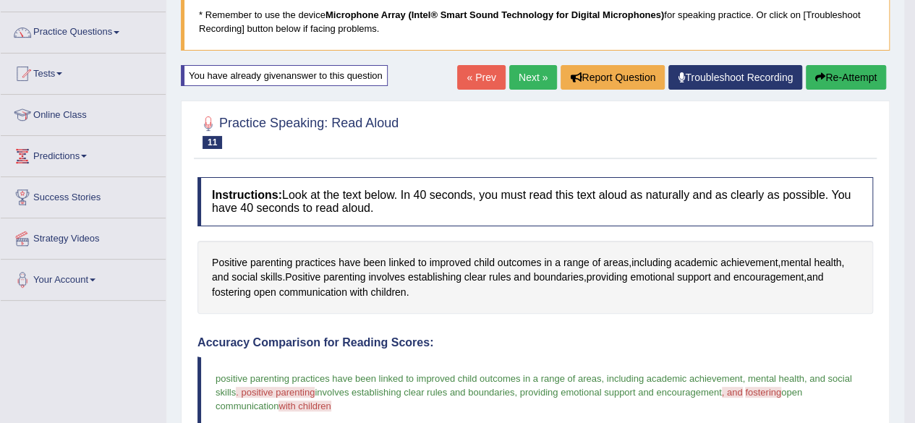
click at [861, 69] on button "Re-Attempt" at bounding box center [845, 77] width 80 height 25
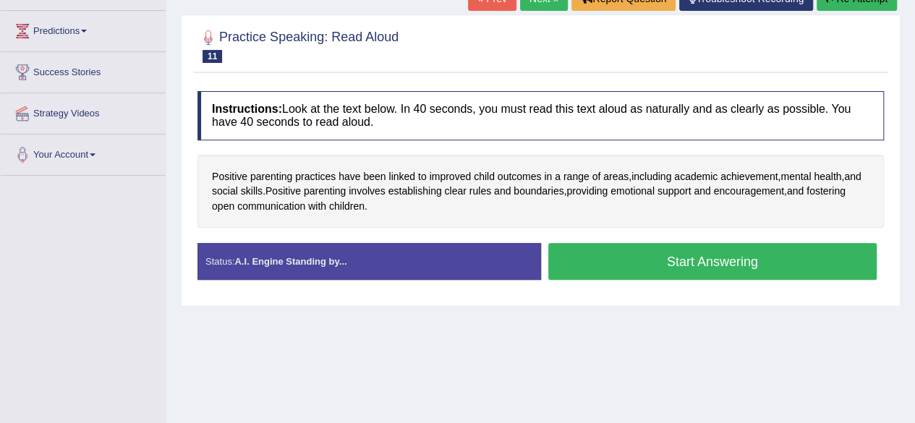
scroll to position [228, 0]
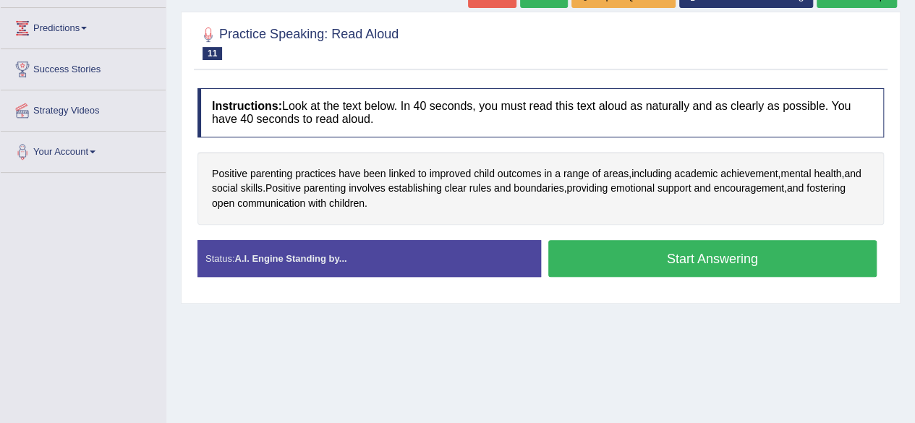
click at [625, 261] on button "Start Answering" at bounding box center [712, 258] width 329 height 37
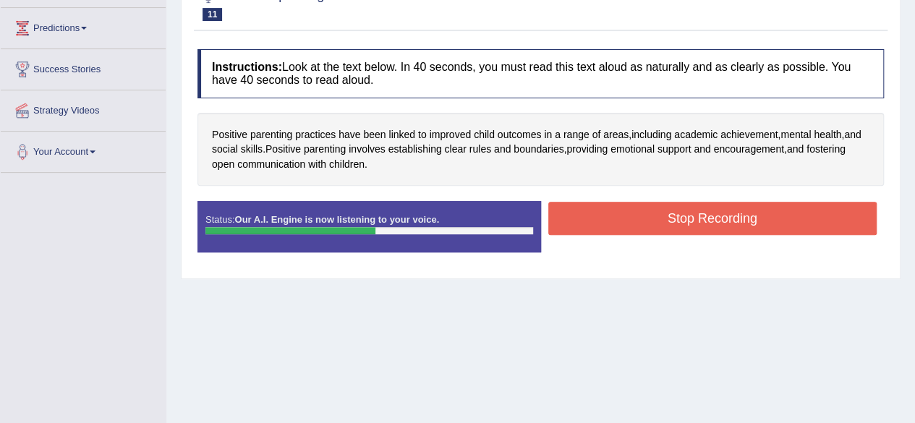
click at [698, 226] on button "Stop Recording" at bounding box center [712, 218] width 329 height 33
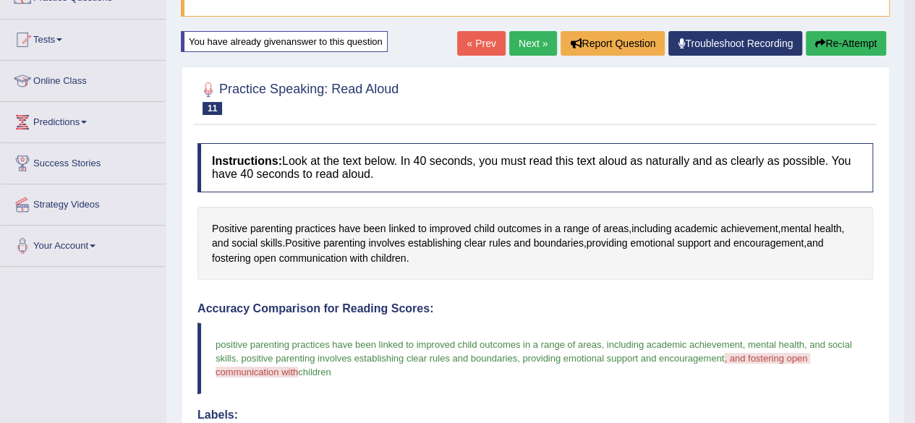
scroll to position [132, 0]
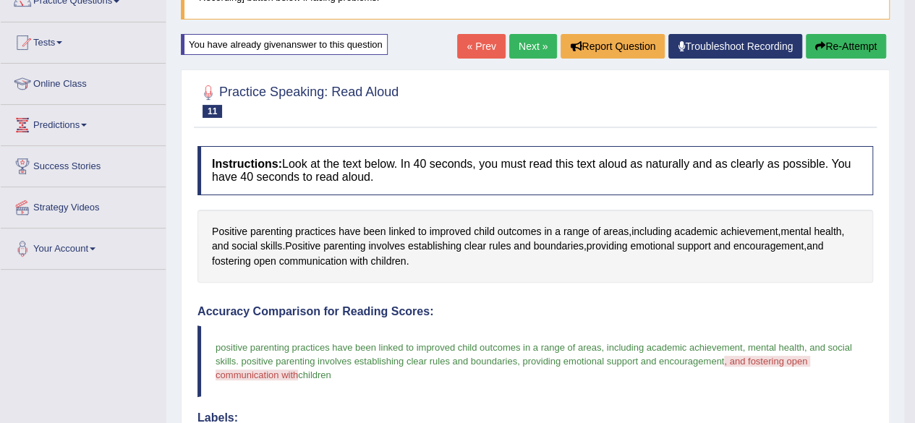
click at [528, 47] on link "Next »" at bounding box center [533, 46] width 48 height 25
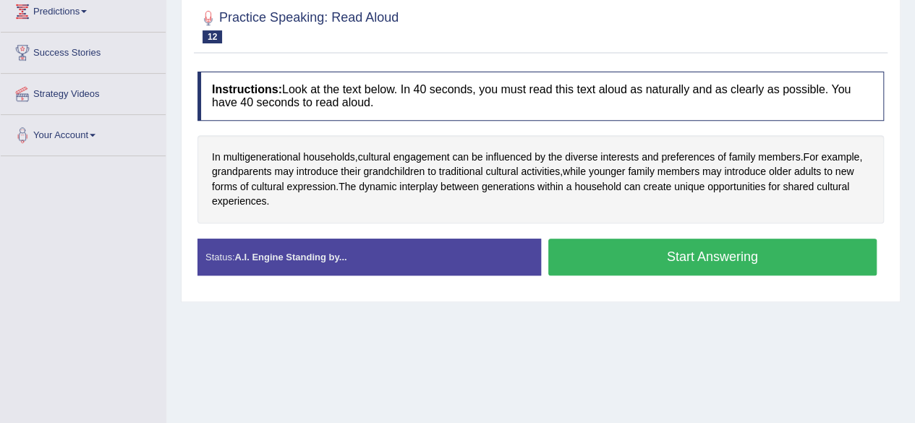
scroll to position [254, 0]
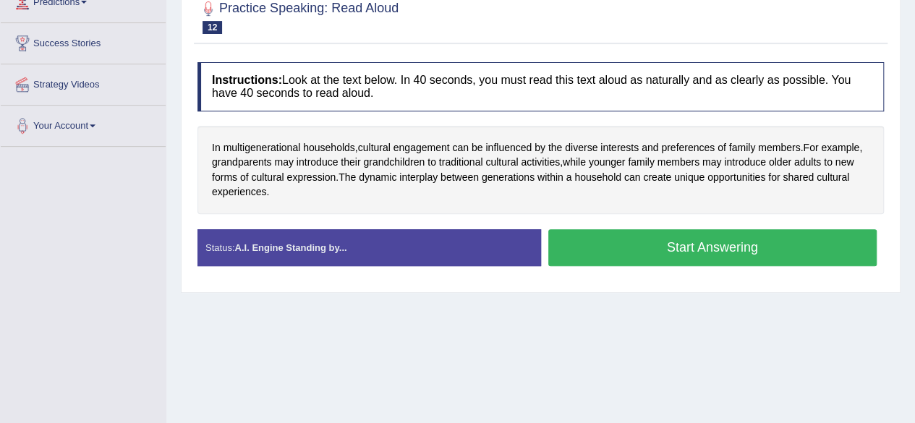
click at [593, 247] on button "Start Answering" at bounding box center [712, 247] width 329 height 37
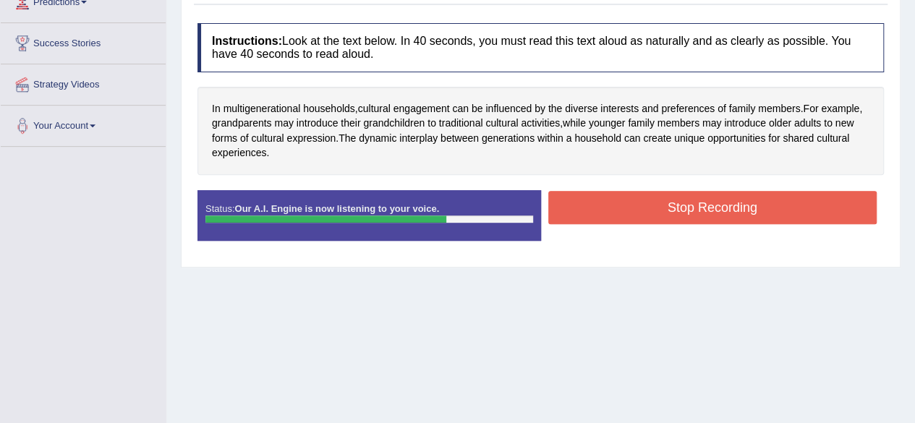
click at [592, 207] on button "Stop Recording" at bounding box center [712, 207] width 329 height 33
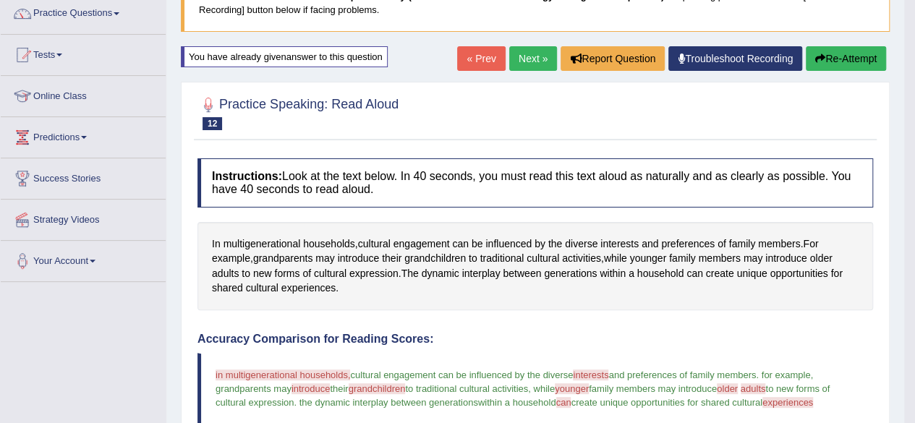
scroll to position [106, 0]
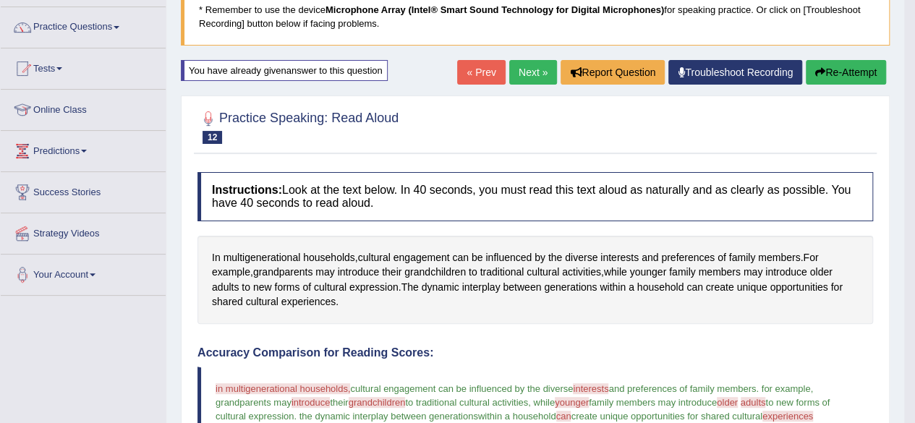
click at [850, 67] on button "Re-Attempt" at bounding box center [845, 72] width 80 height 25
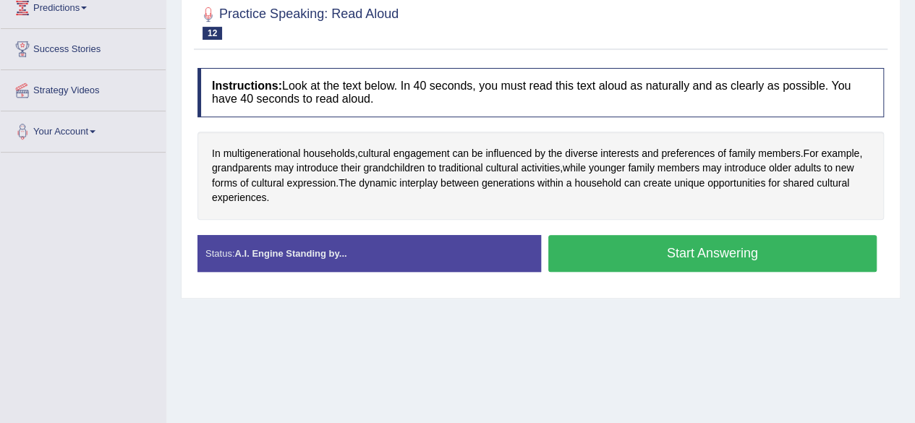
scroll to position [259, 0]
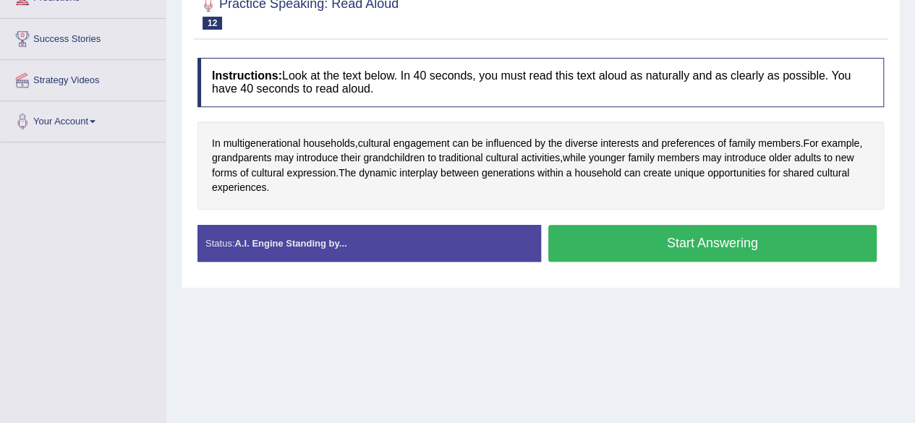
click at [681, 241] on button "Start Answering" at bounding box center [712, 243] width 329 height 37
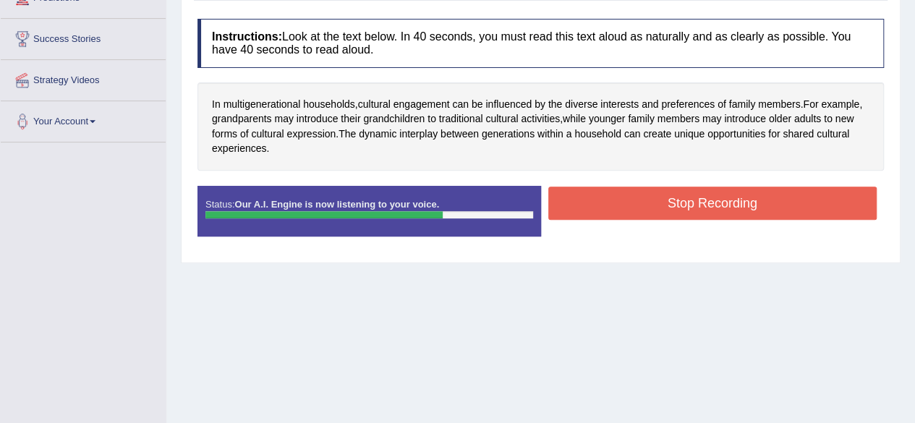
click at [580, 200] on button "Stop Recording" at bounding box center [712, 203] width 329 height 33
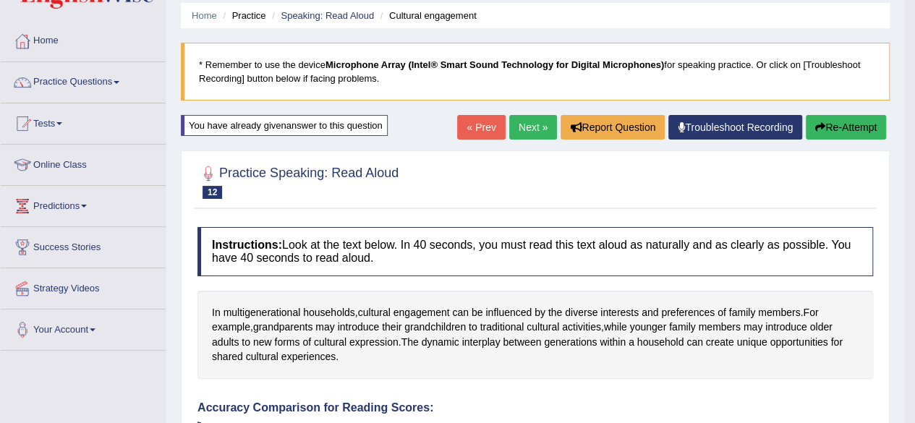
scroll to position [49, 0]
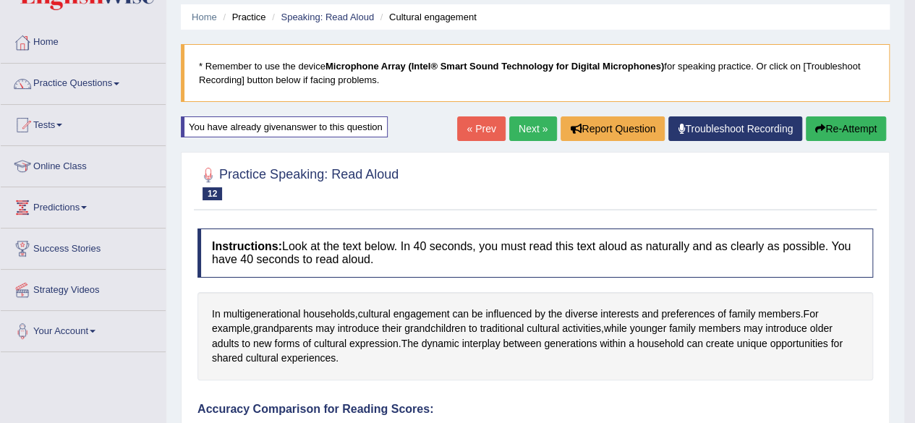
click at [521, 129] on link "Next »" at bounding box center [533, 128] width 48 height 25
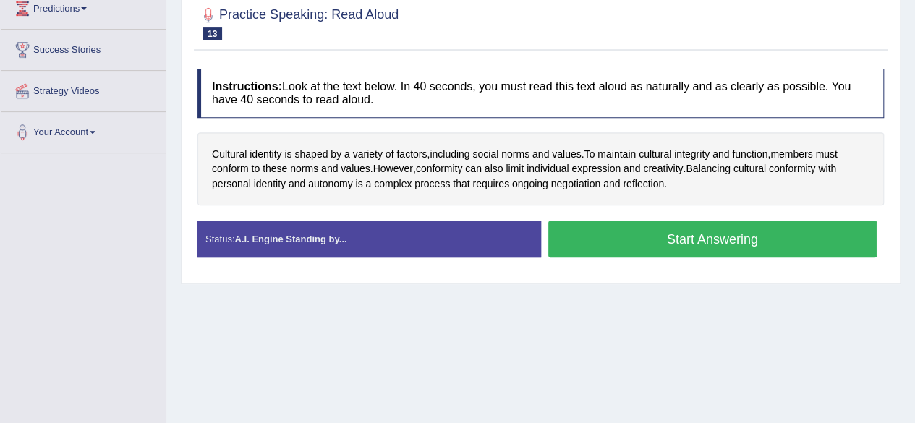
scroll to position [249, 0]
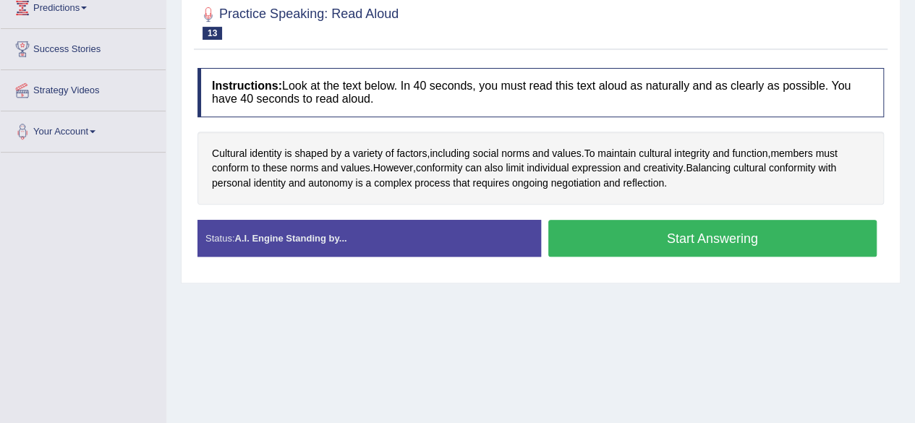
click at [630, 237] on button "Start Answering" at bounding box center [712, 238] width 329 height 37
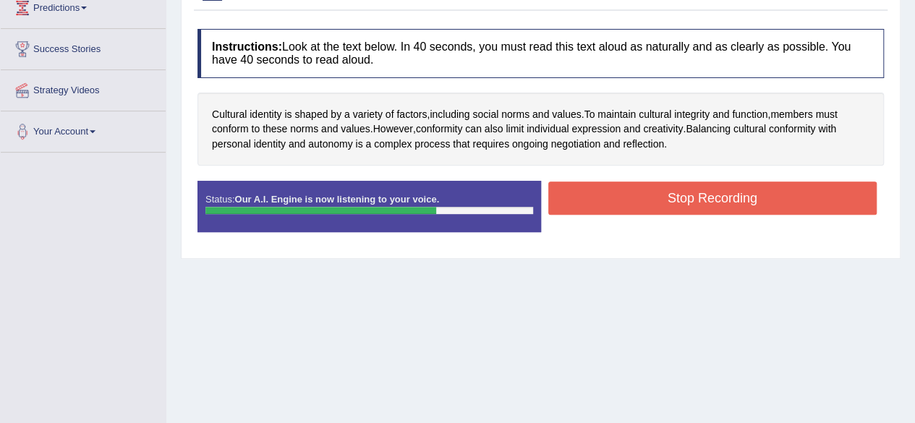
click at [661, 199] on button "Stop Recording" at bounding box center [712, 197] width 329 height 33
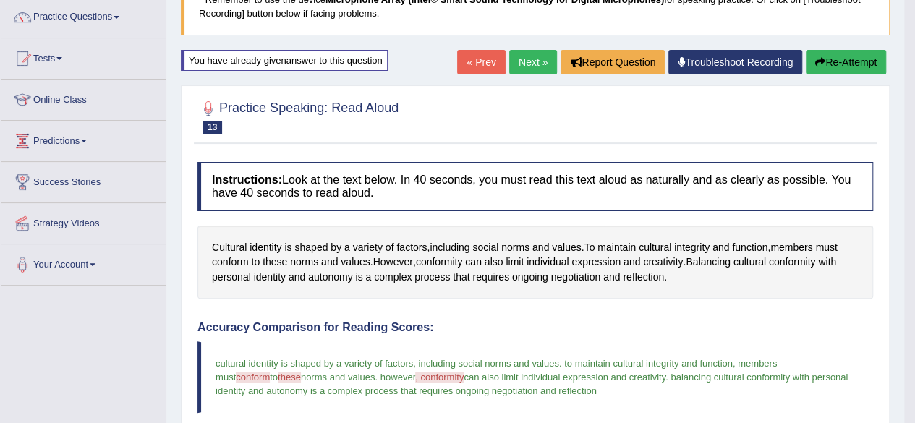
scroll to position [113, 0]
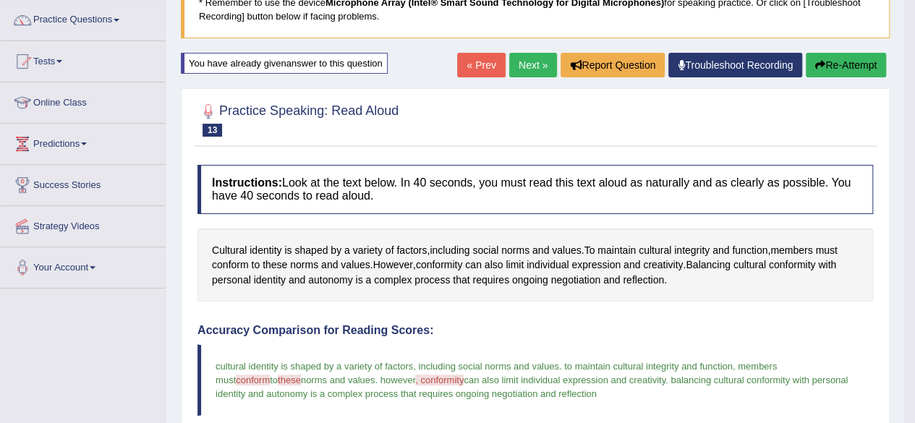
click at [849, 64] on button "Re-Attempt" at bounding box center [845, 65] width 80 height 25
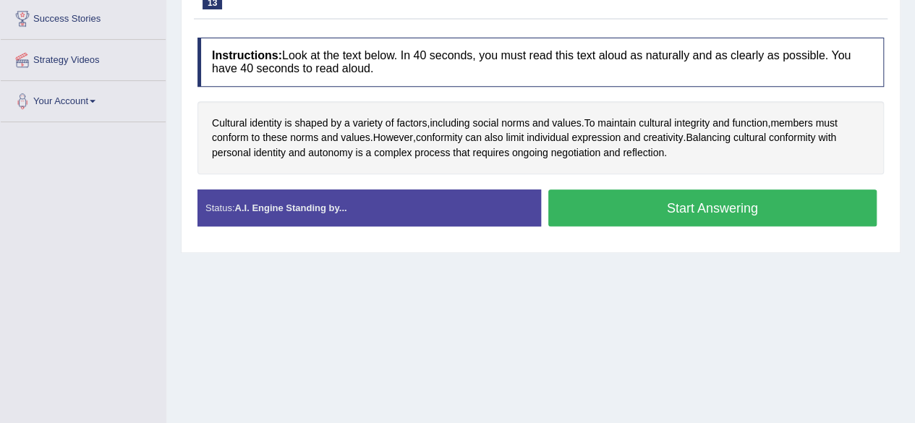
scroll to position [282, 0]
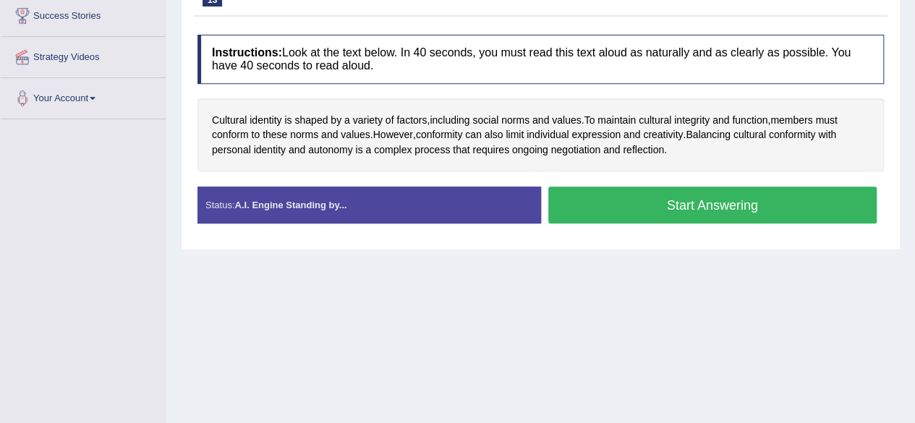
click at [694, 203] on button "Start Answering" at bounding box center [712, 205] width 329 height 37
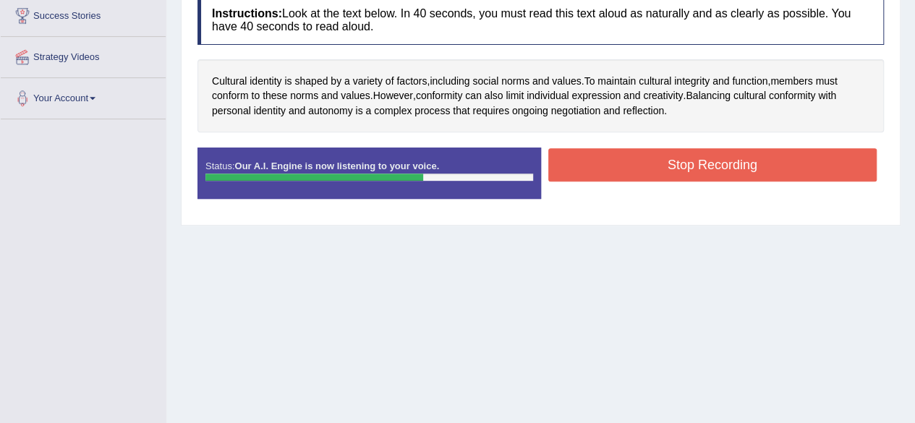
click at [657, 161] on button "Stop Recording" at bounding box center [712, 164] width 329 height 33
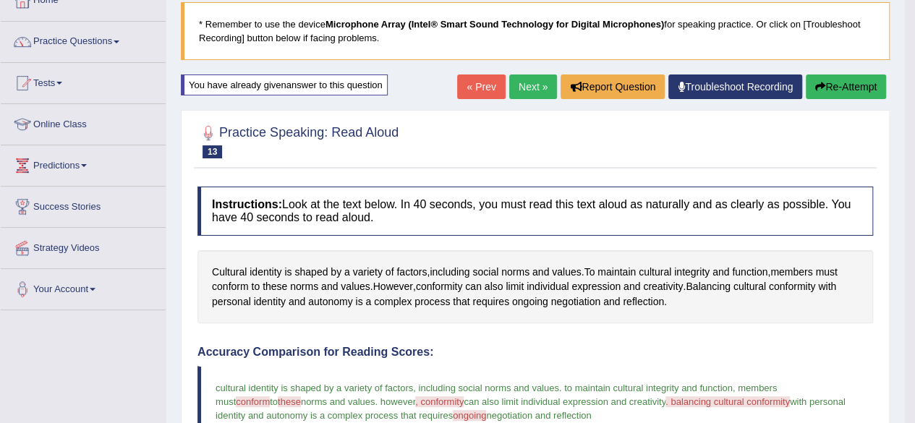
scroll to position [77, 0]
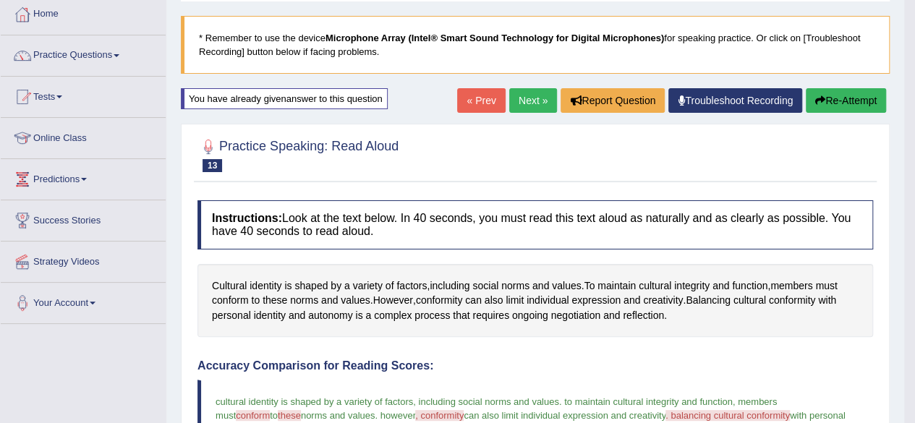
click at [526, 98] on link "Next »" at bounding box center [533, 100] width 48 height 25
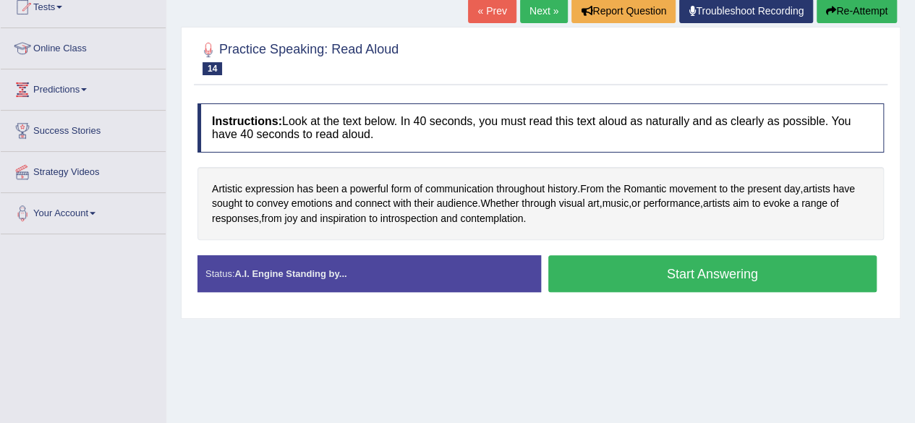
scroll to position [169, 0]
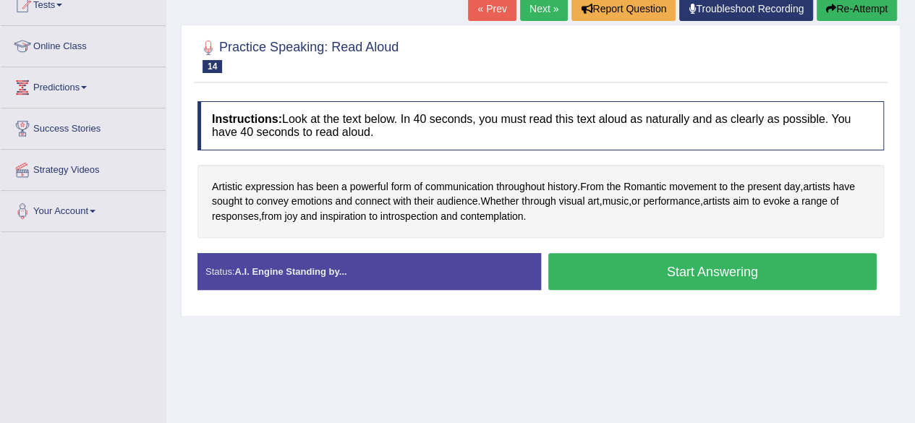
click at [625, 265] on button "Start Answering" at bounding box center [712, 271] width 329 height 37
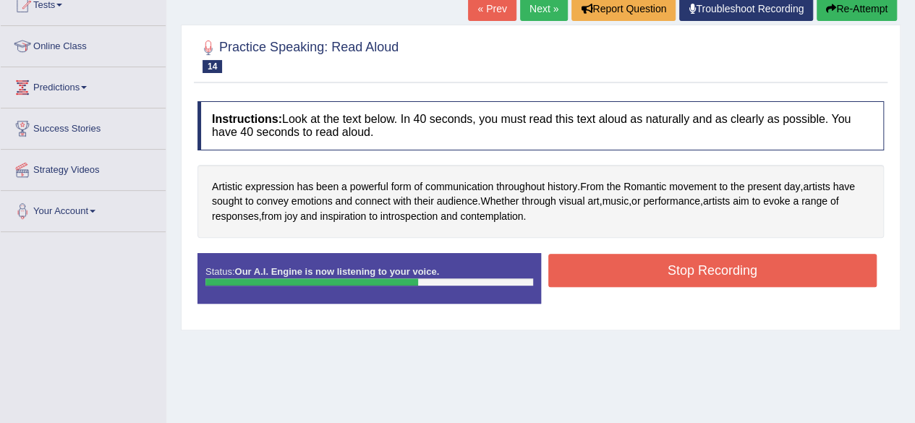
click at [616, 263] on button "Stop Recording" at bounding box center [712, 270] width 329 height 33
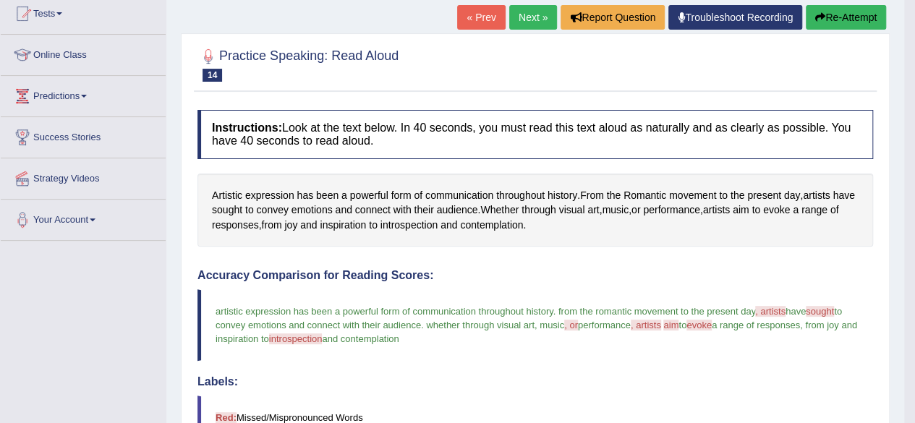
scroll to position [143, 0]
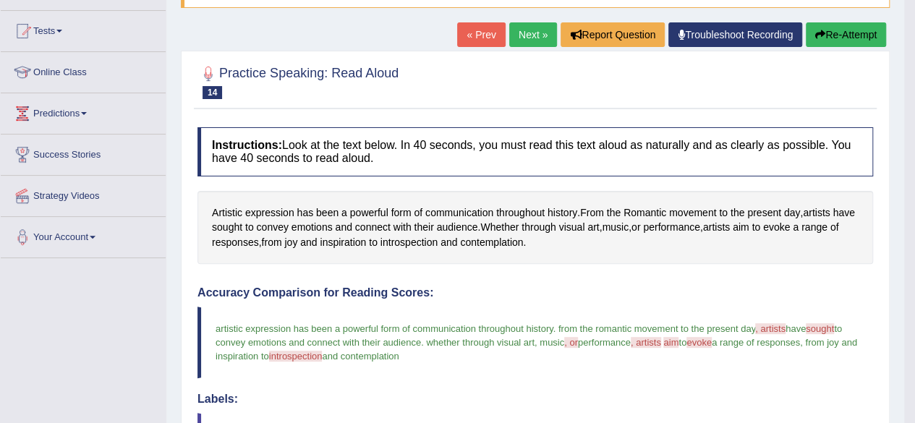
click at [849, 31] on button "Re-Attempt" at bounding box center [845, 34] width 80 height 25
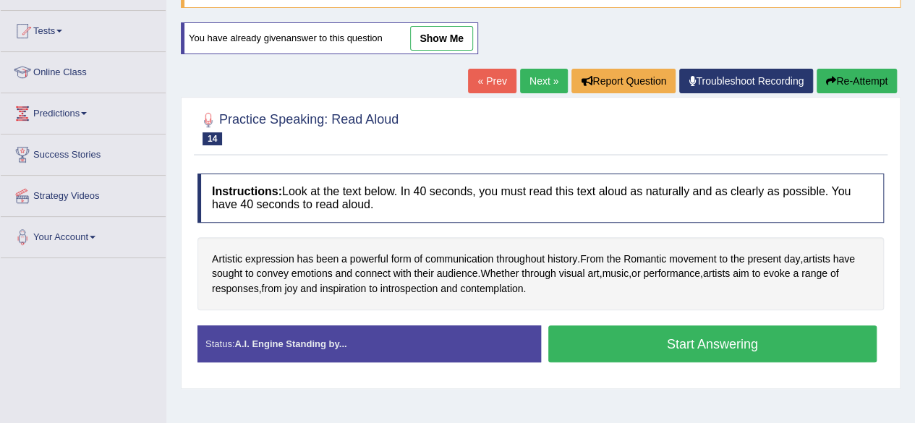
click at [585, 335] on button "Start Answering" at bounding box center [712, 343] width 329 height 37
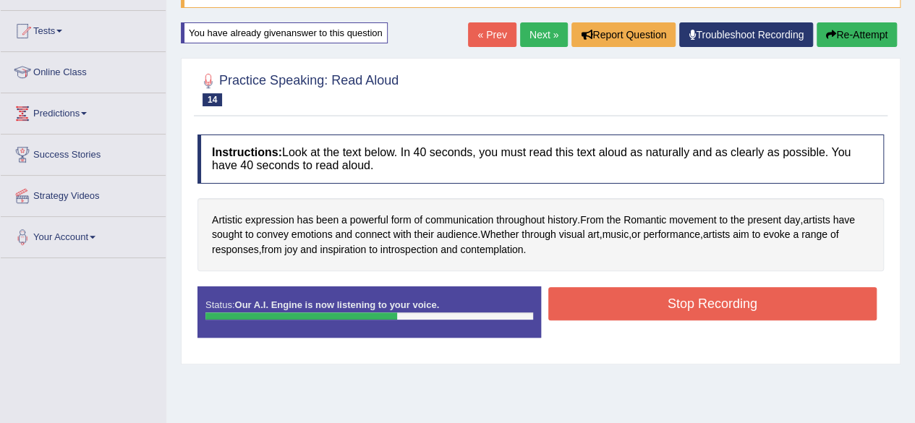
click at [656, 300] on button "Stop Recording" at bounding box center [712, 303] width 329 height 33
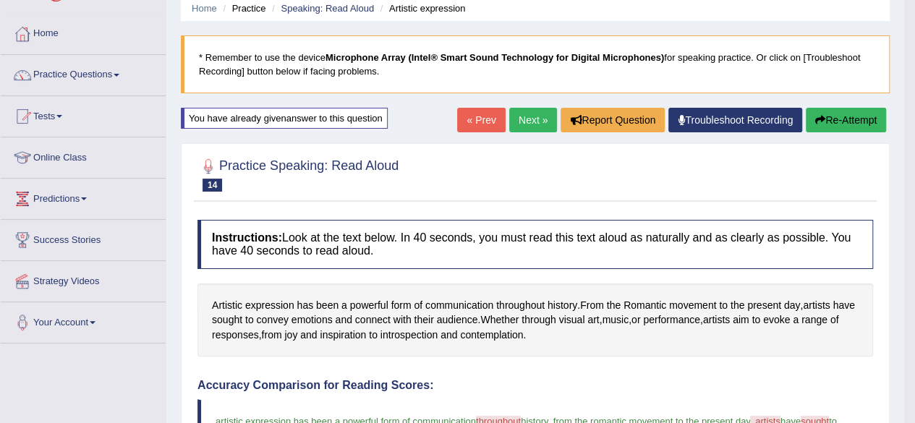
scroll to position [55, 0]
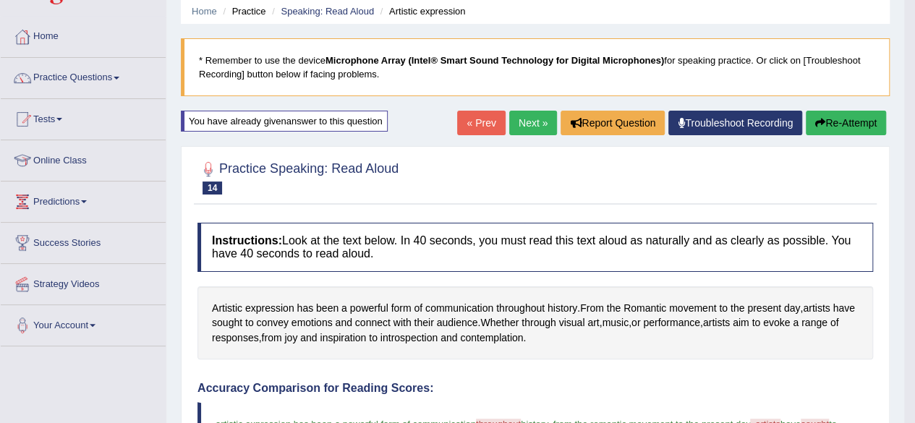
click at [528, 114] on link "Next »" at bounding box center [533, 123] width 48 height 25
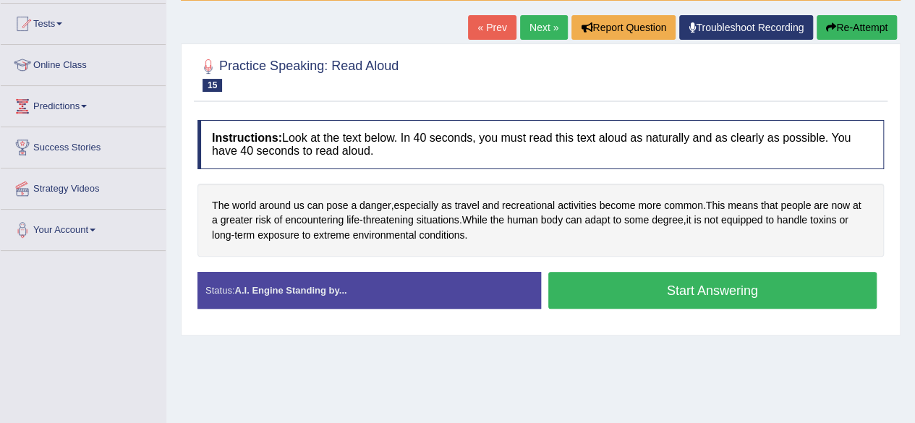
scroll to position [151, 0]
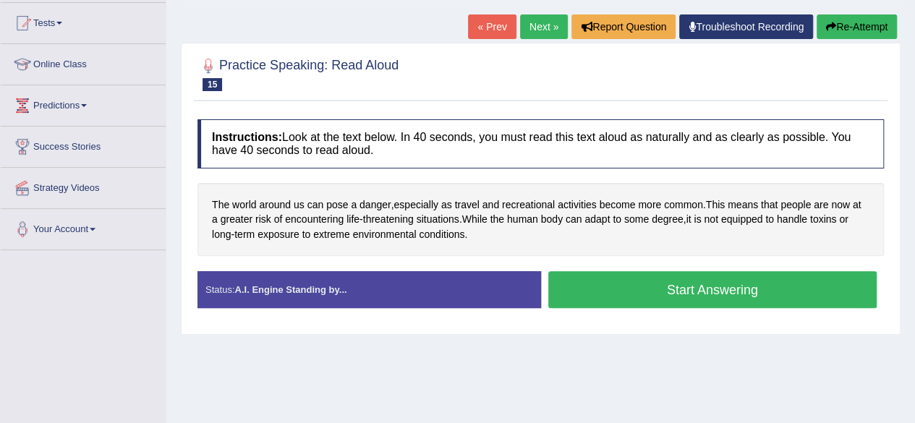
click at [693, 286] on button "Start Answering" at bounding box center [712, 289] width 329 height 37
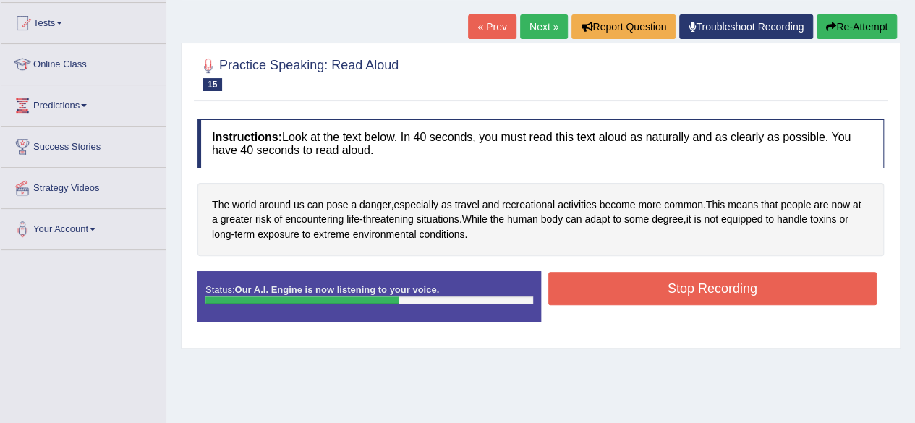
click at [626, 293] on button "Stop Recording" at bounding box center [712, 288] width 329 height 33
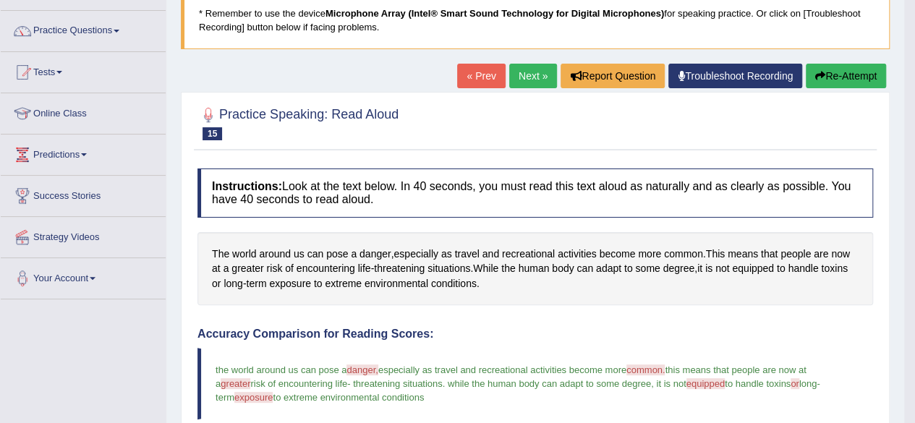
scroll to position [93, 0]
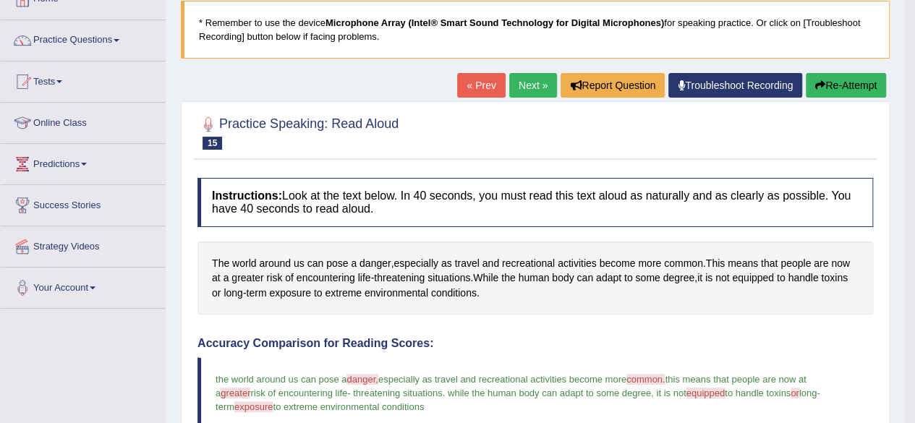
click at [527, 85] on link "Next »" at bounding box center [533, 85] width 48 height 25
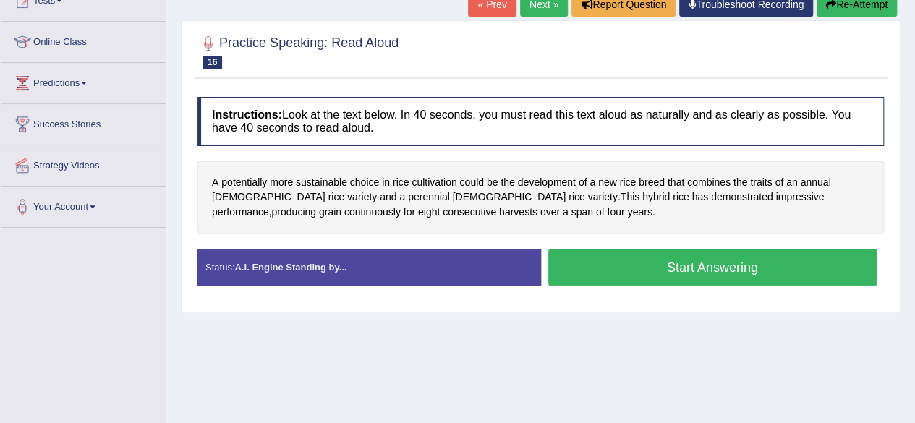
scroll to position [177, 0]
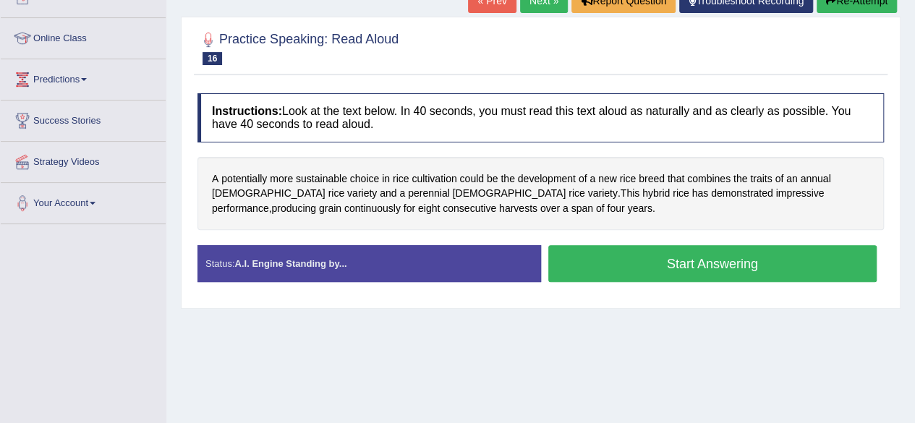
click at [626, 262] on button "Start Answering" at bounding box center [712, 263] width 329 height 37
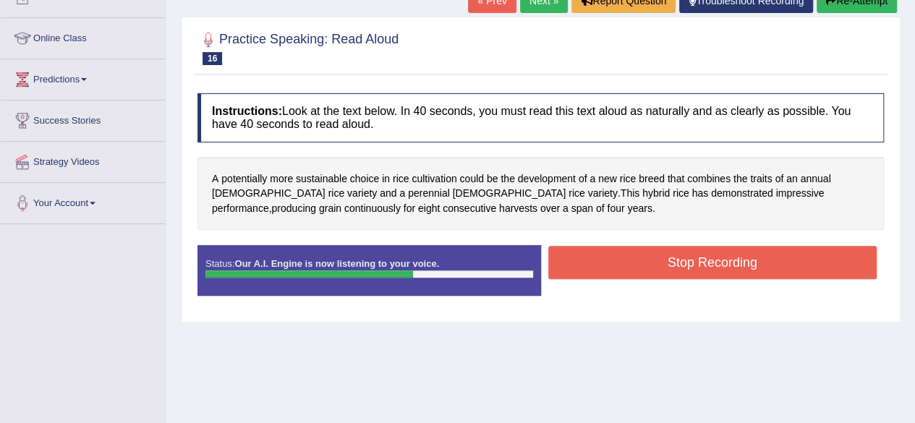
click at [620, 264] on button "Stop Recording" at bounding box center [712, 262] width 329 height 33
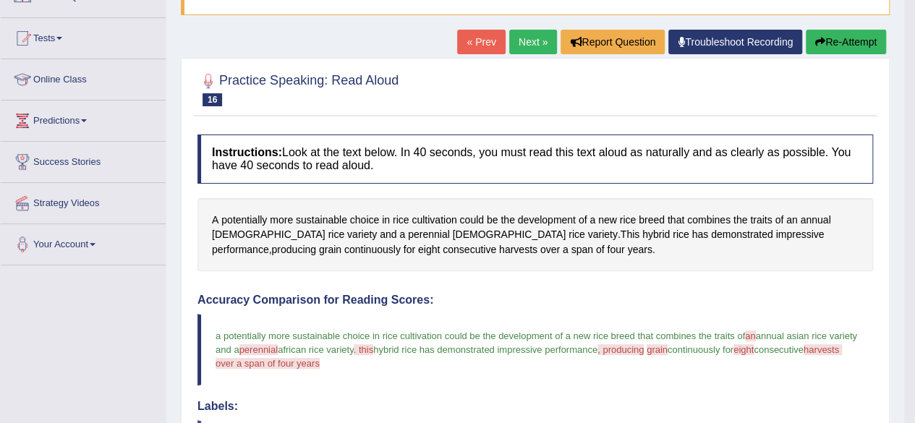
scroll to position [132, 0]
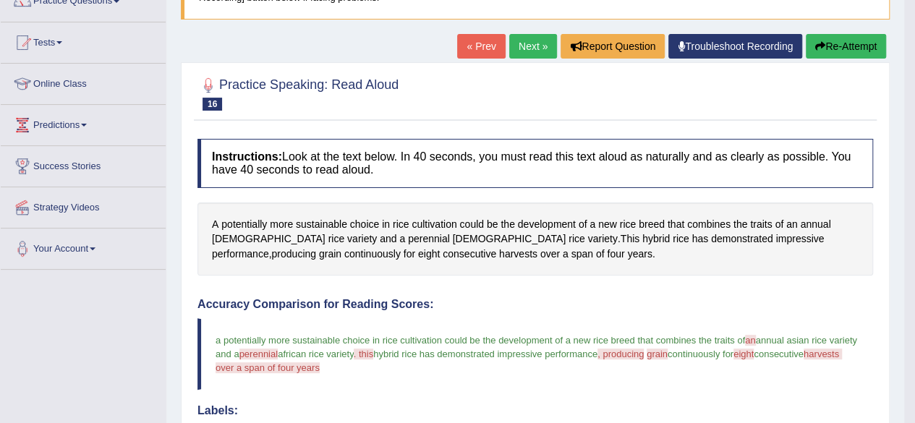
click at [855, 44] on button "Re-Attempt" at bounding box center [845, 46] width 80 height 25
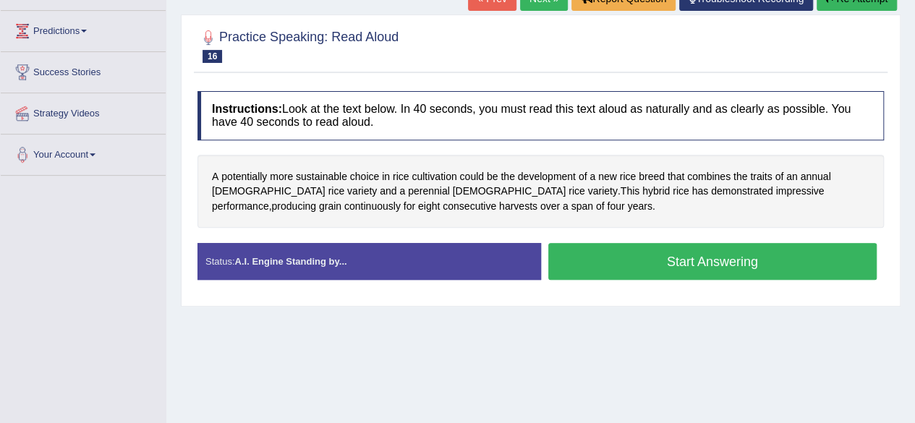
scroll to position [232, 0]
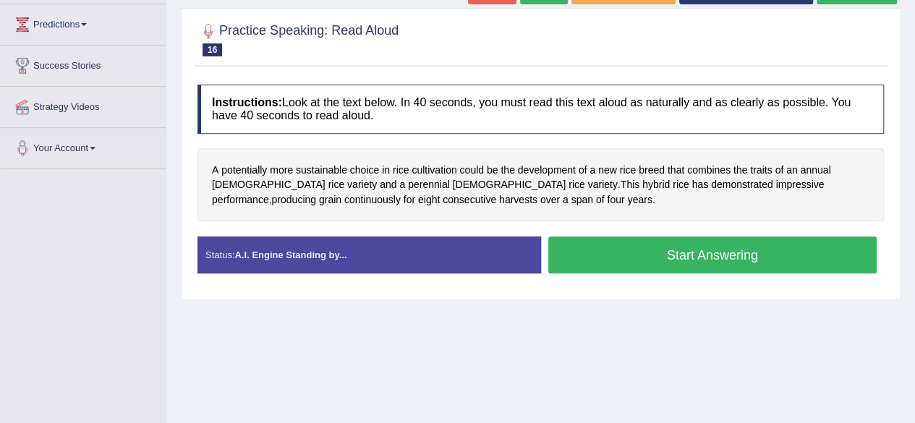
click at [617, 249] on button "Start Answering" at bounding box center [712, 254] width 329 height 37
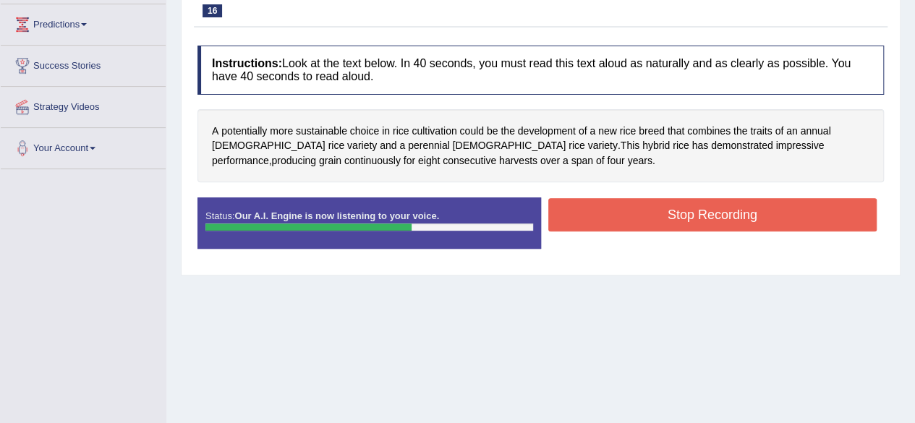
click at [598, 210] on button "Stop Recording" at bounding box center [712, 214] width 329 height 33
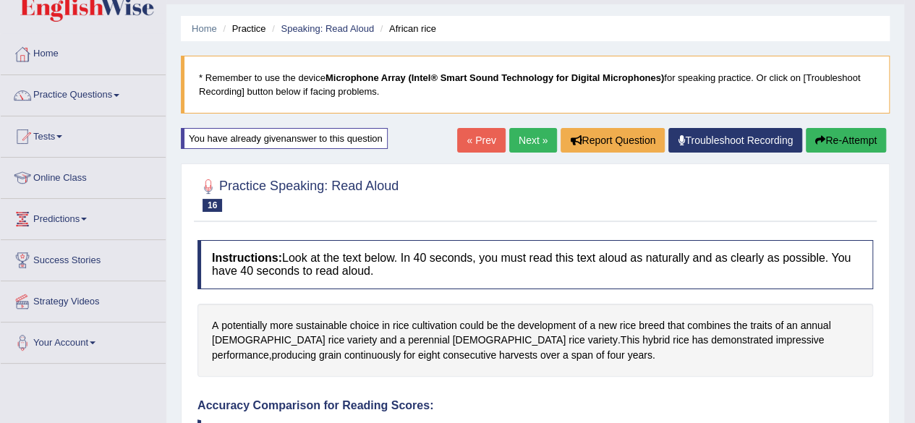
scroll to position [0, 0]
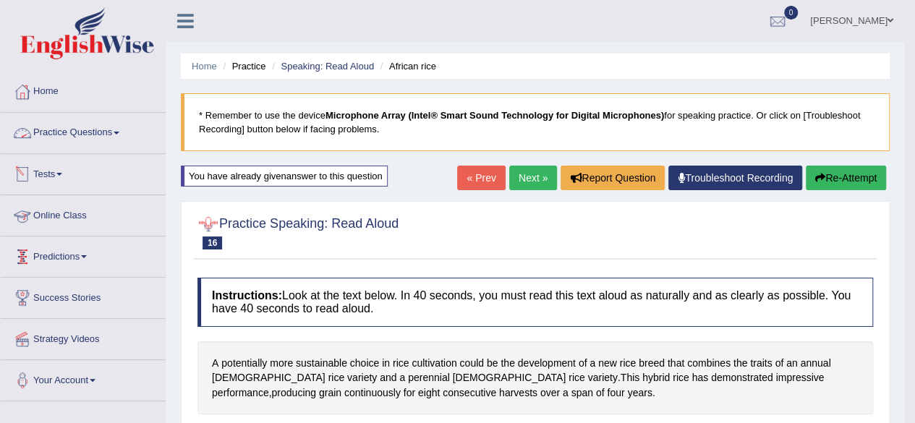
click at [95, 128] on link "Practice Questions" at bounding box center [83, 131] width 165 height 36
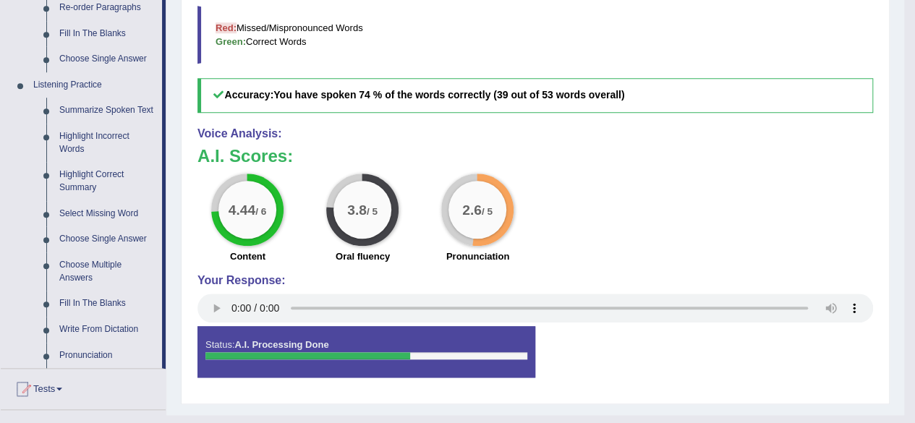
scroll to position [573, 0]
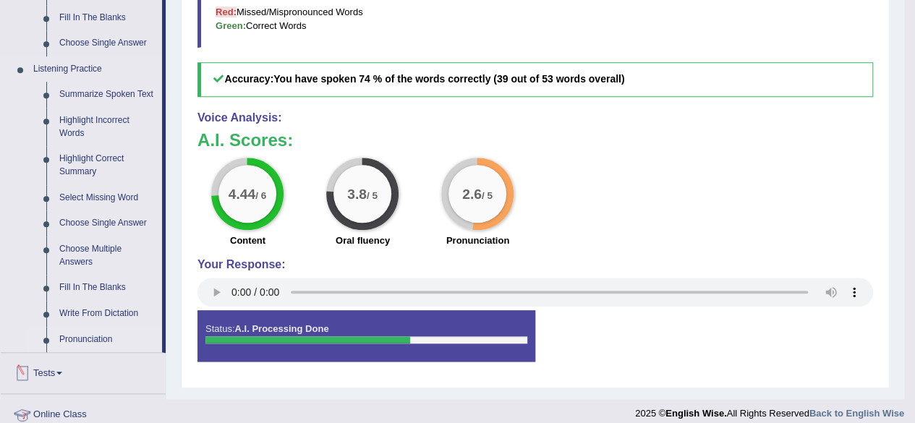
click at [86, 338] on link "Pronunciation" at bounding box center [107, 340] width 109 height 26
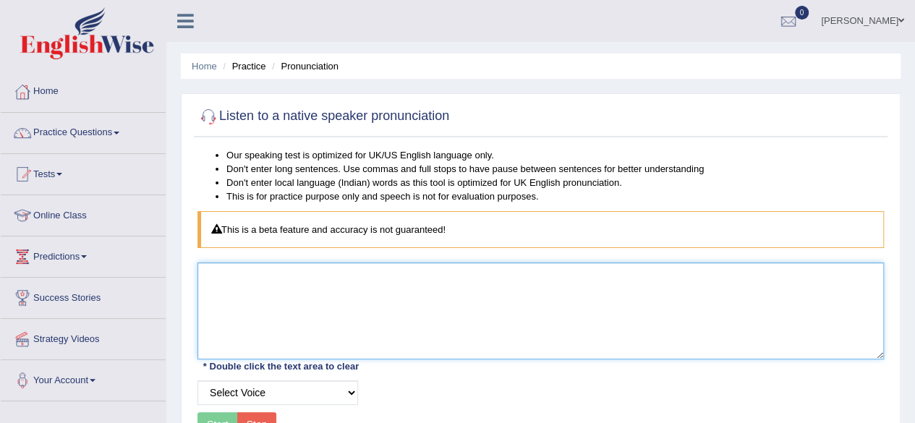
click at [252, 289] on textarea at bounding box center [540, 310] width 686 height 97
type textarea "perenial"
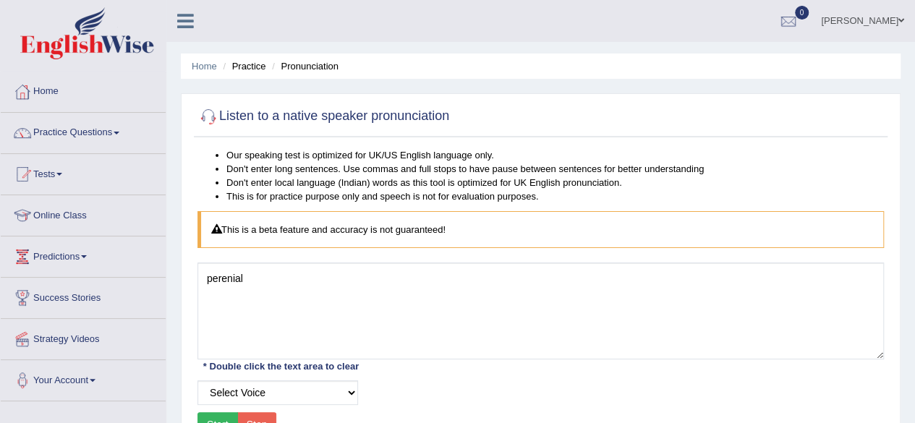
click at [218, 420] on button "Start" at bounding box center [217, 424] width 40 height 25
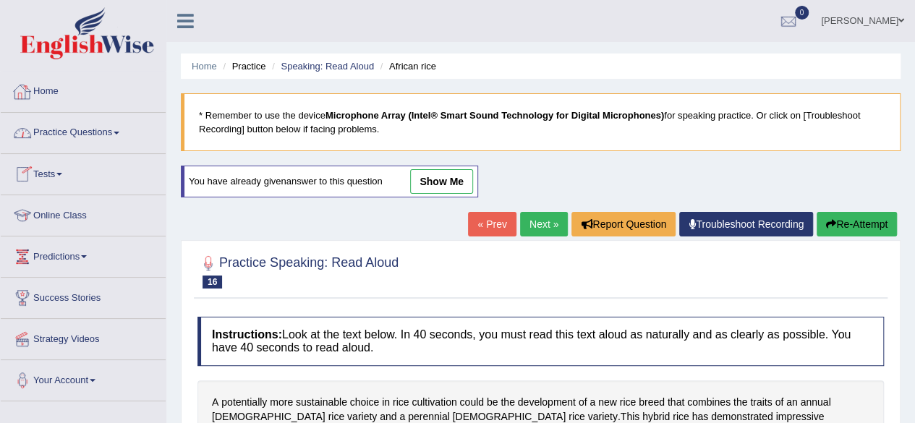
click at [97, 129] on link "Practice Questions" at bounding box center [83, 131] width 165 height 36
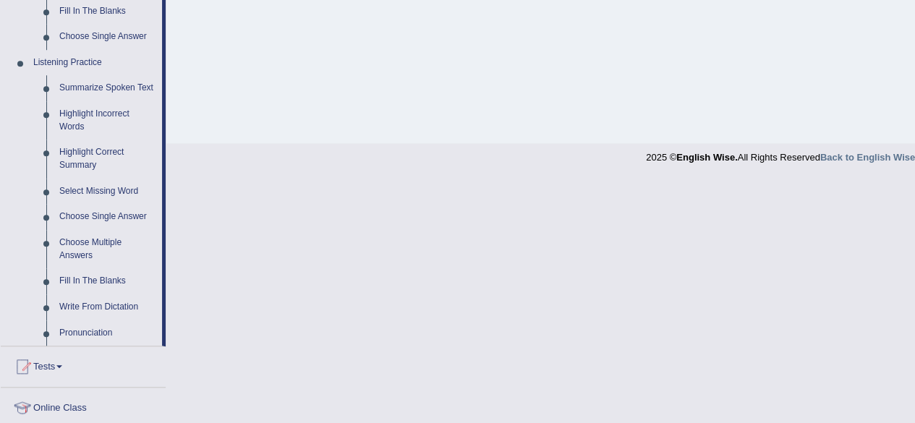
scroll to position [748, 0]
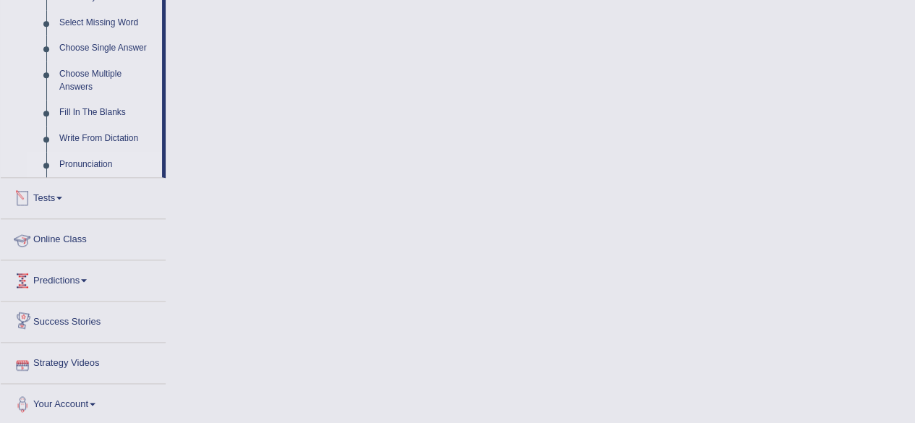
click at [97, 159] on link "Pronunciation" at bounding box center [107, 165] width 109 height 26
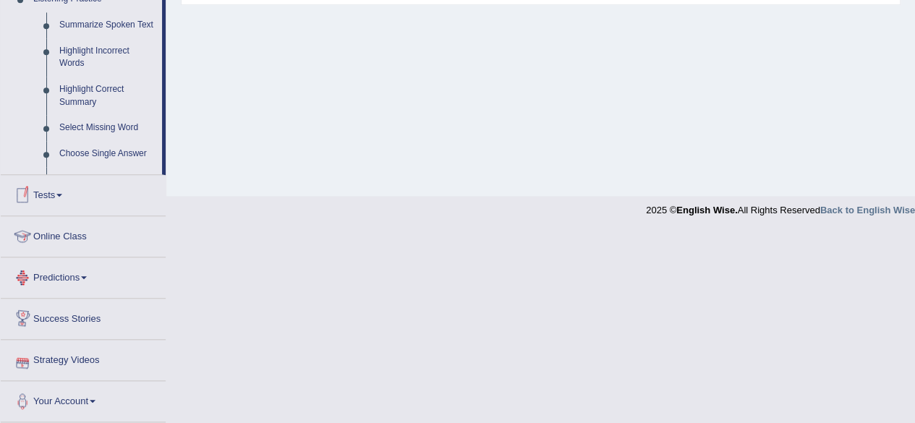
scroll to position [374, 0]
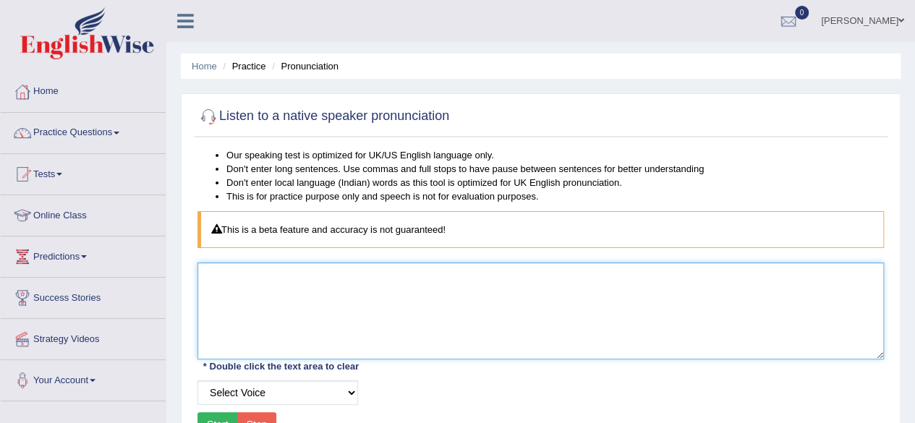
click at [240, 293] on textarea at bounding box center [540, 310] width 686 height 97
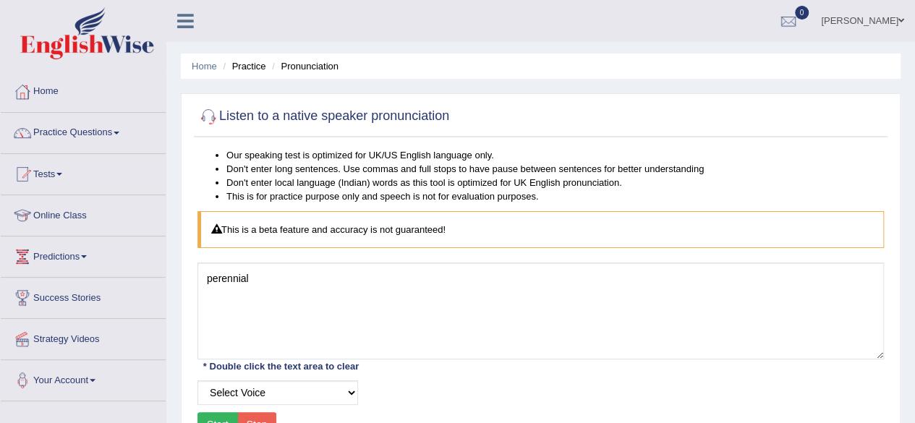
click at [217, 417] on button "Start" at bounding box center [217, 424] width 40 height 25
click at [220, 416] on button "Start" at bounding box center [217, 424] width 40 height 25
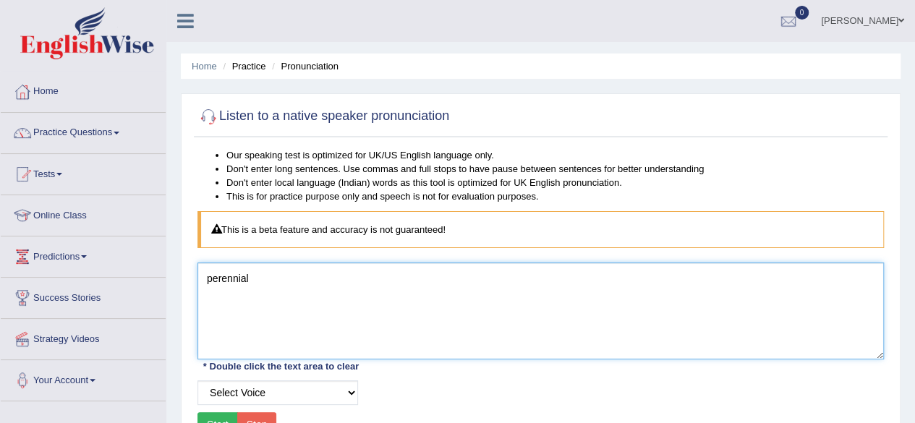
click at [279, 288] on textarea "perennial" at bounding box center [540, 310] width 686 height 97
type textarea "p"
